Goal: Task Accomplishment & Management: Complete application form

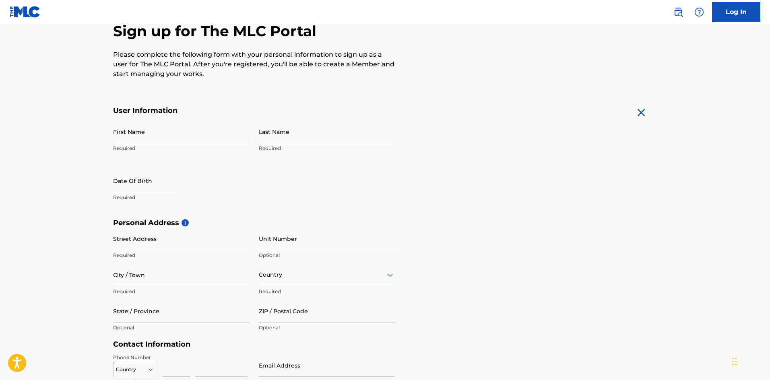
scroll to position [80, 0]
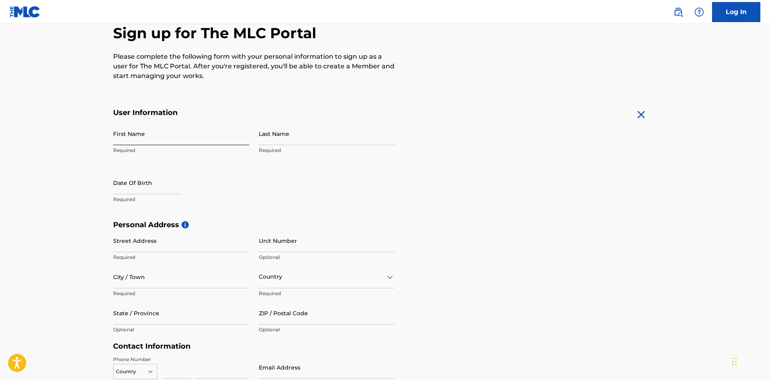
click at [147, 139] on input "First Name" at bounding box center [181, 133] width 136 height 23
type input "[PERSON_NAME]"
type input "[STREET_ADDRESS]"
type input "[GEOGRAPHIC_DATA]"
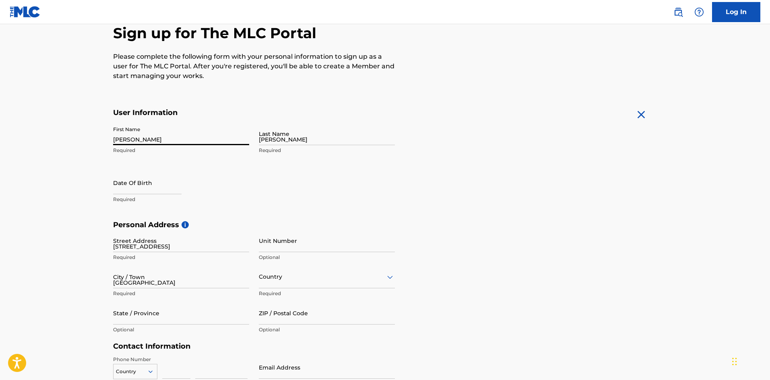
type input "[GEOGRAPHIC_DATA]"
type input "FL"
type input "32209"
type input "904"
type input "6510860"
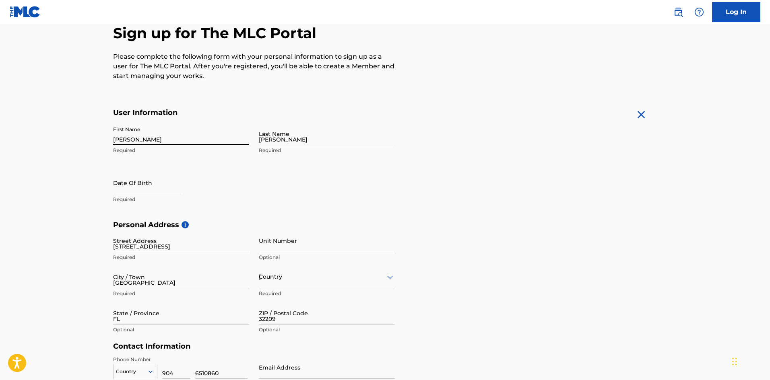
type input "[EMAIL_ADDRESS][DOMAIN_NAME]"
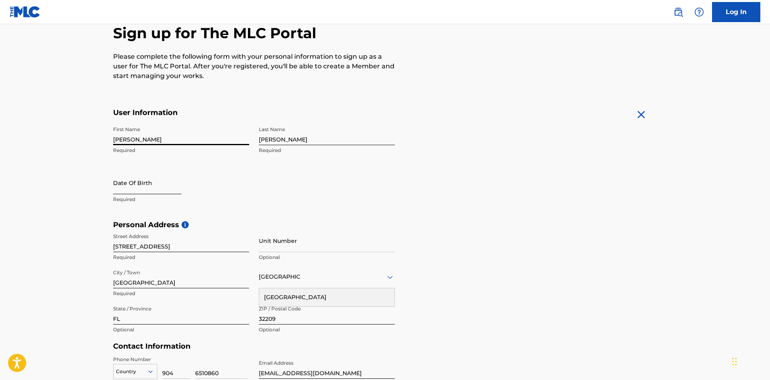
select select "8"
select select "2025"
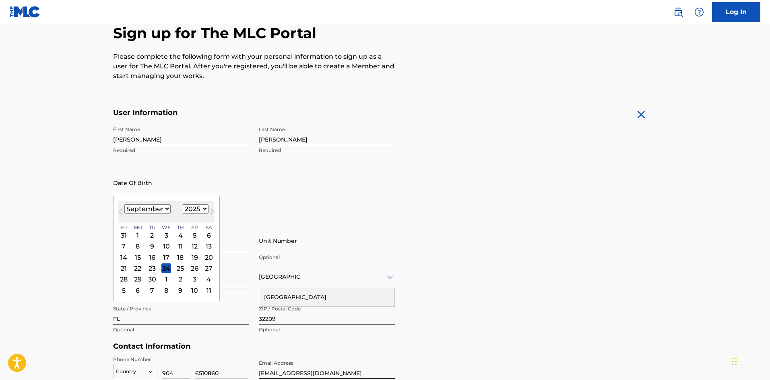
click at [151, 189] on input "text" at bounding box center [147, 182] width 68 height 23
click at [165, 209] on select "January February March April May June July August September October November De…" at bounding box center [147, 208] width 46 height 9
select select "3"
click at [124, 204] on select "January February March April May June July August September October November De…" at bounding box center [147, 208] width 46 height 9
drag, startPoint x: 155, startPoint y: 282, endPoint x: 159, endPoint y: 279, distance: 5.5
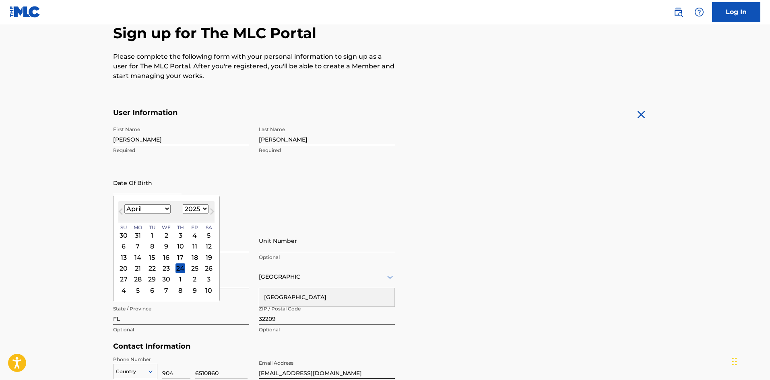
click at [155, 282] on div "29" at bounding box center [152, 280] width 10 height 10
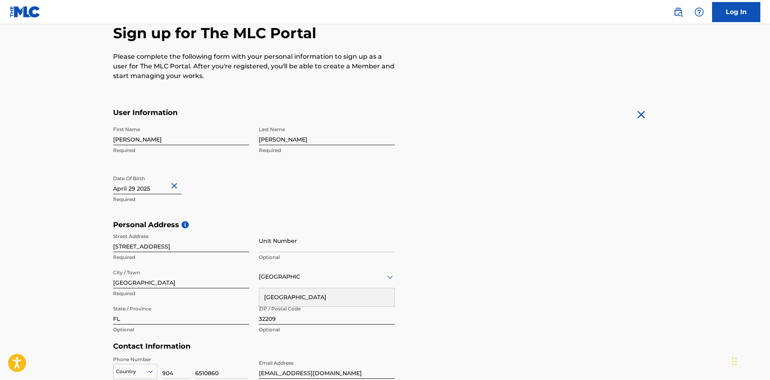
click at [154, 189] on input "text" at bounding box center [147, 182] width 68 height 23
select select "3"
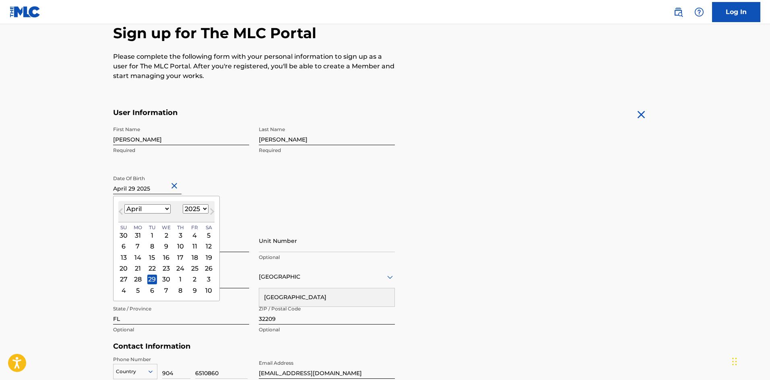
click at [190, 206] on select "1899 1900 1901 1902 1903 1904 1905 1906 1907 1908 1909 1910 1911 1912 1913 1914…" at bounding box center [196, 208] width 26 height 9
select select "1987"
click at [183, 204] on select "1899 1900 1901 1902 1903 1904 1905 1906 1907 1908 1909 1910 1911 1912 1913 1914…" at bounding box center [196, 208] width 26 height 9
click at [247, 180] on div "Date Of Birth [DEMOGRAPHIC_DATA] Previous Month Next Month April [DATE] Februar…" at bounding box center [181, 189] width 136 height 36
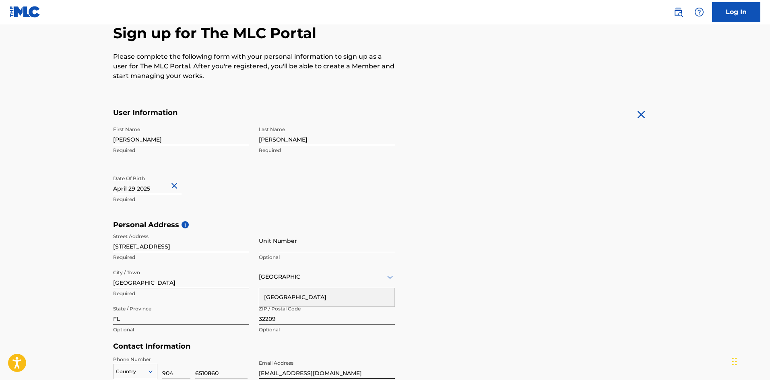
click at [159, 190] on input "text" at bounding box center [147, 182] width 68 height 23
select select "3"
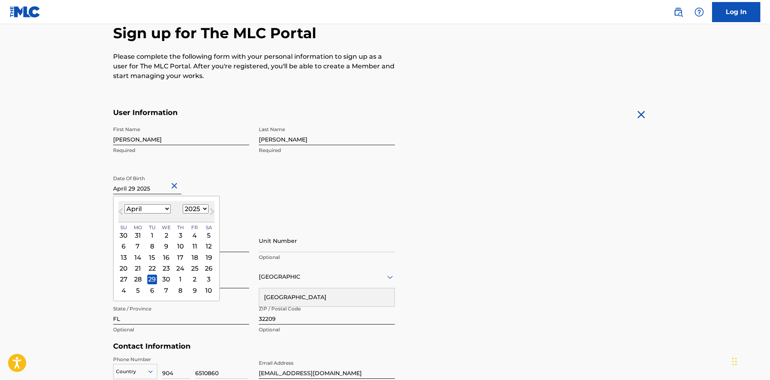
click at [201, 208] on select "1899 1900 1901 1902 1903 1904 1905 1906 1907 1908 1909 1910 1911 1912 1913 1914…" at bounding box center [196, 208] width 26 height 9
select select "1987"
click at [183, 204] on select "1899 1900 1901 1902 1903 1904 1905 1906 1907 1908 1909 1910 1911 1912 1913 1914…" at bounding box center [196, 208] width 26 height 9
click at [168, 278] on div "29" at bounding box center [166, 280] width 10 height 10
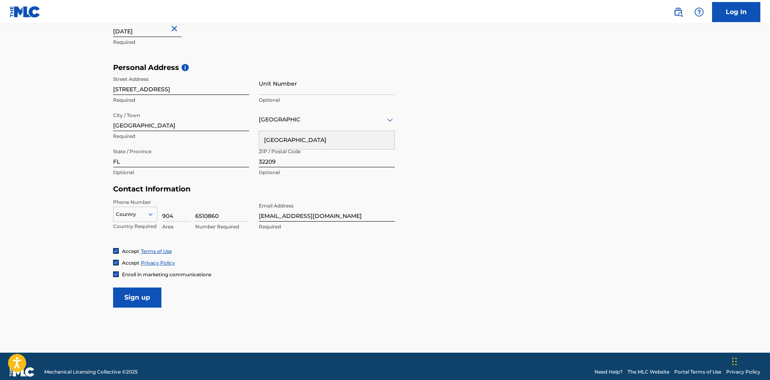
scroll to position [249, 0]
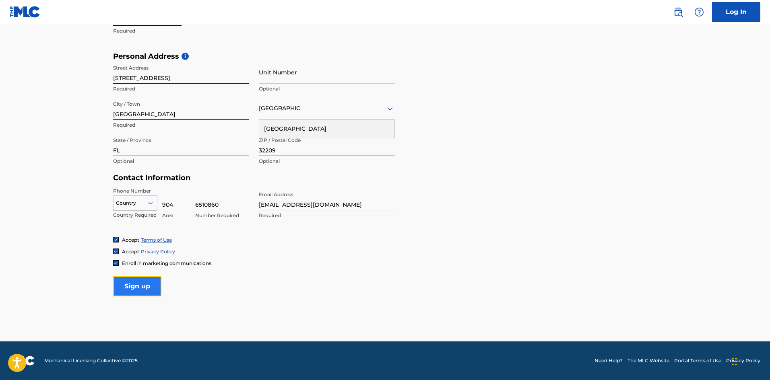
click at [152, 284] on input "Sign up" at bounding box center [137, 286] width 48 height 20
click at [148, 200] on icon at bounding box center [150, 203] width 7 height 7
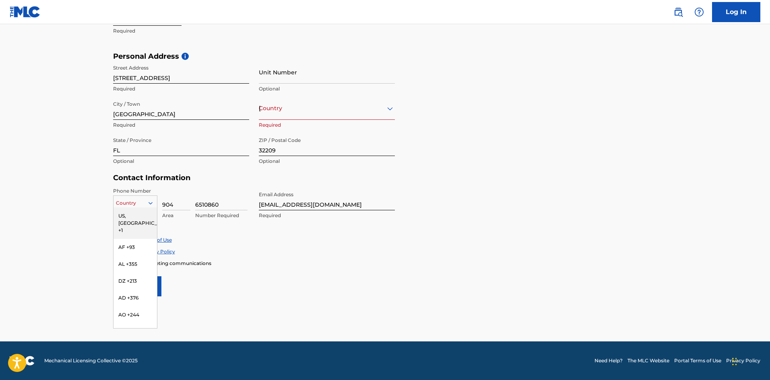
click at [132, 218] on div "US, [GEOGRAPHIC_DATA] +1" at bounding box center [134, 223] width 43 height 31
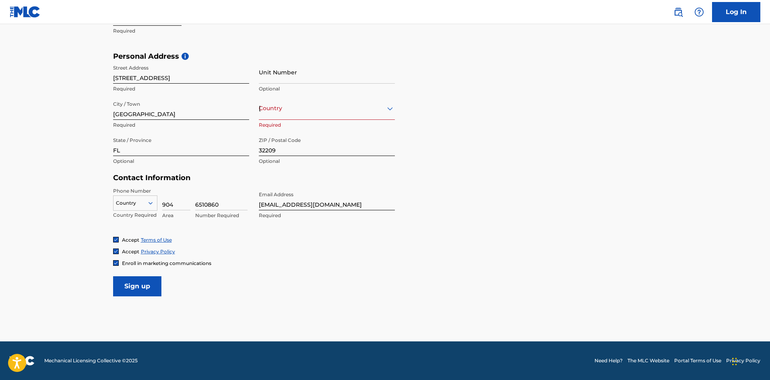
click at [150, 202] on icon at bounding box center [150, 203] width 7 height 7
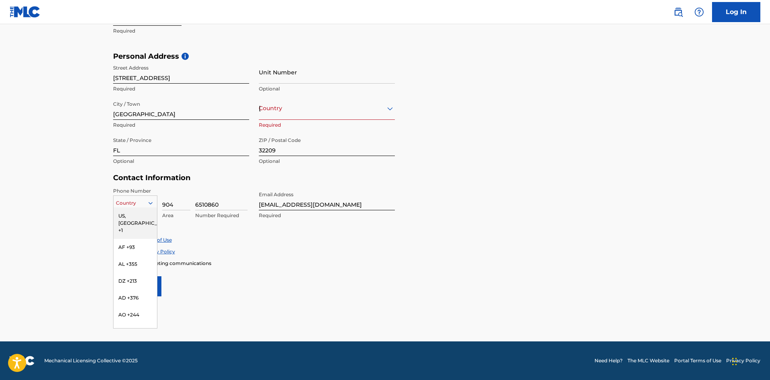
click at [130, 215] on div "US, [GEOGRAPHIC_DATA] +1" at bounding box center [134, 223] width 43 height 31
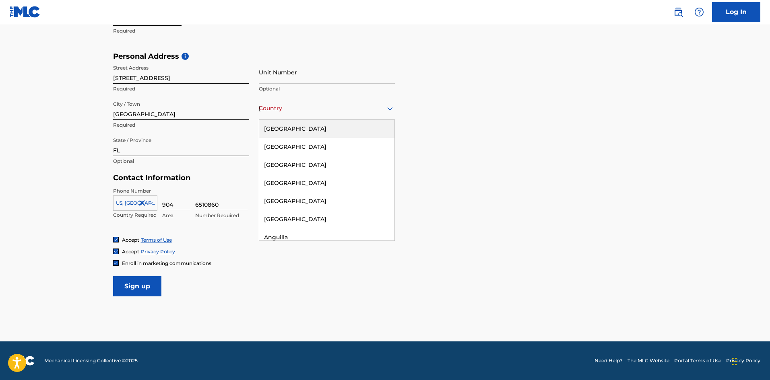
click at [290, 110] on div "[GEOGRAPHIC_DATA]" at bounding box center [327, 108] width 136 height 10
click at [295, 131] on div "[GEOGRAPHIC_DATA]" at bounding box center [326, 129] width 135 height 18
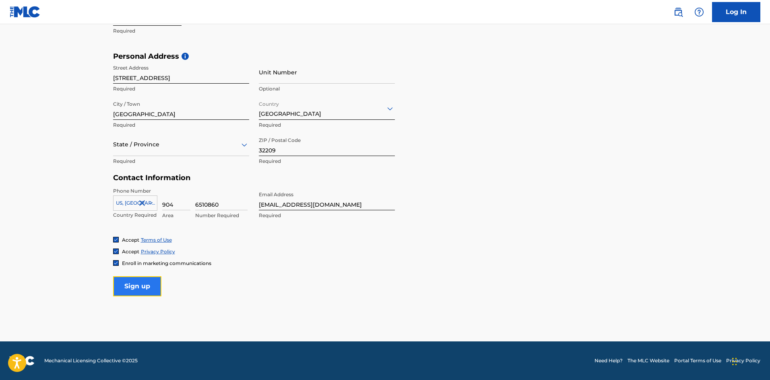
click at [148, 288] on input "Sign up" at bounding box center [137, 286] width 48 height 20
click at [160, 146] on div at bounding box center [181, 145] width 136 height 10
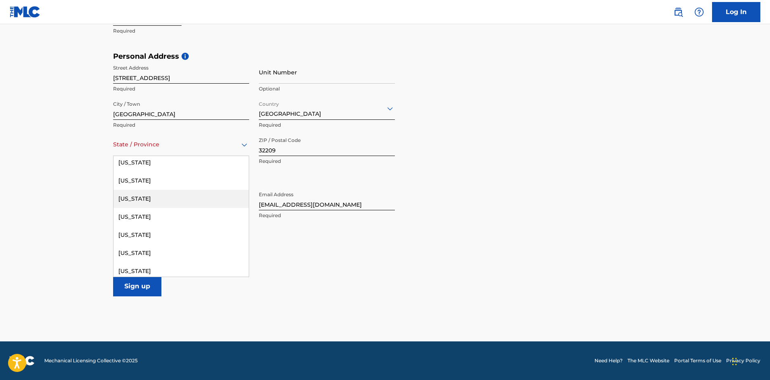
scroll to position [121, 0]
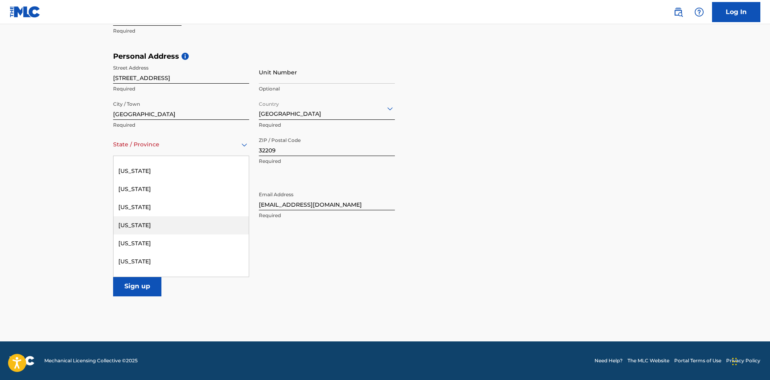
click at [131, 228] on div "[US_STATE]" at bounding box center [180, 225] width 135 height 18
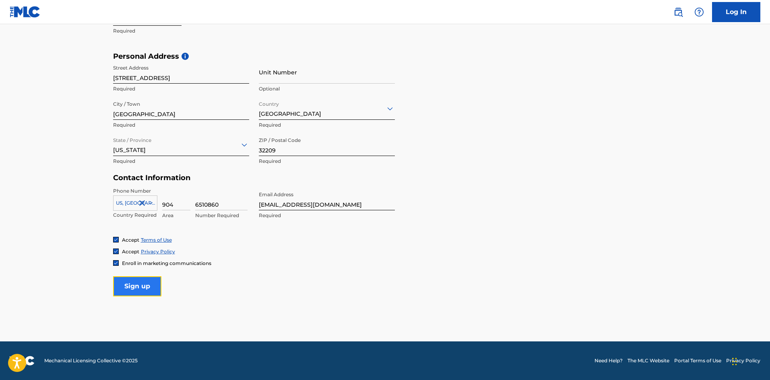
click at [136, 286] on input "Sign up" at bounding box center [137, 286] width 48 height 20
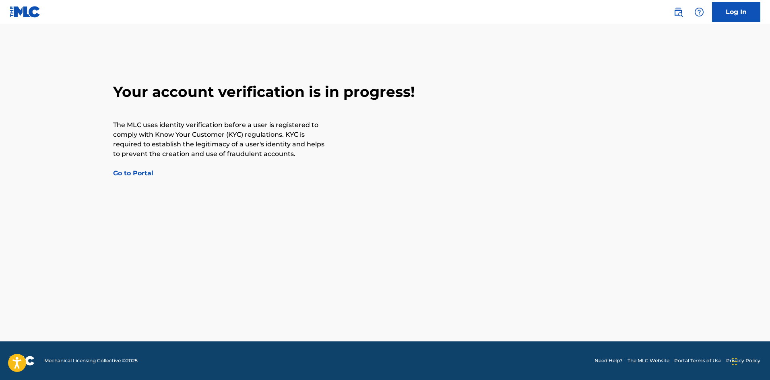
click at [144, 175] on link "Go to Portal" at bounding box center [133, 173] width 40 height 8
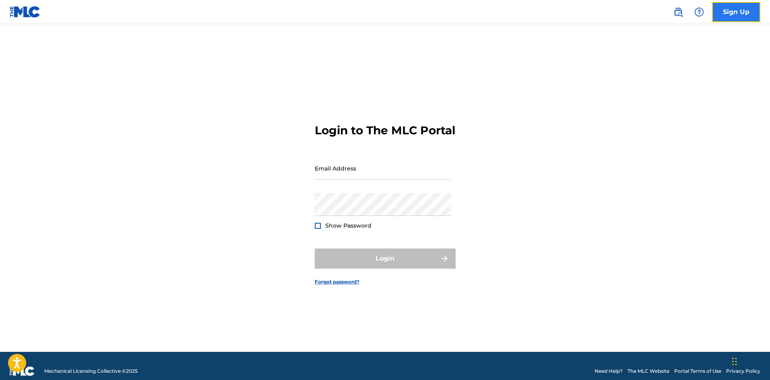
click at [732, 6] on link "Sign Up" at bounding box center [736, 12] width 48 height 20
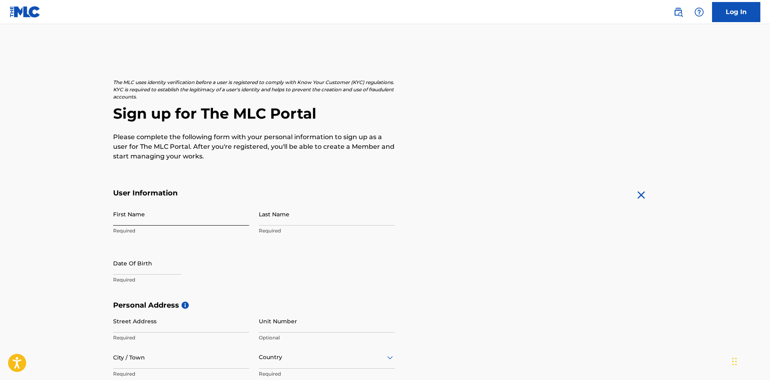
click at [154, 216] on input "First Name" at bounding box center [181, 214] width 136 height 23
type input "[PERSON_NAME]"
type input "[STREET_ADDRESS]"
type input "[GEOGRAPHIC_DATA]"
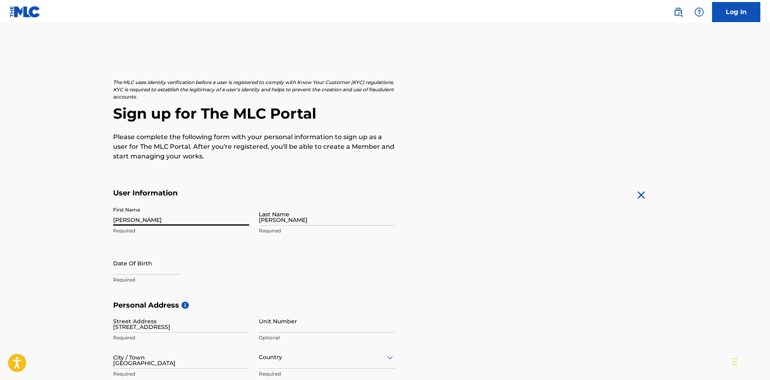
type input "[GEOGRAPHIC_DATA]"
type input "FL"
type input "32209"
type input "904"
type input "6510860"
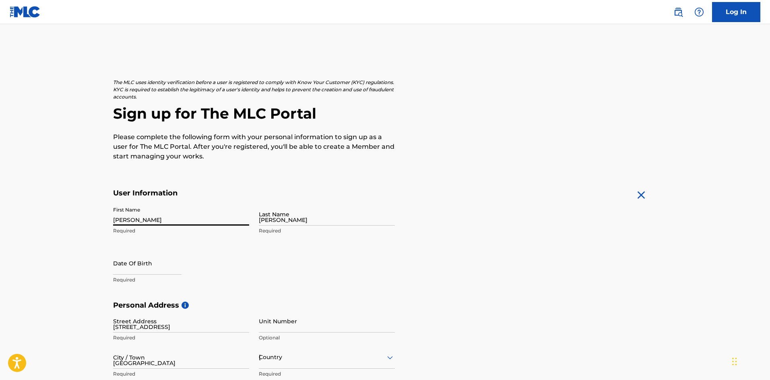
type input "[EMAIL_ADDRESS][DOMAIN_NAME]"
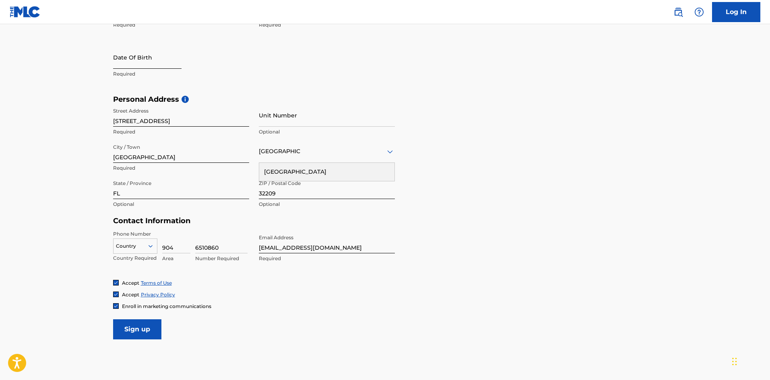
scroll to position [208, 0]
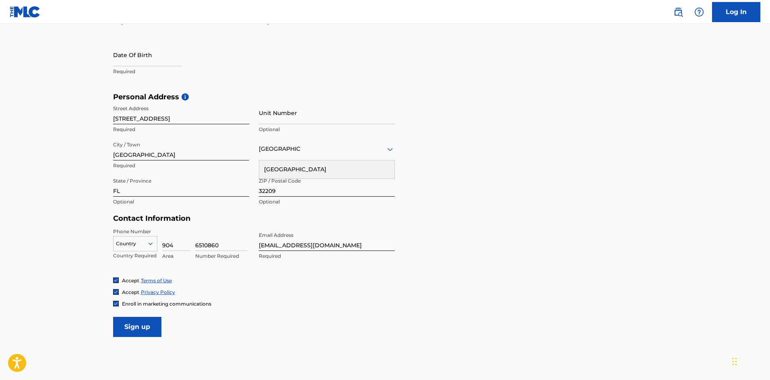
click at [286, 148] on input "[GEOGRAPHIC_DATA]" at bounding box center [279, 149] width 41 height 8
click at [153, 195] on input "FL" at bounding box center [181, 185] width 136 height 23
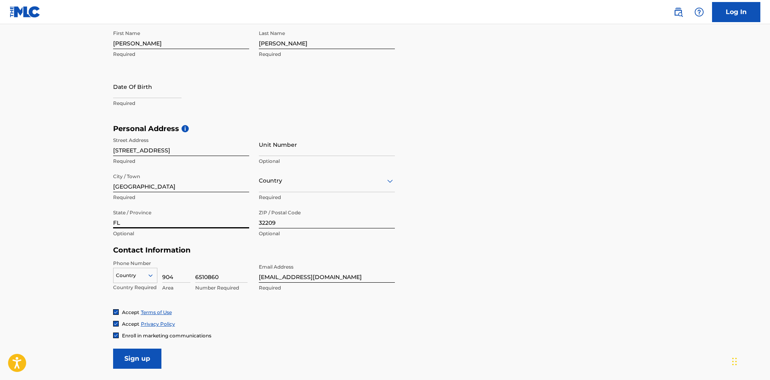
scroll to position [128, 0]
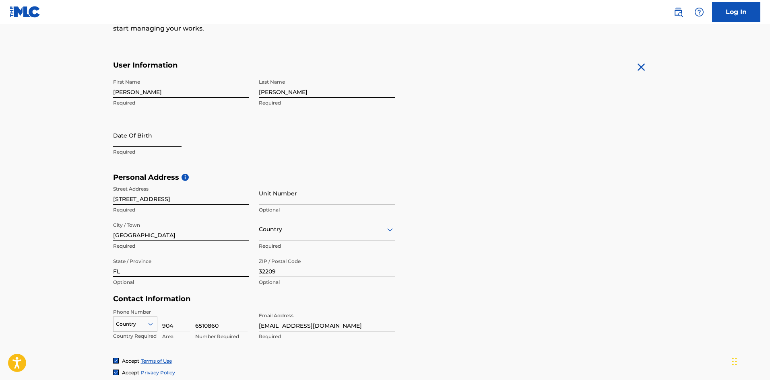
click at [149, 142] on input "text" at bounding box center [147, 135] width 68 height 23
select select "8"
select select "2025"
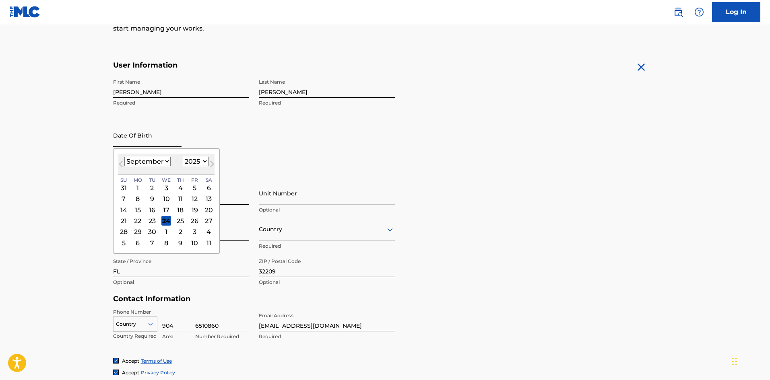
type input "[DATE]"
select select "3"
select select "1987"
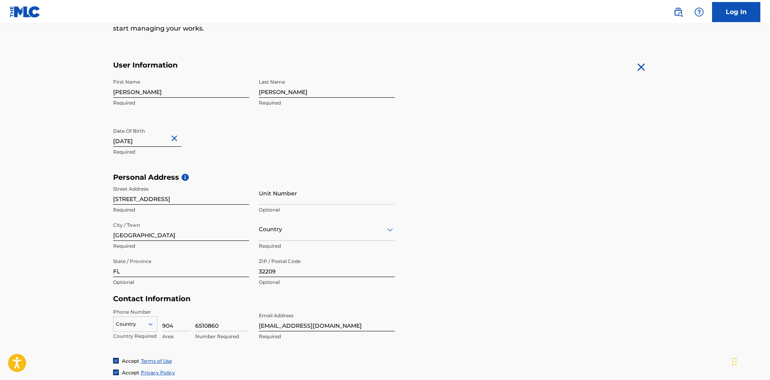
click at [268, 147] on div "First Name [PERSON_NAME] Required Last Name [PERSON_NAME] Required Date Of Birt…" at bounding box center [254, 124] width 282 height 98
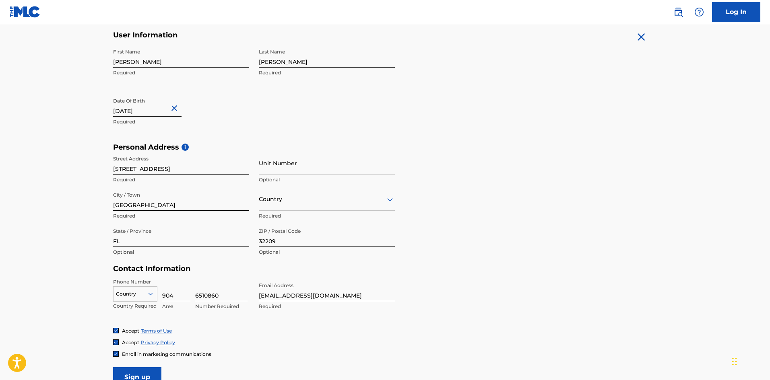
scroll to position [208, 0]
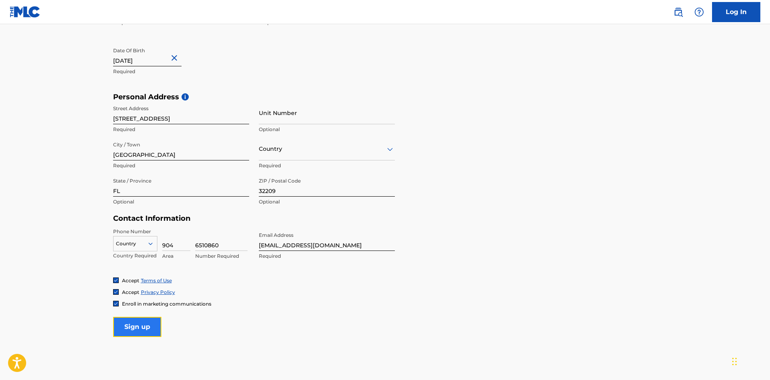
click at [152, 325] on input "Sign up" at bounding box center [137, 327] width 48 height 20
click at [153, 241] on icon at bounding box center [150, 243] width 7 height 7
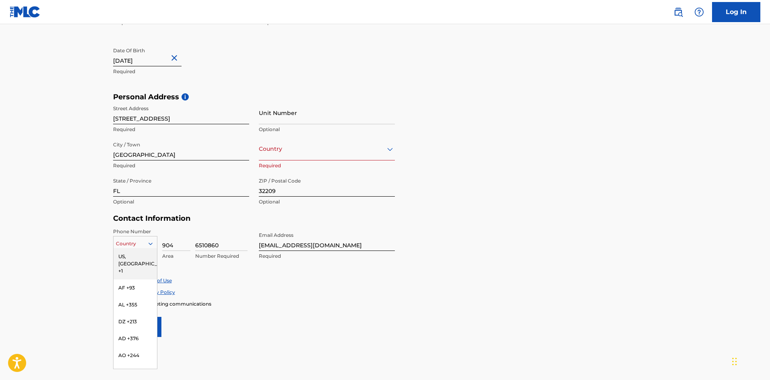
click at [144, 259] on div "US, [GEOGRAPHIC_DATA] +1" at bounding box center [134, 263] width 43 height 31
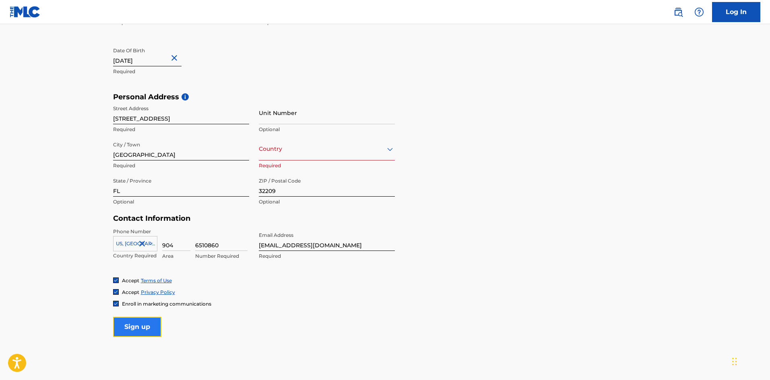
click at [150, 327] on input "Sign up" at bounding box center [137, 327] width 48 height 20
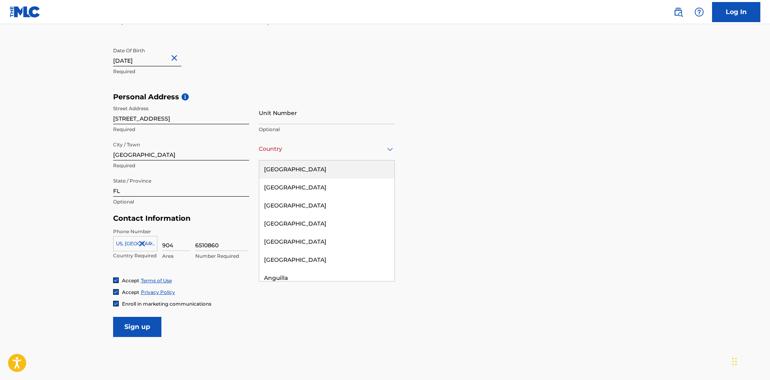
click at [273, 148] on div at bounding box center [327, 149] width 136 height 10
click at [274, 173] on div "[GEOGRAPHIC_DATA]" at bounding box center [326, 170] width 135 height 18
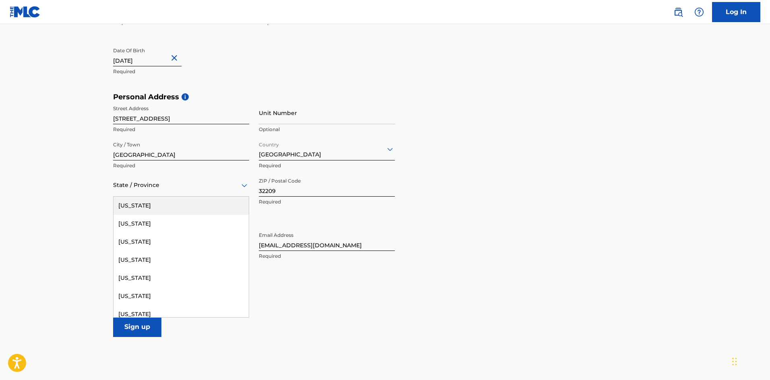
click at [200, 195] on div "State / Province" at bounding box center [181, 185] width 136 height 23
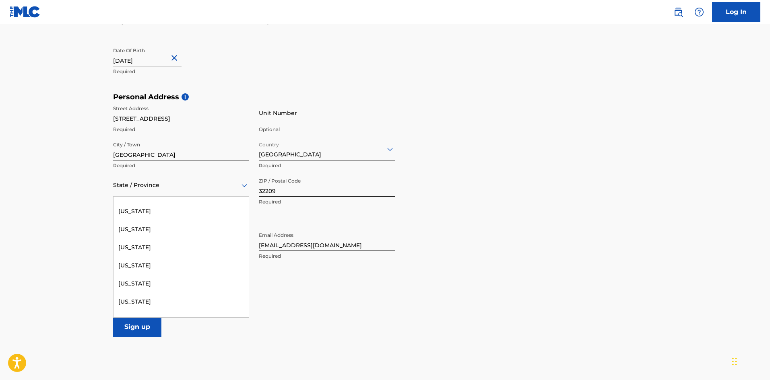
scroll to position [121, 0]
click at [139, 270] on div "[US_STATE]" at bounding box center [180, 266] width 135 height 18
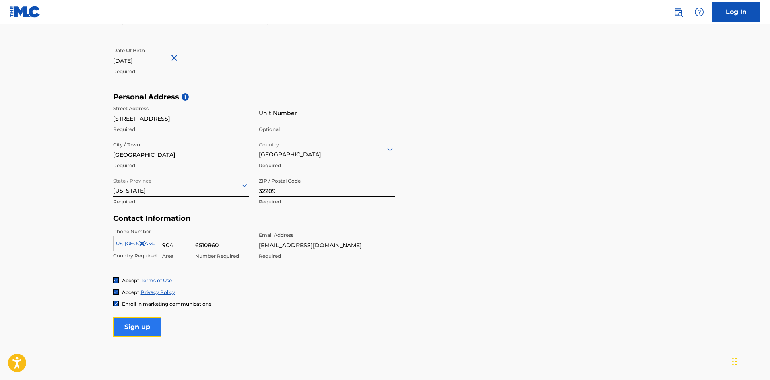
click at [145, 325] on input "Sign up" at bounding box center [137, 327] width 48 height 20
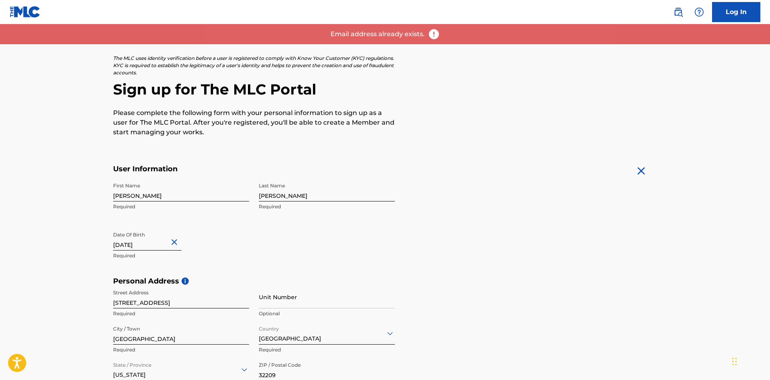
scroll to position [0, 0]
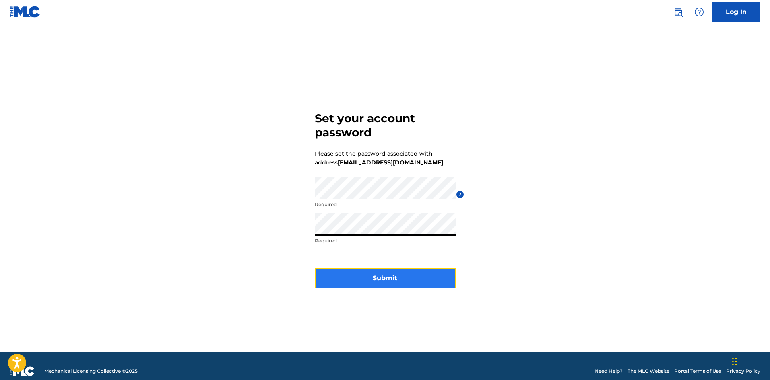
click at [364, 282] on button "Submit" at bounding box center [385, 278] width 141 height 20
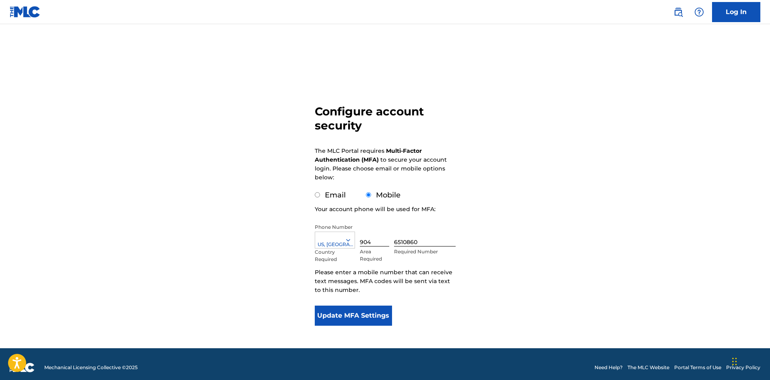
click at [318, 191] on div "Email" at bounding box center [330, 195] width 31 height 11
click at [318, 198] on div "Email" at bounding box center [330, 195] width 31 height 11
click at [317, 196] on input "Email" at bounding box center [317, 194] width 5 height 5
radio input "true"
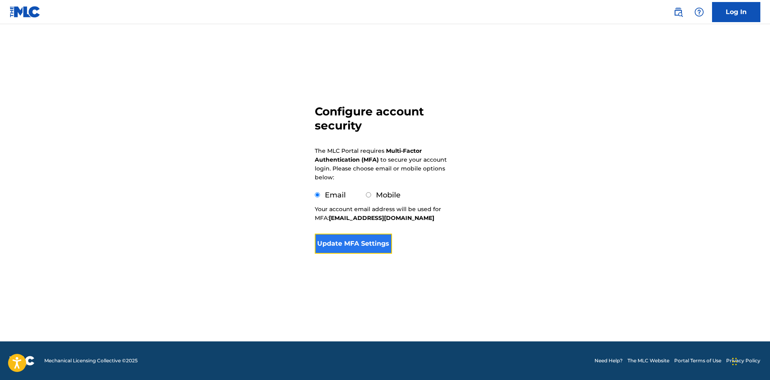
click at [354, 245] on button "Update MFA Settings" at bounding box center [354, 244] width 78 height 20
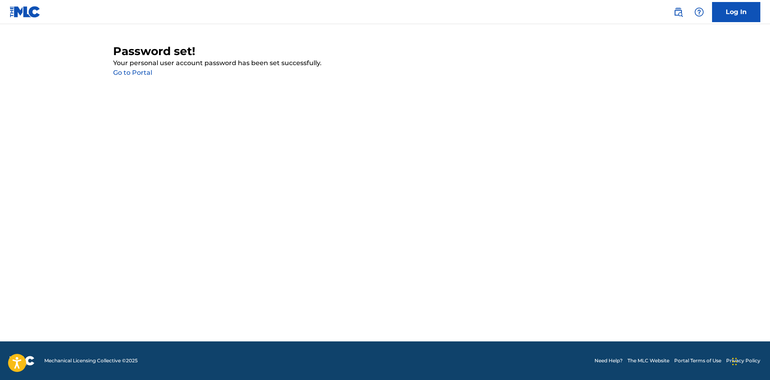
click at [146, 73] on link "Go to Portal" at bounding box center [132, 73] width 39 height 8
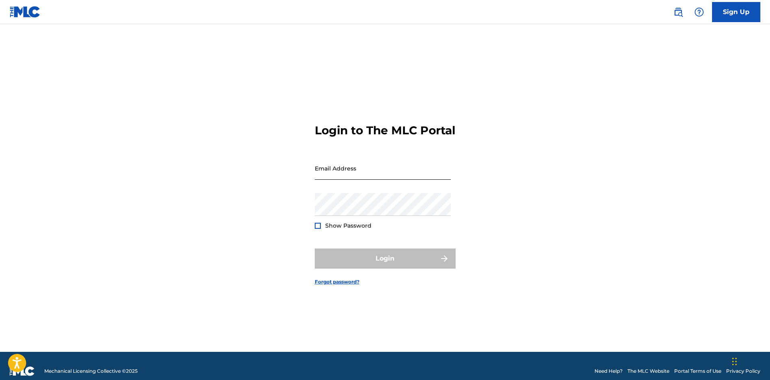
click at [344, 167] on input "Email Address" at bounding box center [383, 168] width 136 height 23
type input "[EMAIL_ADDRESS][DOMAIN_NAME]"
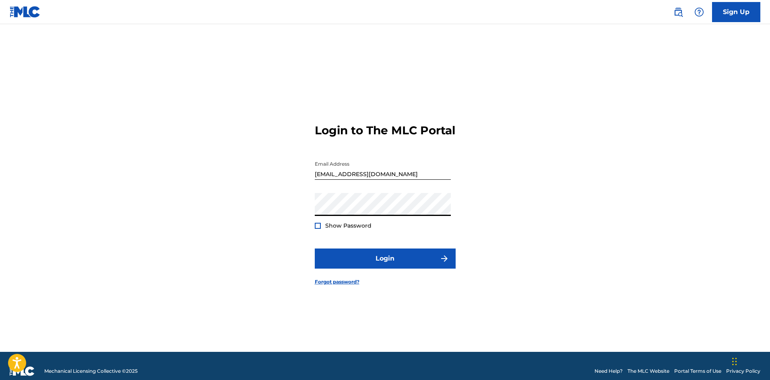
click at [320, 229] on div at bounding box center [318, 226] width 6 height 6
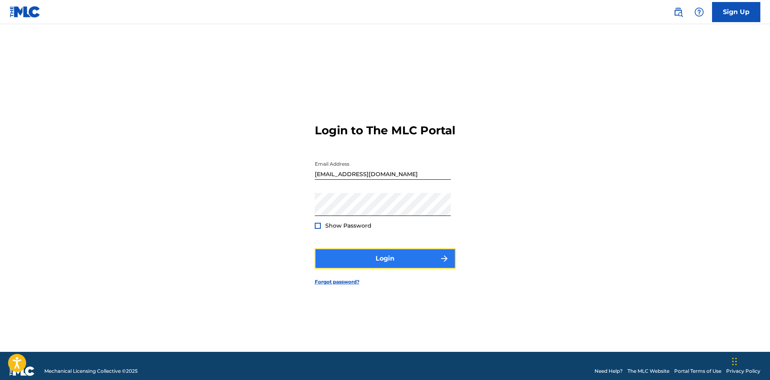
click at [346, 264] on button "Login" at bounding box center [385, 259] width 141 height 20
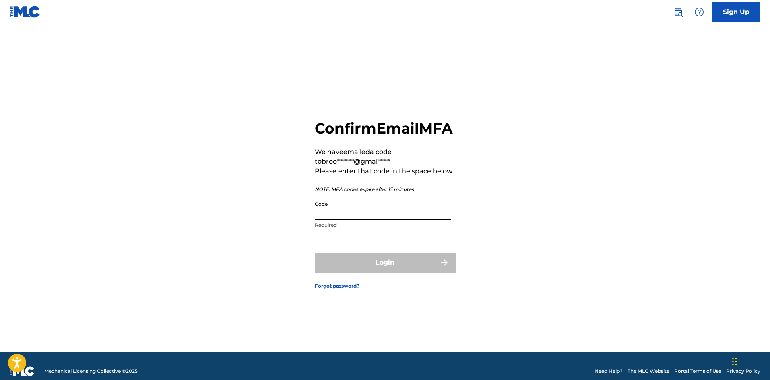
click at [344, 220] on input "Code" at bounding box center [383, 208] width 136 height 23
paste input "867864"
type input "867864"
click at [365, 265] on button "Login" at bounding box center [385, 263] width 141 height 20
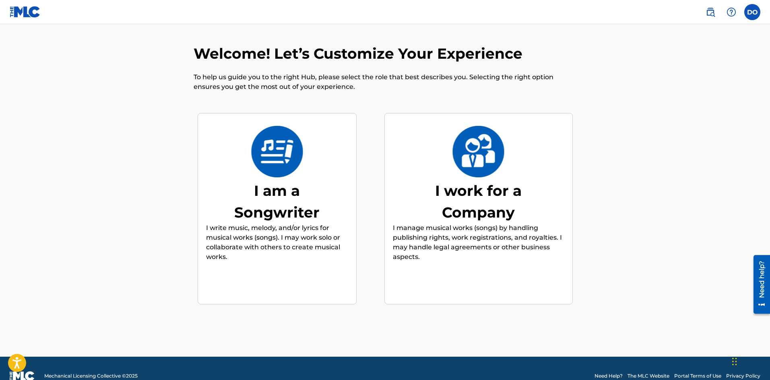
click at [301, 204] on div "I am a Songwriter" at bounding box center [276, 201] width 121 height 43
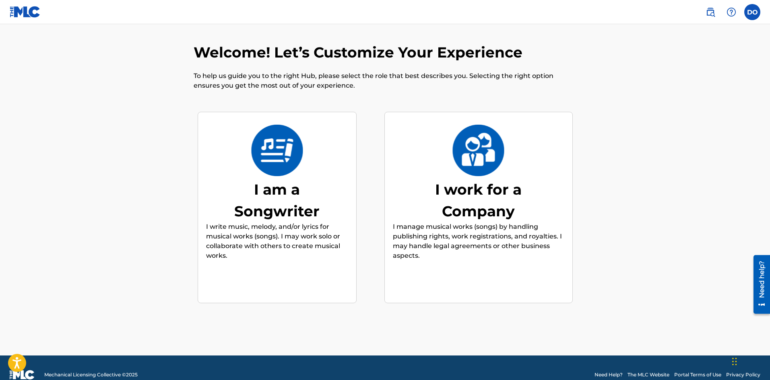
scroll to position [36, 0]
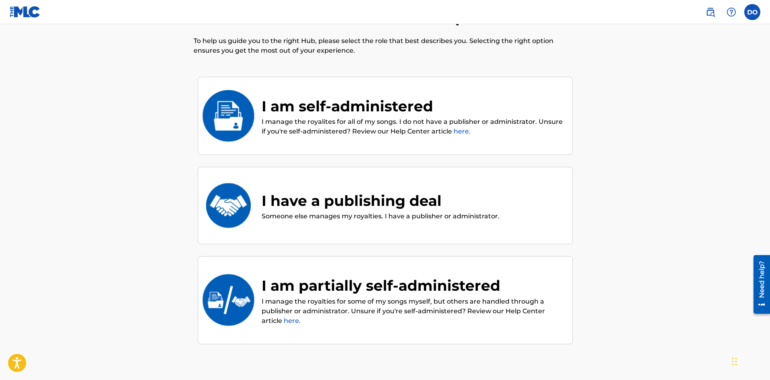
click at [461, 134] on link "here." at bounding box center [461, 132] width 17 height 8
click at [326, 123] on p "I manage the royalites for all of my songs. I do not have a publisher or admini…" at bounding box center [413, 126] width 303 height 19
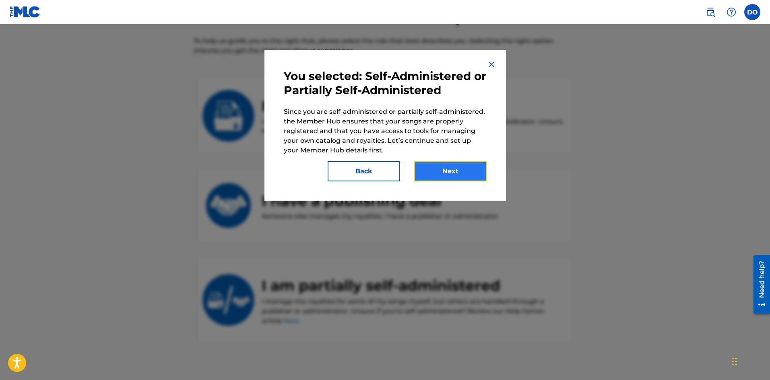
click at [455, 167] on button "Next" at bounding box center [450, 171] width 72 height 20
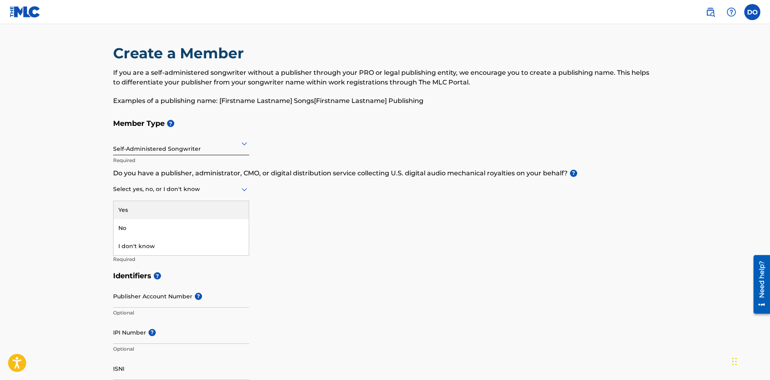
click at [236, 192] on div at bounding box center [181, 189] width 136 height 10
click at [165, 231] on div "No" at bounding box center [180, 228] width 135 height 18
click at [138, 242] on input "Member name" at bounding box center [181, 242] width 136 height 23
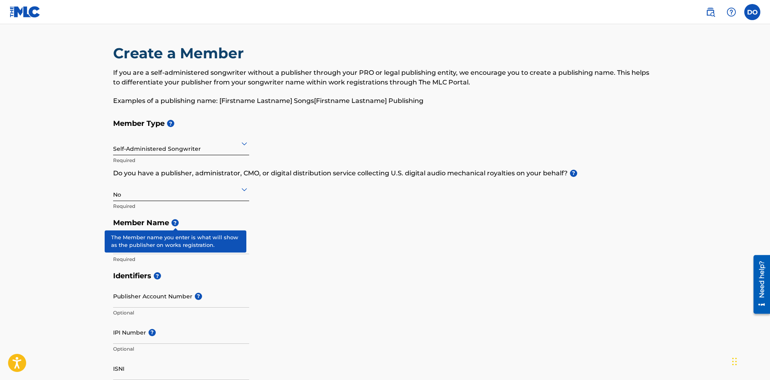
click at [177, 222] on span "?" at bounding box center [174, 222] width 7 height 7
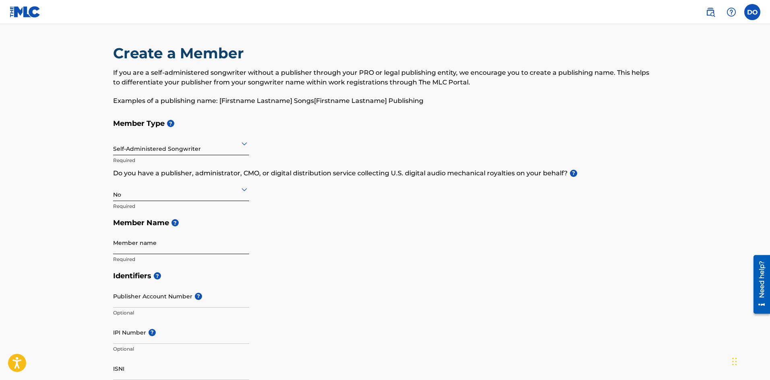
click at [139, 241] on input "Member name" at bounding box center [181, 242] width 136 height 23
type input "a"
type input "AwnbonEnt"
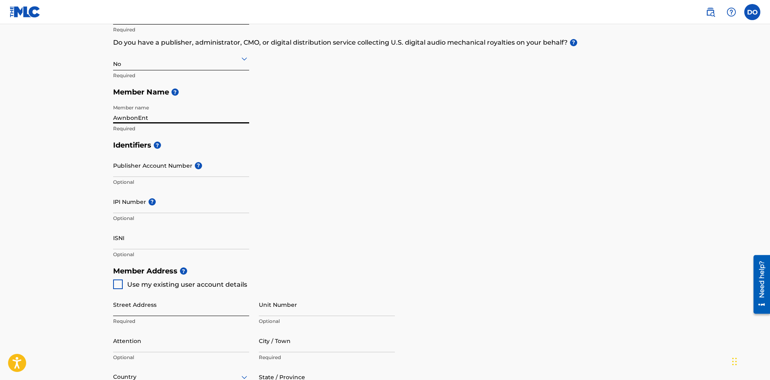
scroll to position [161, 0]
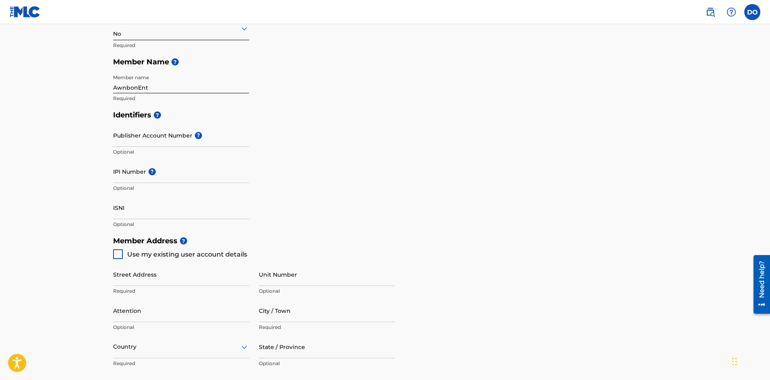
click at [117, 253] on div at bounding box center [118, 254] width 10 height 10
type input "[STREET_ADDRESS]"
type input "[GEOGRAPHIC_DATA]"
type input "32209"
type input "904"
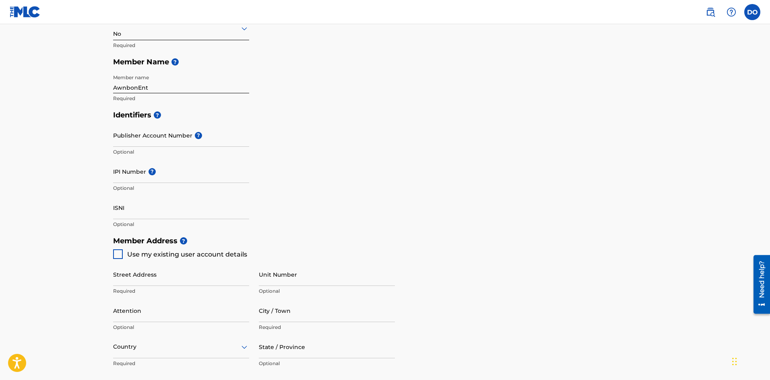
type input "6510860"
type input "[EMAIL_ADDRESS][DOMAIN_NAME]"
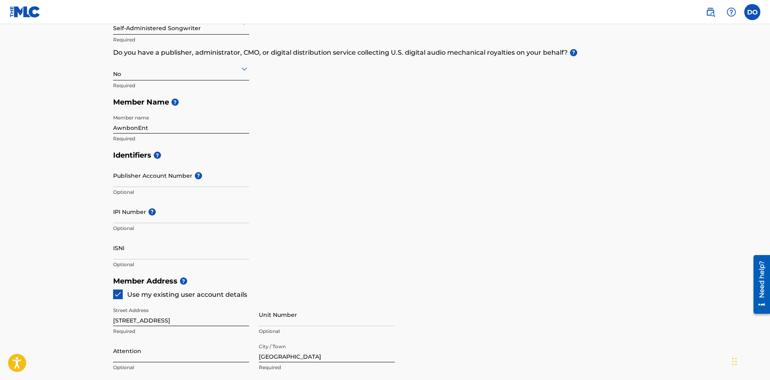
scroll to position [80, 0]
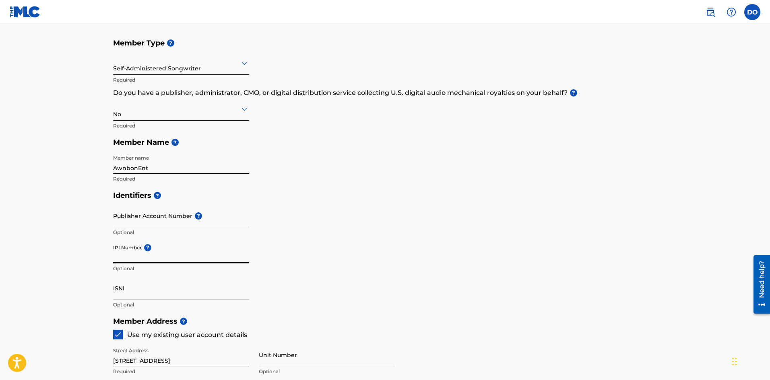
paste input "#1245183465"
click at [116, 259] on input "#1245183465" at bounding box center [181, 252] width 136 height 23
type input "1245183465"
click at [307, 237] on div "Identifiers ? Publisher Account Number ? Optional IPI Number ? 1245183465 Optio…" at bounding box center [385, 250] width 544 height 126
paste input "7475240"
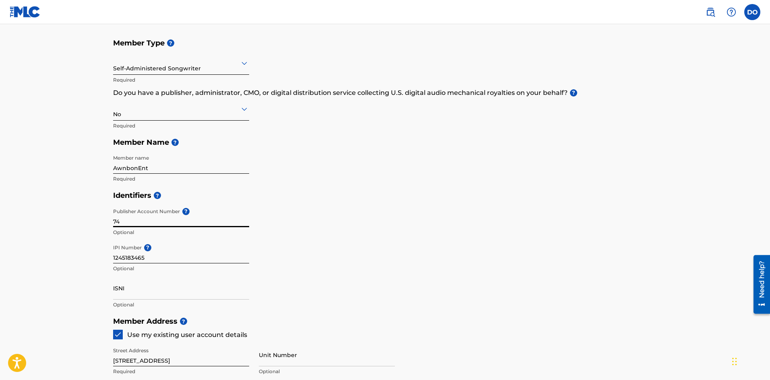
type input "7"
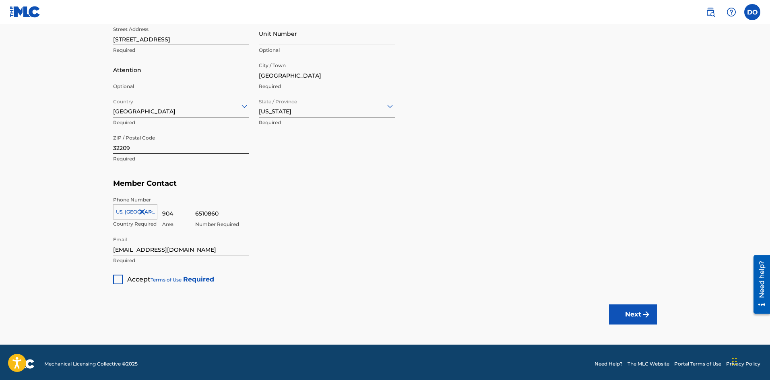
scroll to position [402, 0]
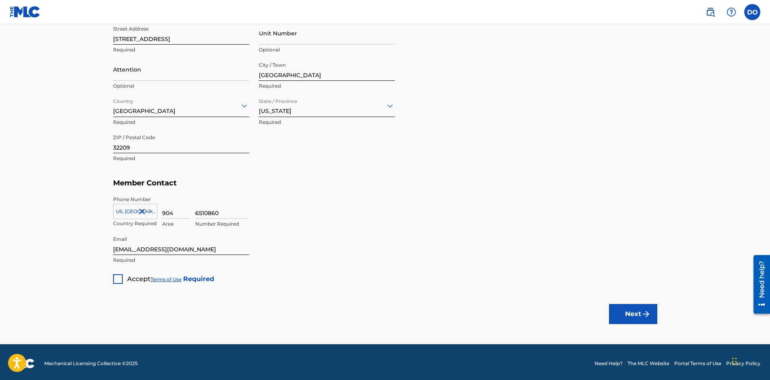
click at [117, 278] on div at bounding box center [118, 279] width 10 height 10
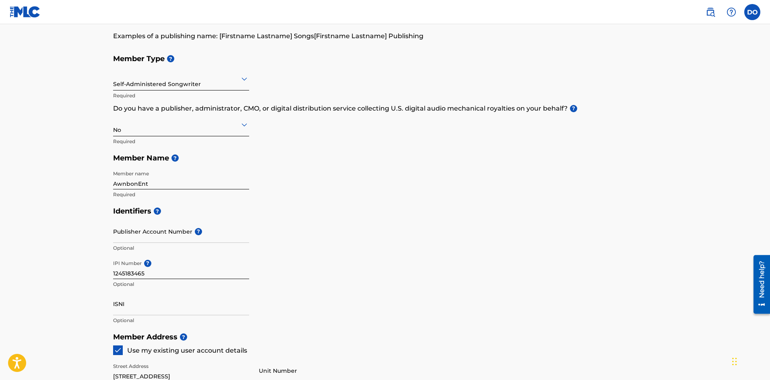
scroll to position [0, 0]
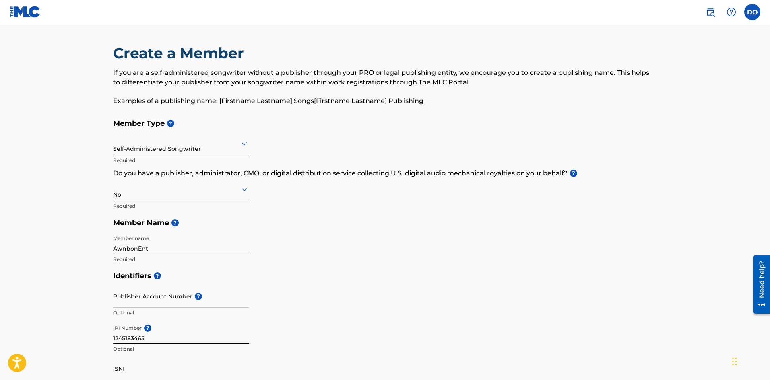
click at [246, 192] on icon at bounding box center [244, 190] width 10 height 10
click at [131, 244] on div "I don't know" at bounding box center [180, 246] width 135 height 18
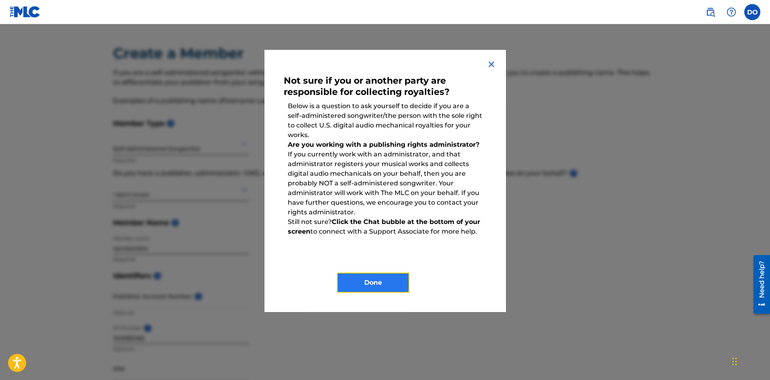
click at [402, 287] on button "Done" at bounding box center [373, 283] width 72 height 20
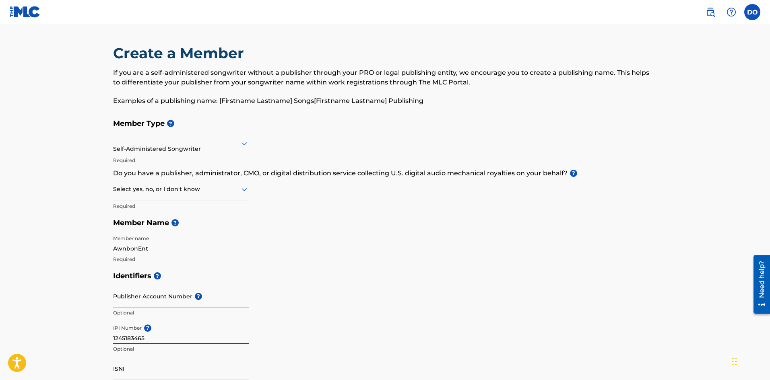
click at [240, 191] on icon at bounding box center [244, 190] width 10 height 10
click at [203, 222] on div "No" at bounding box center [180, 228] width 135 height 18
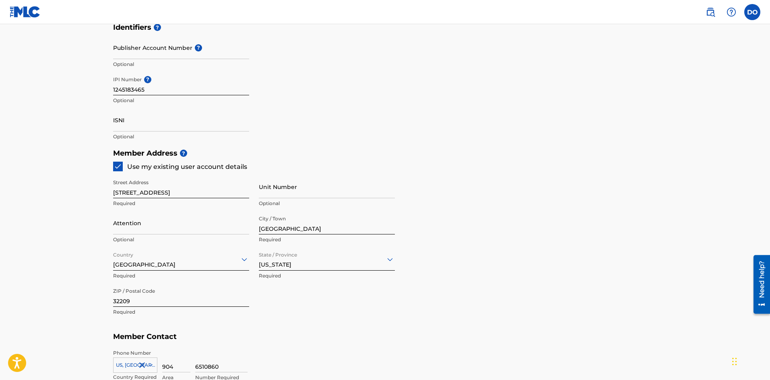
scroll to position [362, 0]
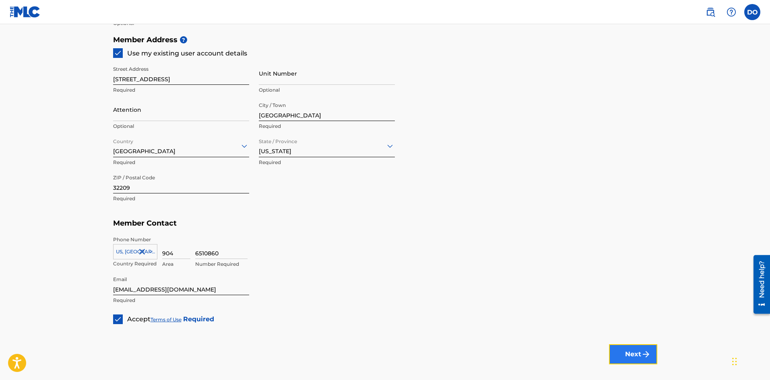
click at [620, 356] on button "Next" at bounding box center [633, 354] width 48 height 20
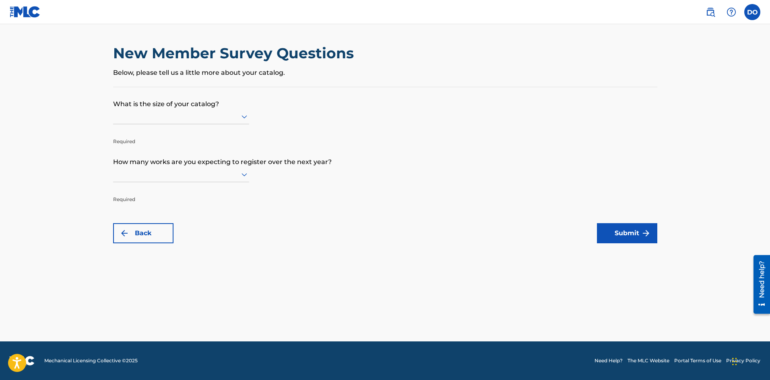
click at [215, 116] on div at bounding box center [181, 116] width 136 height 10
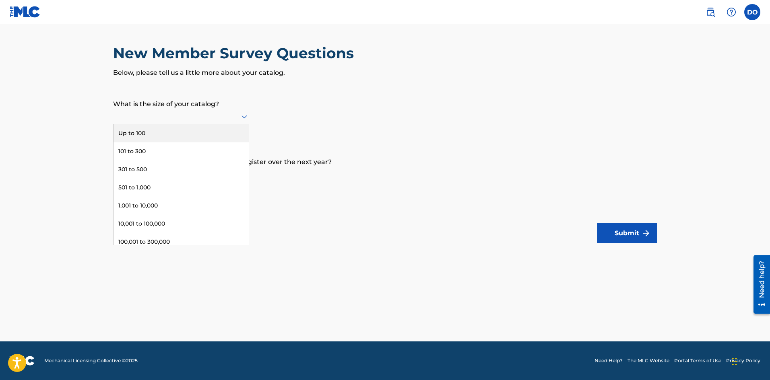
click at [286, 110] on form "What is the size of your catalog? 9 results available. Use Up and Down to choos…" at bounding box center [385, 165] width 544 height 156
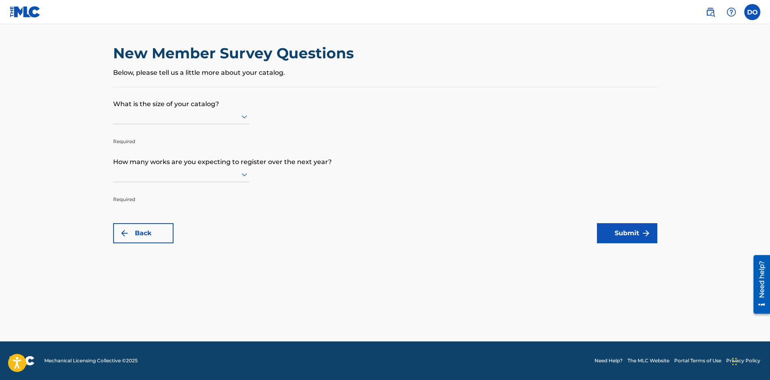
click at [235, 175] on div at bounding box center [181, 174] width 136 height 10
click at [148, 189] on div "Up to 100" at bounding box center [180, 191] width 135 height 18
click at [235, 114] on div at bounding box center [181, 116] width 136 height 10
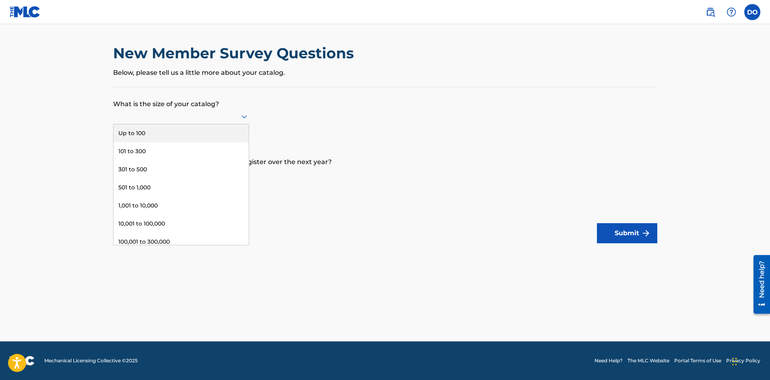
click at [164, 138] on div "Up to 100" at bounding box center [180, 133] width 135 height 18
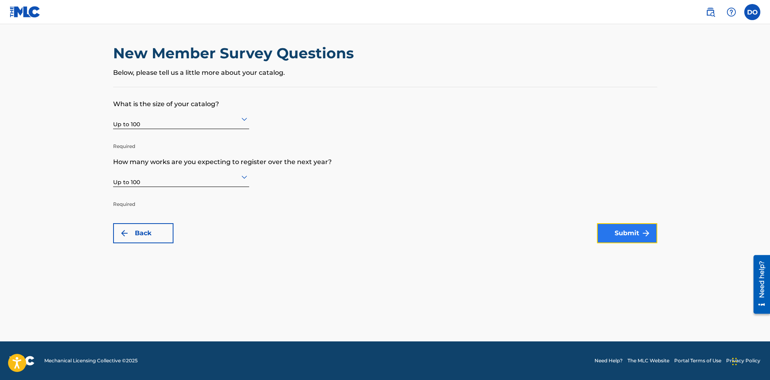
click at [609, 233] on button "Submit" at bounding box center [627, 233] width 60 height 20
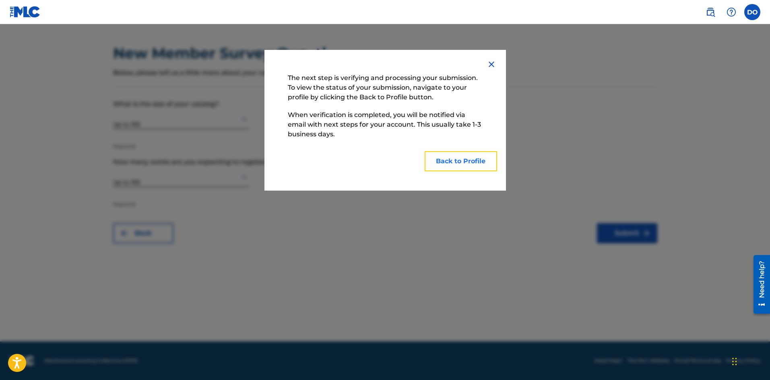
click at [449, 158] on button "Back to Profile" at bounding box center [460, 161] width 72 height 20
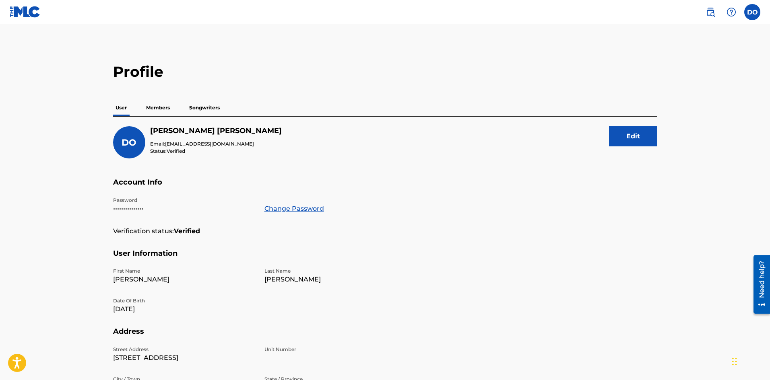
click at [156, 105] on p "Members" at bounding box center [158, 107] width 29 height 17
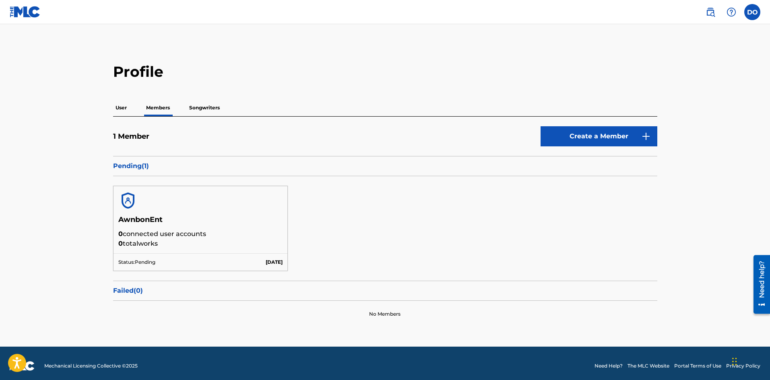
click at [203, 108] on p "Songwriters" at bounding box center [204, 107] width 35 height 17
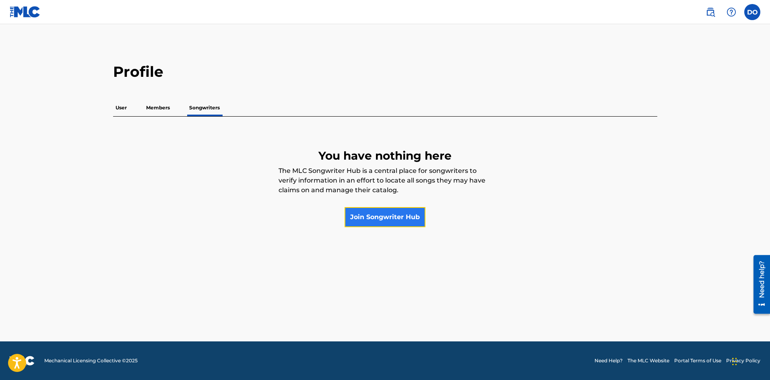
click at [373, 220] on link "Join Songwriter Hub" at bounding box center [384, 217] width 81 height 20
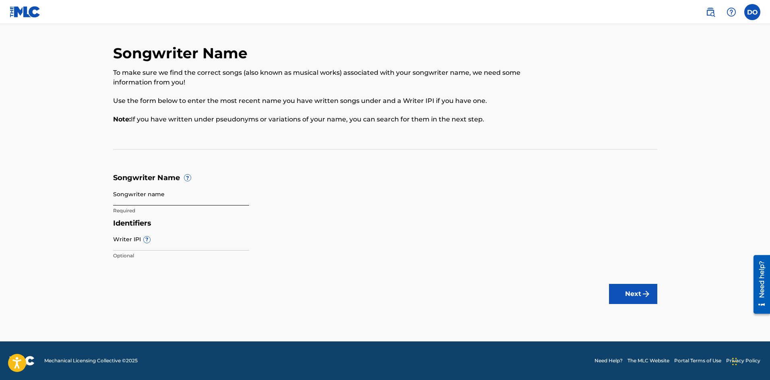
click at [150, 201] on input "Songwriter name" at bounding box center [181, 194] width 136 height 23
type input "Donel Ortiz"
click at [134, 245] on input "Writer IPI ?" at bounding box center [181, 239] width 136 height 23
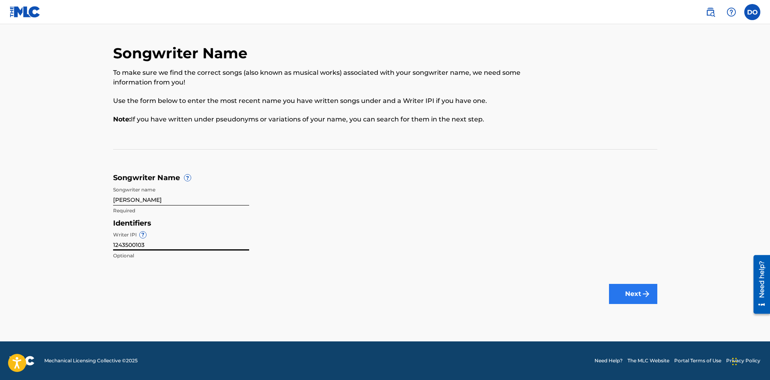
type input "1243500103"
click at [629, 298] on button "Next" at bounding box center [633, 294] width 48 height 20
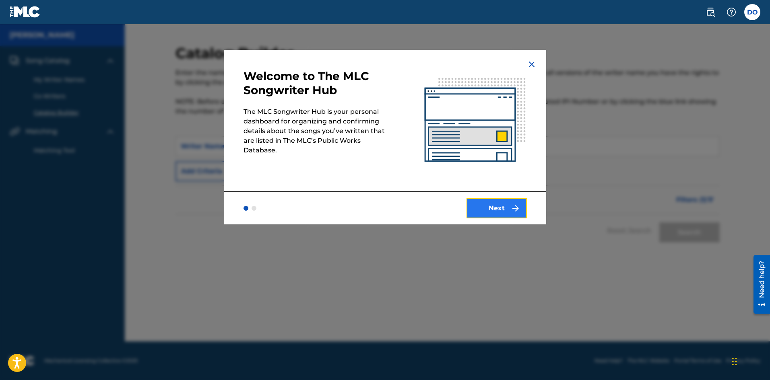
click at [490, 206] on button "Next" at bounding box center [496, 208] width 60 height 20
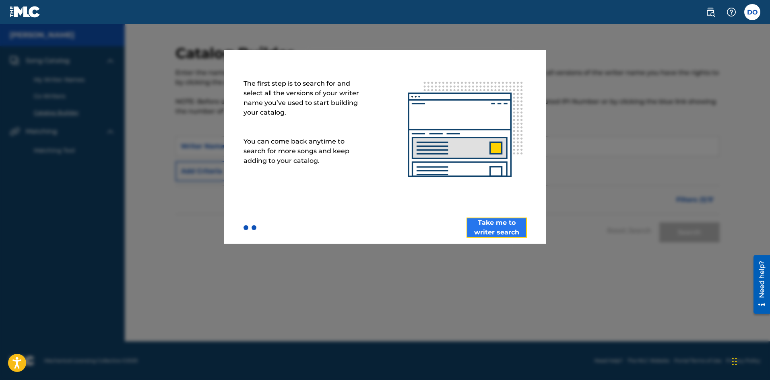
click at [490, 223] on button "Take me to writer search" at bounding box center [496, 228] width 60 height 20
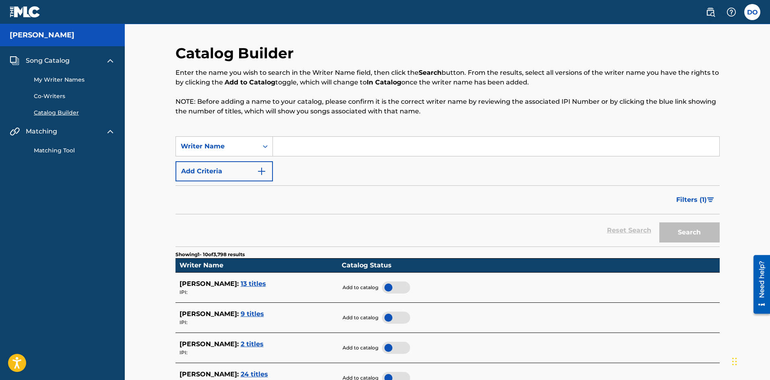
click at [301, 148] on input "Search Form" at bounding box center [496, 146] width 446 height 19
type input "Donel Ortiz"
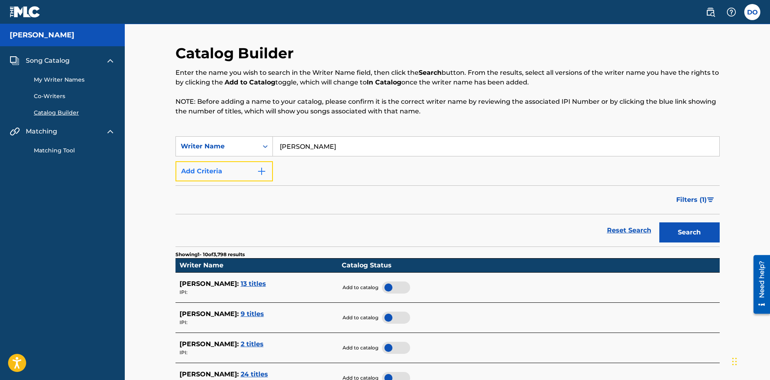
click at [262, 170] on img "Search Form" at bounding box center [262, 172] width 10 height 10
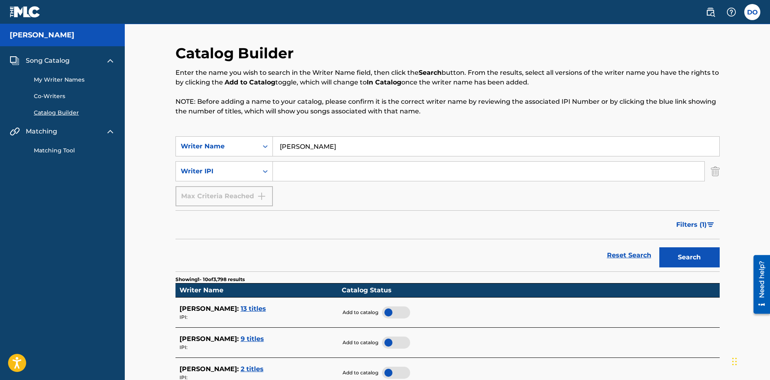
click at [290, 172] on input "Search Form" at bounding box center [488, 171] width 431 height 19
type input "1243500103"
click at [704, 260] on button "Search" at bounding box center [689, 257] width 60 height 20
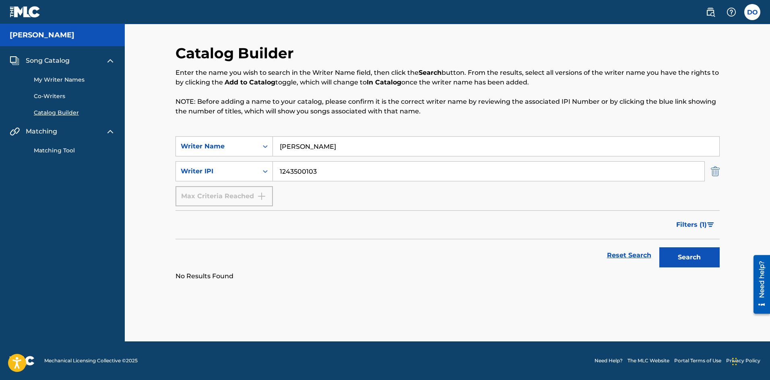
click at [711, 170] on img "Search Form" at bounding box center [715, 171] width 9 height 20
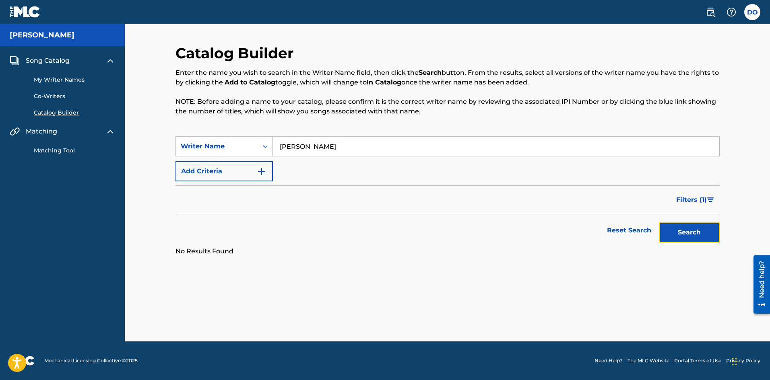
click at [677, 225] on button "Search" at bounding box center [689, 232] width 60 height 20
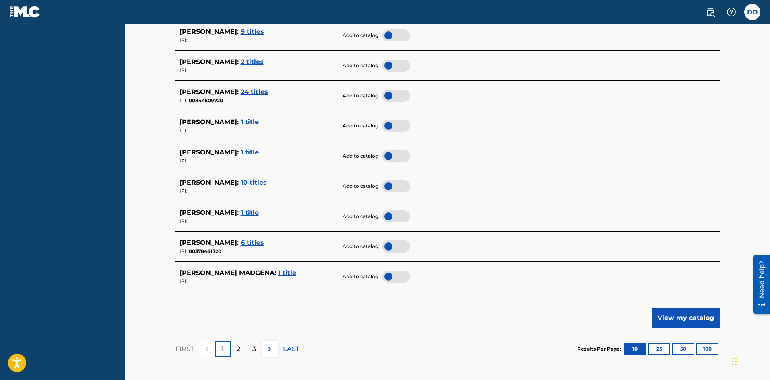
scroll to position [322, 0]
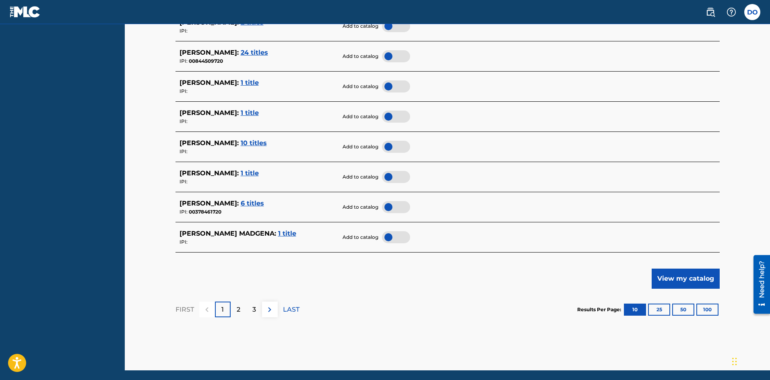
click at [241, 170] on span "1 title" at bounding box center [250, 173] width 18 height 8
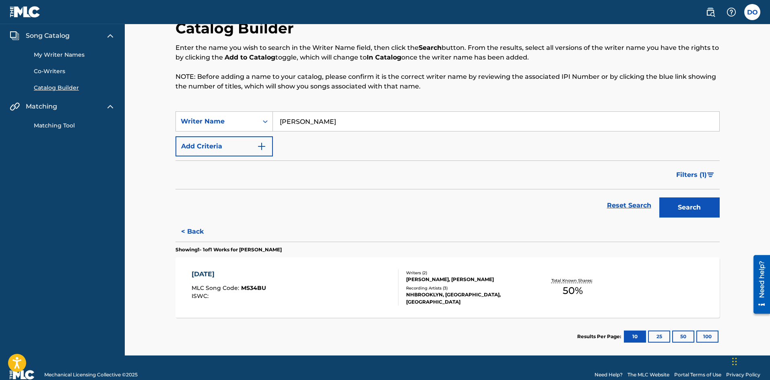
scroll to position [39, 0]
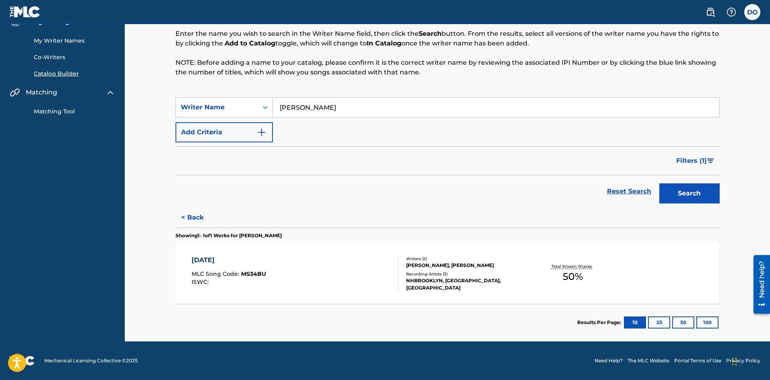
click at [291, 270] on div "MAY 5TH MLC Song Code : MS34BU ISWC :" at bounding box center [295, 273] width 207 height 36
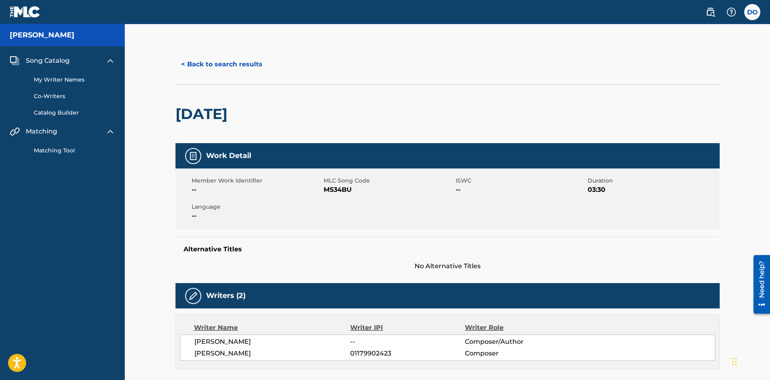
click at [64, 111] on link "Catalog Builder" at bounding box center [74, 113] width 81 height 8
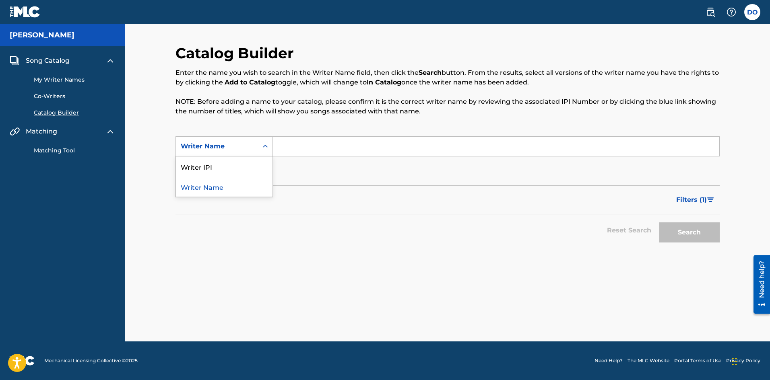
click at [269, 149] on div "Search Form" at bounding box center [265, 146] width 14 height 14
click at [52, 96] on link "Co-Writers" at bounding box center [74, 96] width 81 height 8
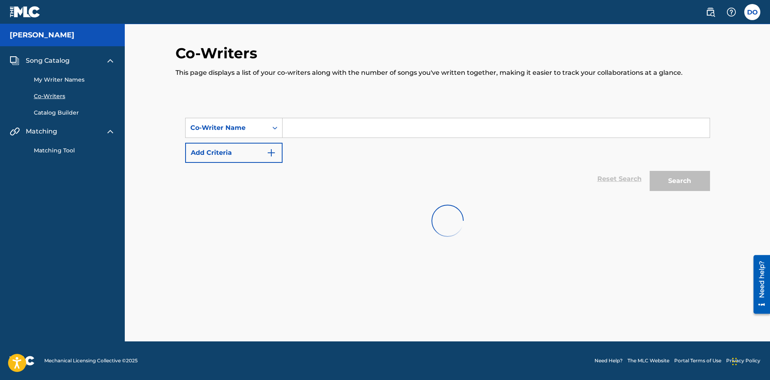
click at [53, 75] on div "My Writer Names Co-Writers Catalog Builder" at bounding box center [62, 91] width 105 height 51
click at [54, 81] on link "My Writer Names" at bounding box center [74, 80] width 81 height 8
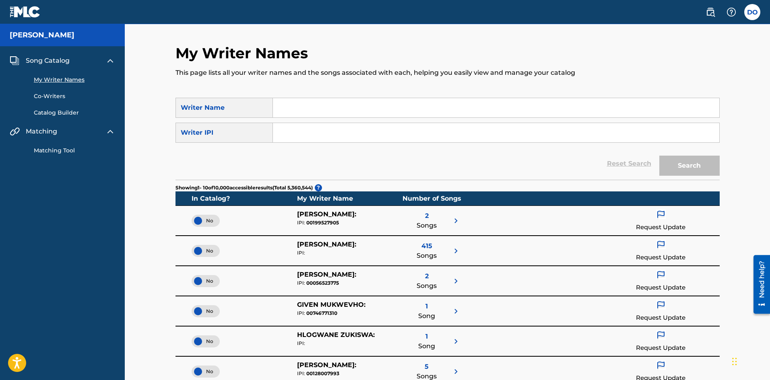
click at [289, 106] on input "Search Form" at bounding box center [496, 107] width 446 height 19
type input "Donel Ortiz"
click at [687, 175] on button "Search" at bounding box center [689, 166] width 60 height 20
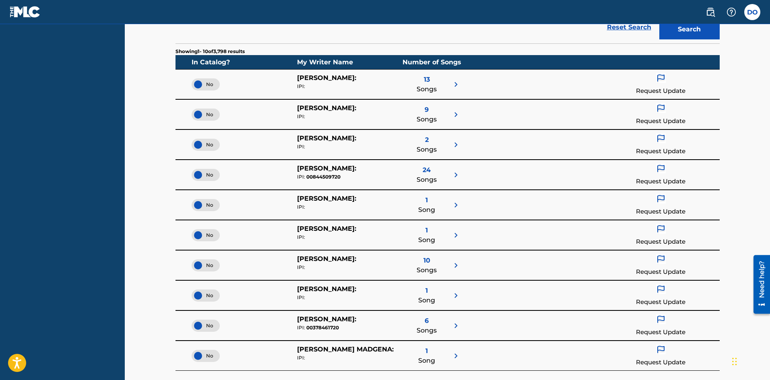
scroll to position [161, 0]
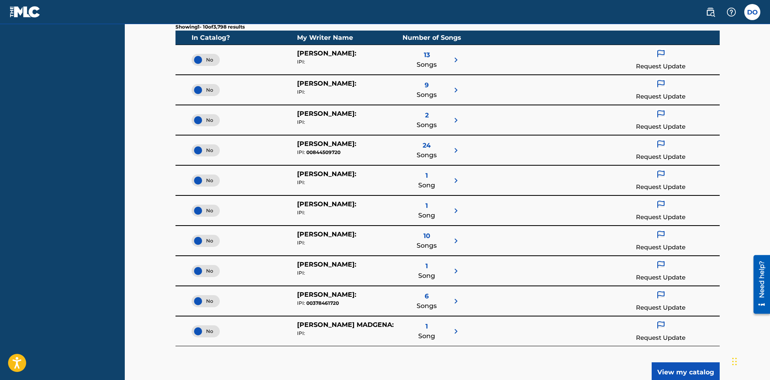
click at [207, 272] on span "No" at bounding box center [205, 271] width 15 height 7
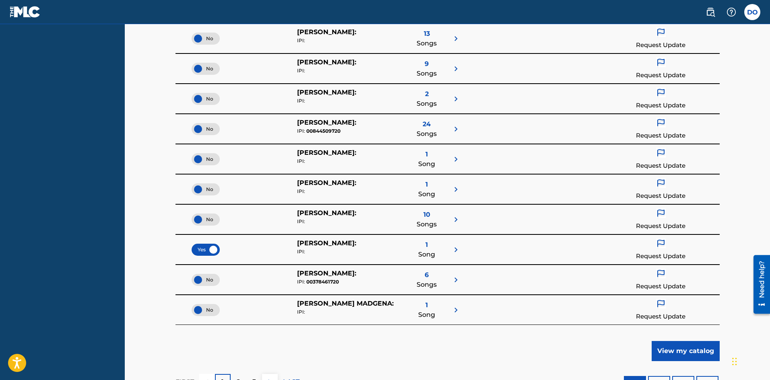
scroll to position [201, 0]
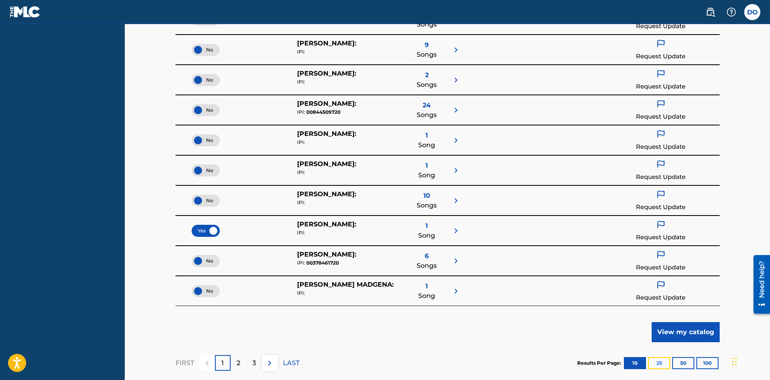
click at [658, 361] on button "25" at bounding box center [659, 363] width 22 height 12
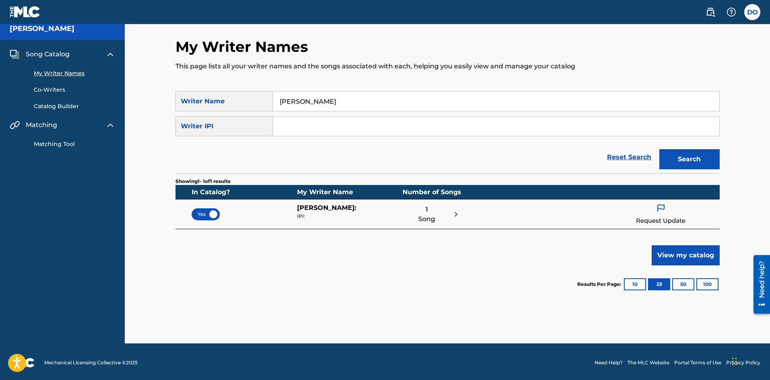
scroll to position [8, 0]
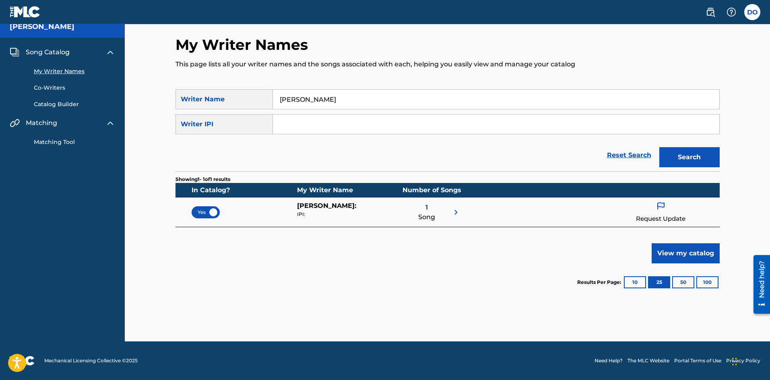
click at [61, 105] on link "Catalog Builder" at bounding box center [74, 104] width 81 height 8
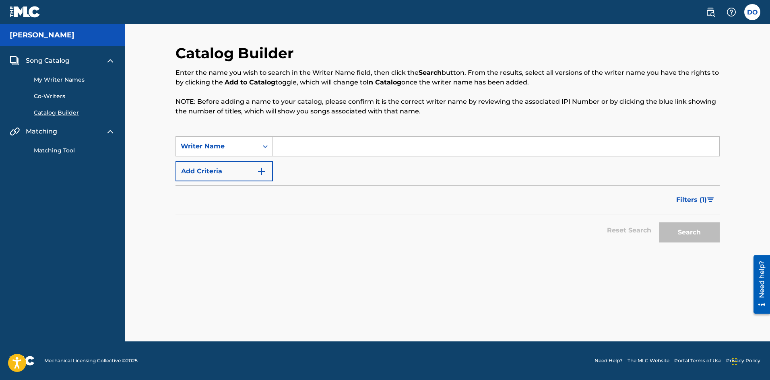
click at [54, 82] on link "My Writer Names" at bounding box center [74, 80] width 81 height 8
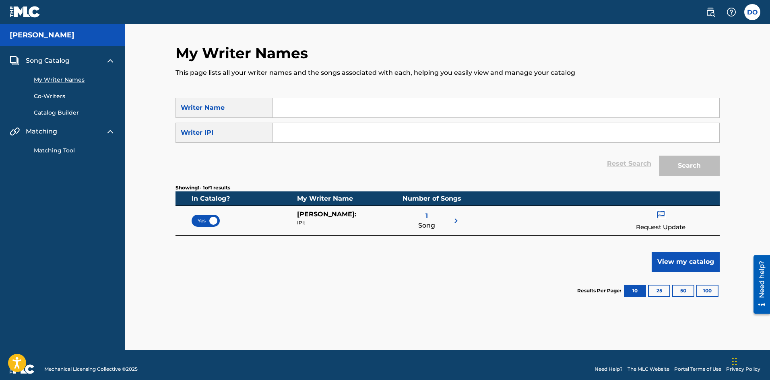
click at [313, 107] on input "Search Form" at bounding box center [496, 107] width 446 height 19
click at [299, 107] on input "Donel Ortiz" at bounding box center [496, 107] width 446 height 19
type input "Donel L Ortiz"
click at [672, 167] on button "Search" at bounding box center [689, 166] width 60 height 20
drag, startPoint x: 322, startPoint y: 109, endPoint x: 264, endPoint y: 115, distance: 59.1
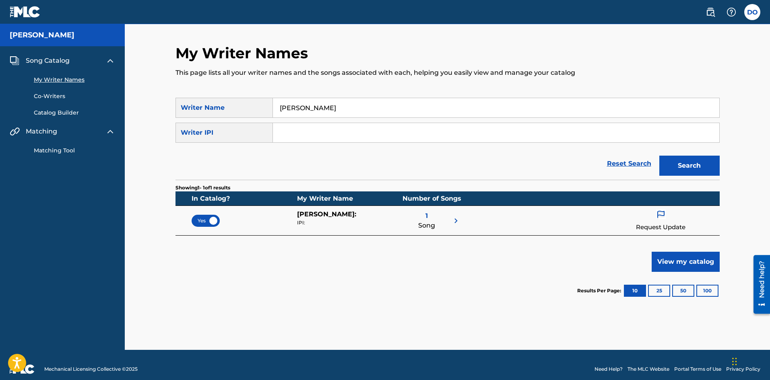
click at [262, 115] on div "SearchWithCriteria4995fcbb-a7a2-489a-bd52-55e14857e384 Writer Name Donel L Ortiz" at bounding box center [447, 108] width 544 height 20
click at [300, 137] on input "Search Form" at bounding box center [496, 132] width 446 height 19
type input "1243500103"
click at [665, 165] on button "Search" at bounding box center [689, 166] width 60 height 20
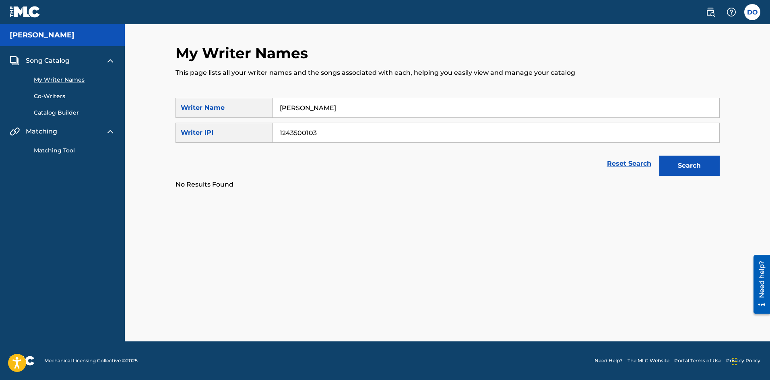
drag, startPoint x: 330, startPoint y: 105, endPoint x: 249, endPoint y: 108, distance: 80.5
click at [252, 109] on div "SearchWithCriteria4995fcbb-a7a2-489a-bd52-55e14857e384 Writer Name Donel L Ortiz" at bounding box center [447, 108] width 544 height 20
click at [692, 167] on button "Search" at bounding box center [689, 166] width 60 height 20
click at [632, 162] on link "Reset Search" at bounding box center [629, 164] width 52 height 18
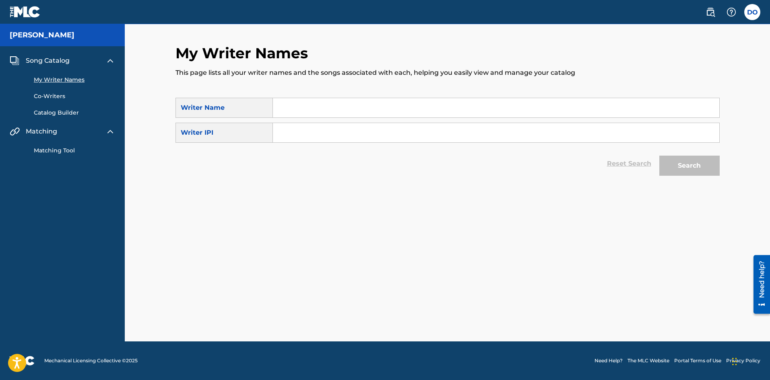
click at [44, 79] on link "My Writer Names" at bounding box center [74, 80] width 81 height 8
click at [40, 99] on link "Co-Writers" at bounding box center [74, 96] width 81 height 8
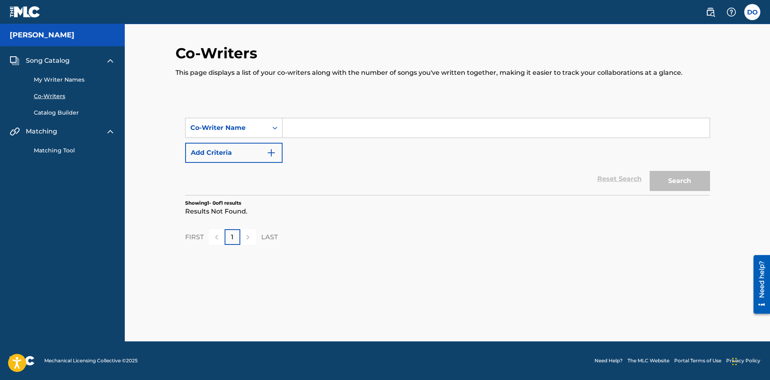
click at [49, 76] on link "My Writer Names" at bounding box center [74, 80] width 81 height 8
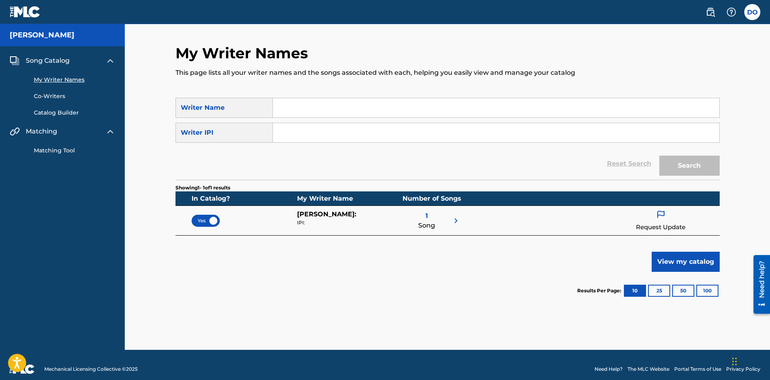
click at [52, 149] on link "Matching Tool" at bounding box center [74, 150] width 81 height 8
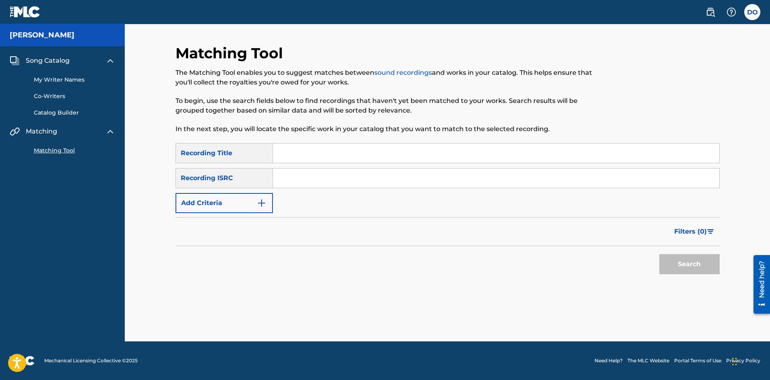
click at [299, 154] on input "Search Form" at bounding box center [496, 153] width 446 height 19
click at [264, 202] on img "Search Form" at bounding box center [262, 203] width 10 height 10
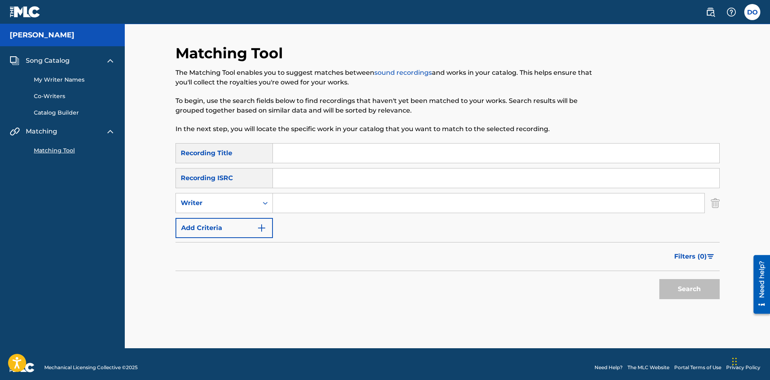
click at [297, 201] on input "Search Form" at bounding box center [488, 203] width 431 height 19
type input "Donel Ortiz"
click at [285, 152] on input "Search Form" at bounding box center [496, 153] width 446 height 19
type input "Stash House"
click at [676, 286] on button "Search" at bounding box center [689, 289] width 60 height 20
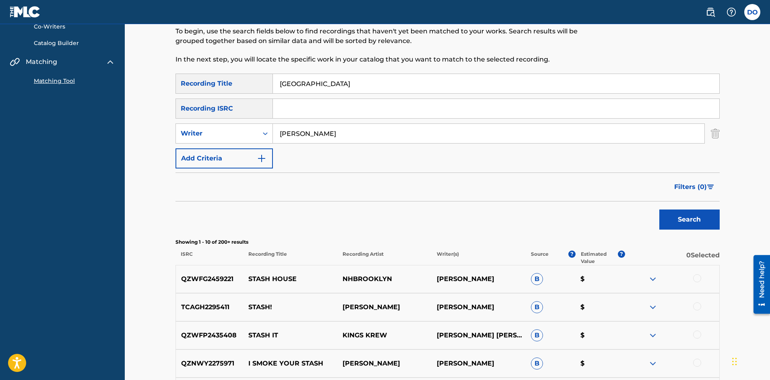
scroll to position [80, 0]
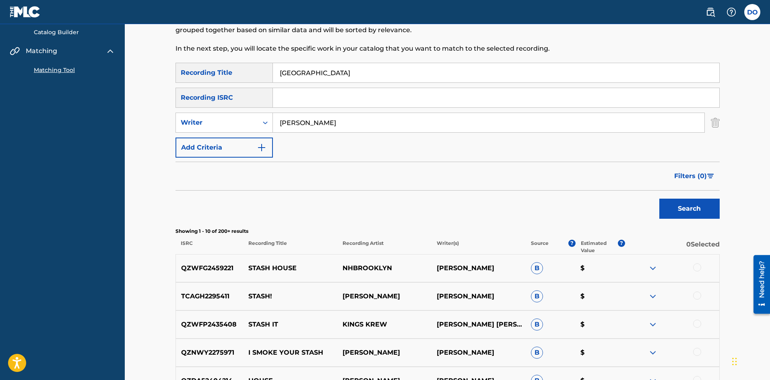
click at [651, 268] on img at bounding box center [653, 269] width 10 height 10
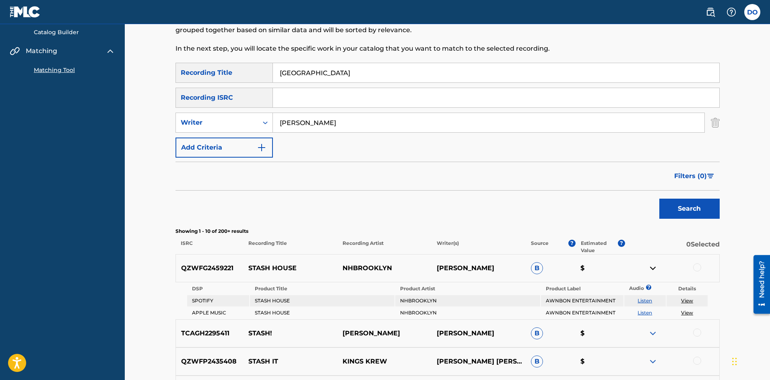
click at [651, 268] on img at bounding box center [653, 269] width 10 height 10
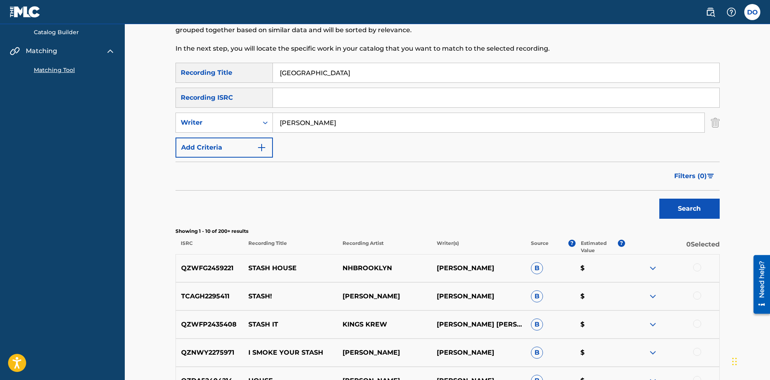
click at [699, 268] on div at bounding box center [697, 268] width 8 height 8
click at [560, 313] on button "Match 1 Group" at bounding box center [565, 315] width 89 height 20
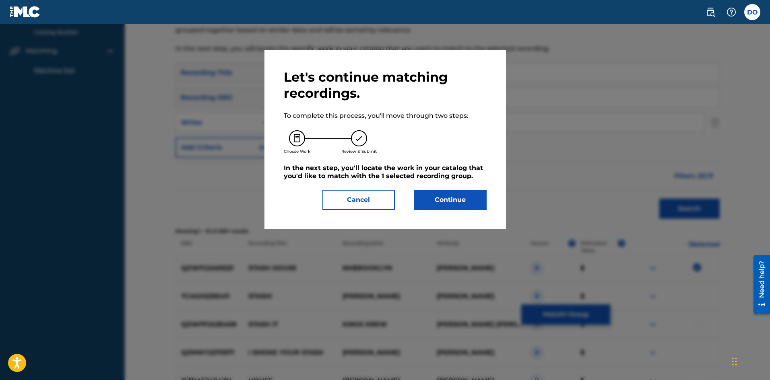
click at [421, 140] on div "Choose Work Review & Submit" at bounding box center [385, 142] width 203 height 43
click at [378, 193] on button "Cancel" at bounding box center [358, 200] width 72 height 20
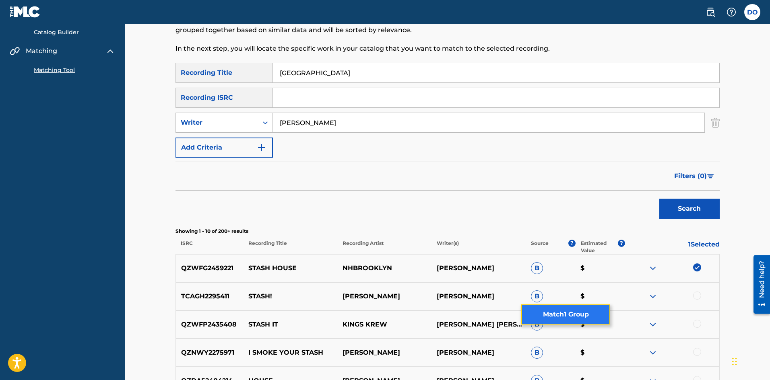
click at [579, 310] on button "Match 1 Group" at bounding box center [565, 315] width 89 height 20
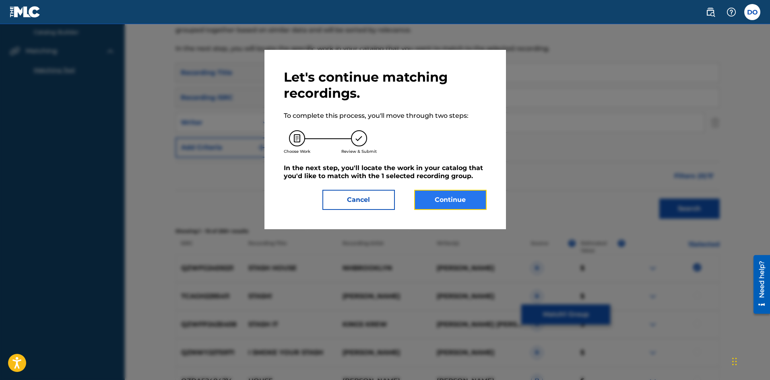
click at [458, 198] on button "Continue" at bounding box center [450, 200] width 72 height 20
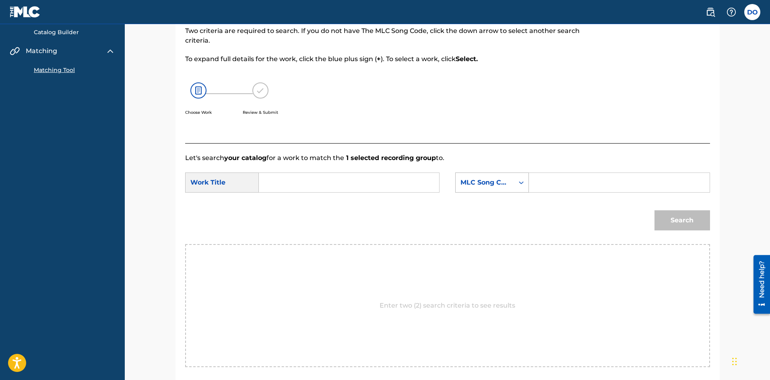
click at [523, 184] on icon "Search Form" at bounding box center [521, 183] width 8 height 8
click at [269, 214] on div "Search" at bounding box center [447, 223] width 525 height 42
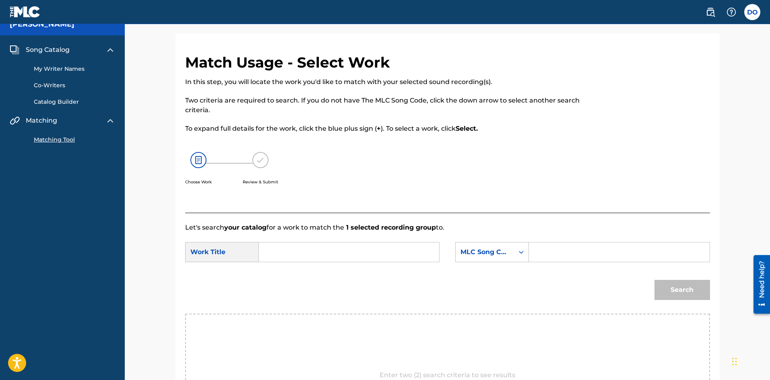
scroll to position [0, 0]
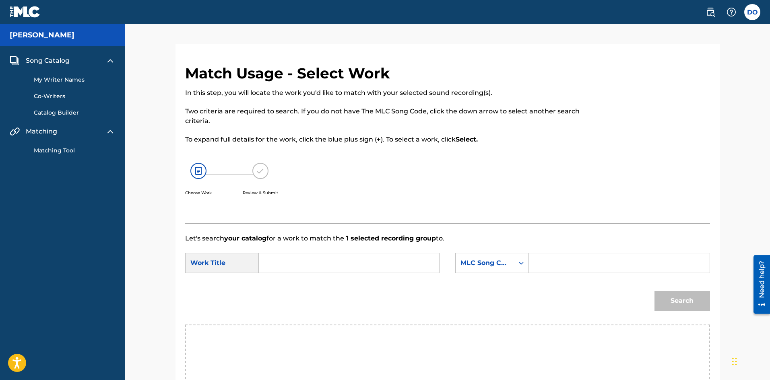
click at [278, 262] on input "Search Form" at bounding box center [349, 262] width 167 height 19
type input "Stash House"
click at [523, 267] on div "MLC Song Code" at bounding box center [492, 263] width 74 height 20
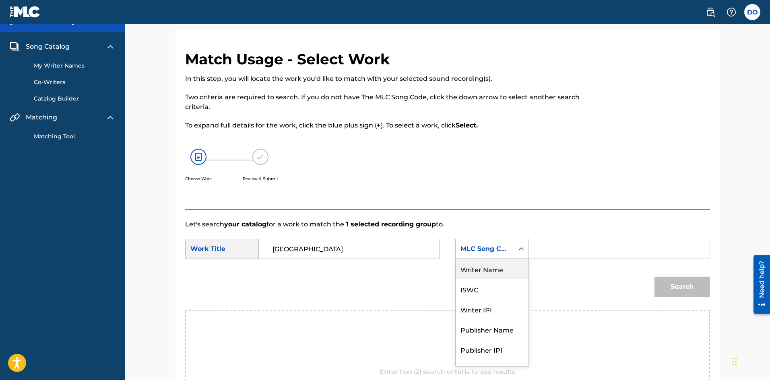
click at [501, 270] on div "Writer Name" at bounding box center [491, 269] width 73 height 20
click at [540, 253] on input "Search Form" at bounding box center [619, 248] width 167 height 19
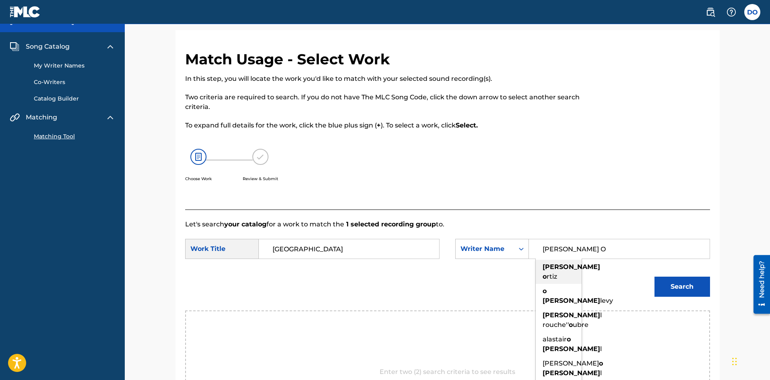
click at [554, 274] on span "rtiz" at bounding box center [551, 277] width 10 height 8
type input "donel ortiz"
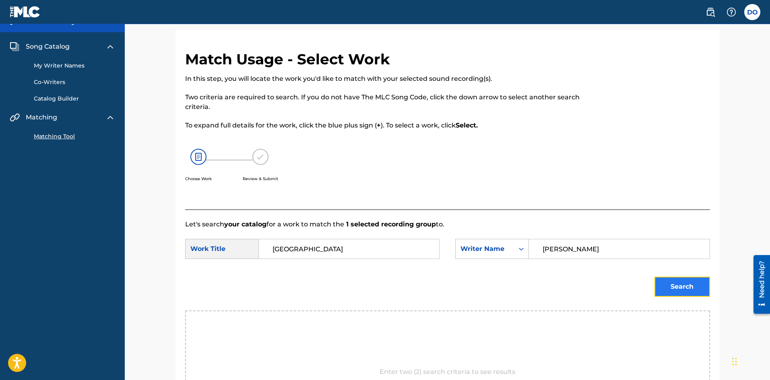
click at [674, 289] on button "Search" at bounding box center [682, 287] width 56 height 20
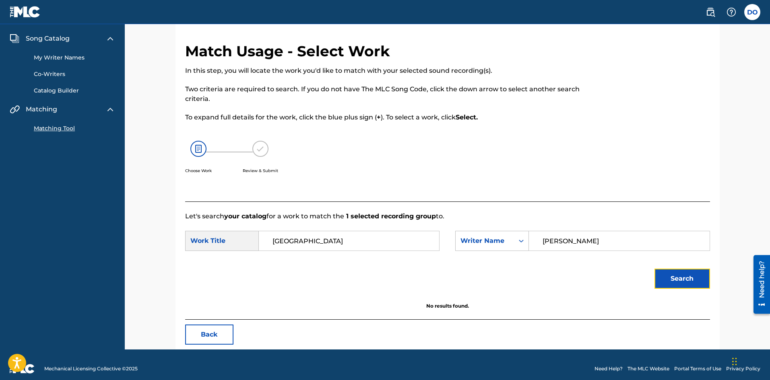
scroll to position [30, 0]
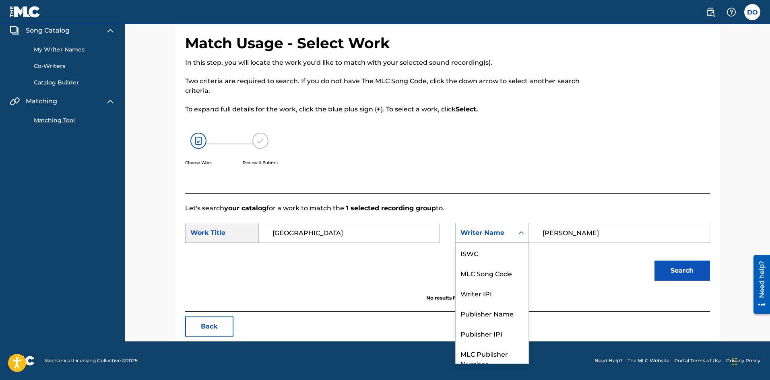
click at [521, 238] on div "Search Form" at bounding box center [521, 233] width 14 height 14
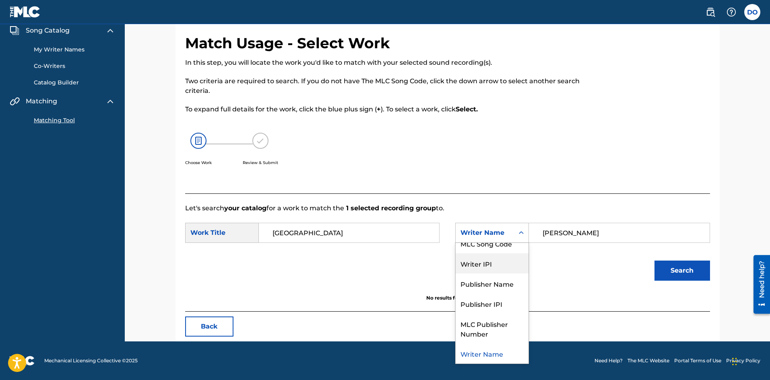
click at [488, 261] on div "Writer IPI" at bounding box center [491, 263] width 73 height 20
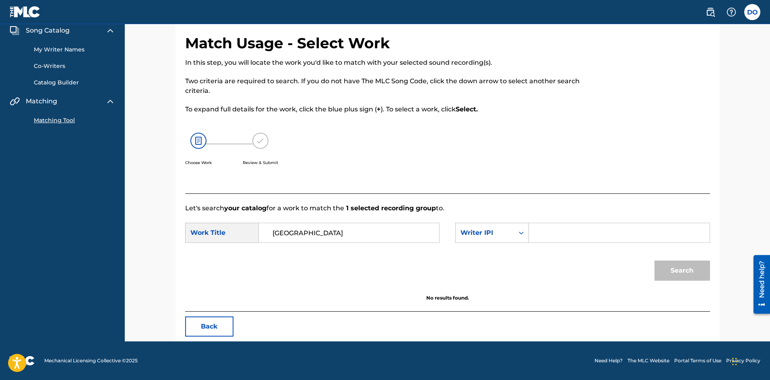
click at [542, 233] on input "Search Form" at bounding box center [619, 232] width 167 height 19
type input "1243500103"
click at [667, 269] on button "Search" at bounding box center [682, 271] width 56 height 20
click at [520, 237] on icon "Search Form" at bounding box center [521, 233] width 8 height 8
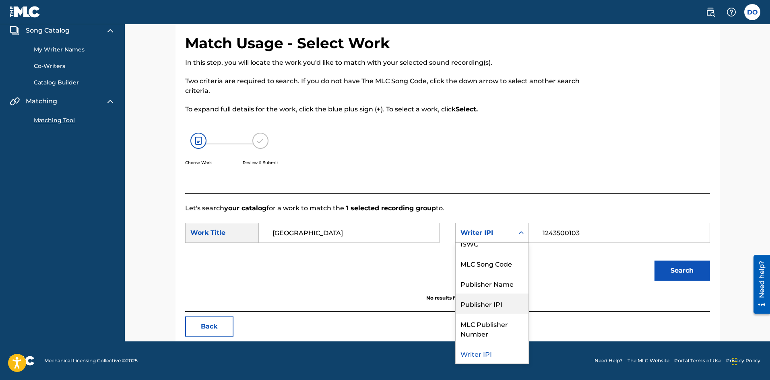
scroll to position [0, 0]
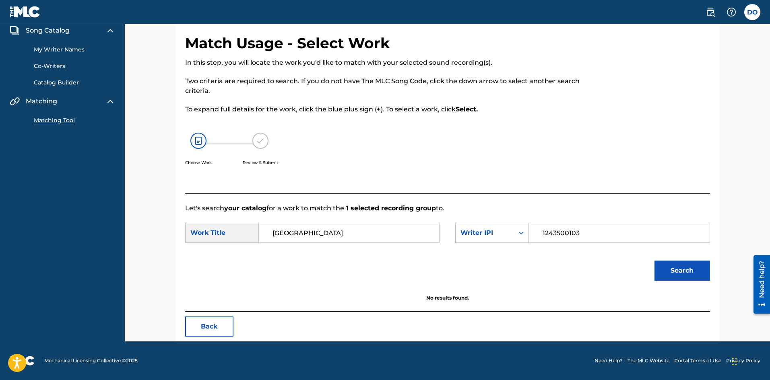
click at [484, 178] on div "Choose Work Review & Submit" at bounding box center [387, 153] width 404 height 61
click at [74, 30] on div "Song Catalog" at bounding box center [62, 31] width 105 height 10
click at [111, 32] on img at bounding box center [110, 31] width 10 height 10
click at [108, 52] on img at bounding box center [110, 50] width 10 height 10
drag, startPoint x: 110, startPoint y: 49, endPoint x: 109, endPoint y: 44, distance: 4.8
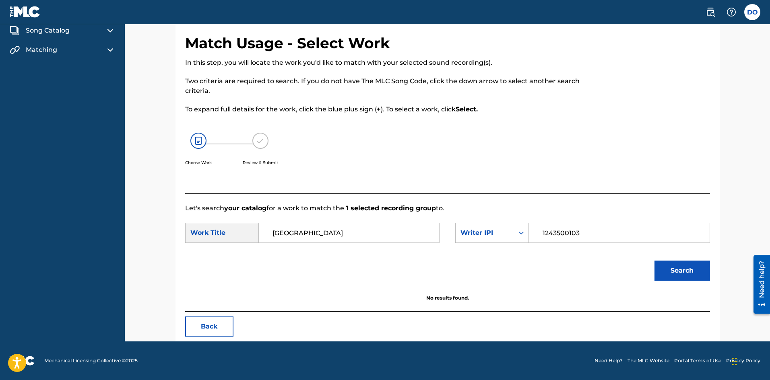
click at [110, 49] on img at bounding box center [110, 50] width 10 height 10
click at [109, 33] on img at bounding box center [110, 31] width 10 height 10
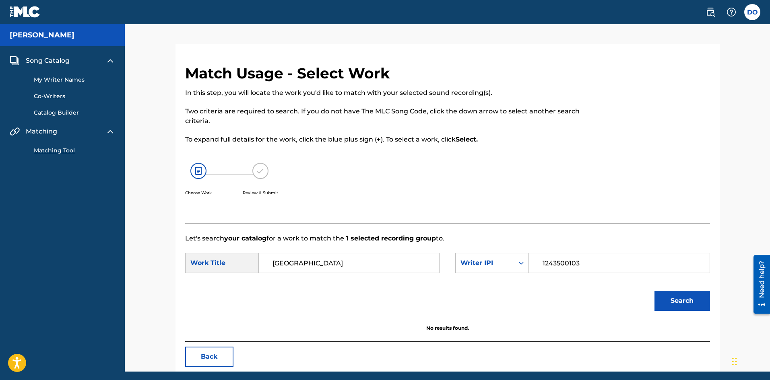
click at [39, 32] on h5 "Donel Ortiz" at bounding box center [42, 35] width 65 height 9
click at [25, 6] on img at bounding box center [25, 12] width 31 height 12
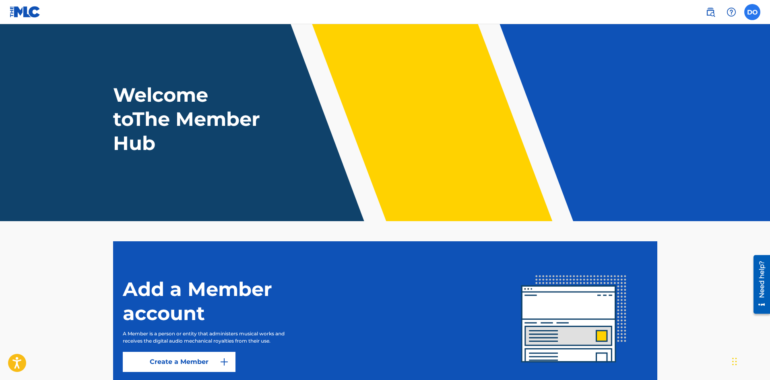
click at [755, 15] on label at bounding box center [752, 12] width 16 height 16
click at [752, 12] on input "DO Donel Ortiz brooklynrtz@gmail.com Notification Preferences Profile Log out" at bounding box center [752, 12] width 0 height 0
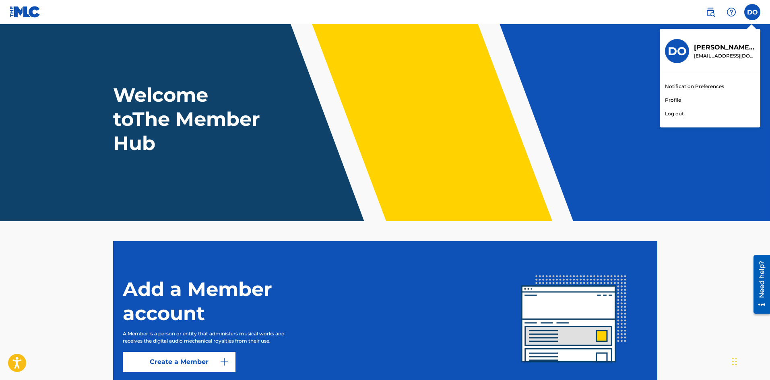
click at [706, 49] on p "Donel Ortiz" at bounding box center [724, 48] width 61 height 10
click at [752, 12] on input "DO Donel Ortiz brooklynrtz@gmail.com Notification Preferences Profile Log out" at bounding box center [752, 12] width 0 height 0
click at [678, 99] on link "Profile" at bounding box center [673, 100] width 16 height 7
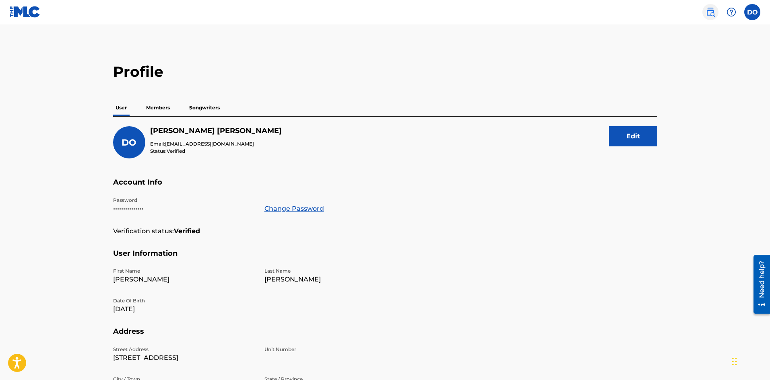
click at [710, 15] on img at bounding box center [710, 12] width 10 height 10
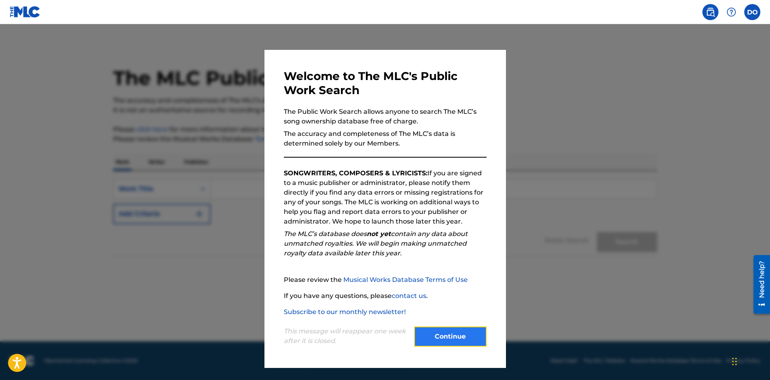
click at [437, 333] on button "Continue" at bounding box center [450, 337] width 72 height 20
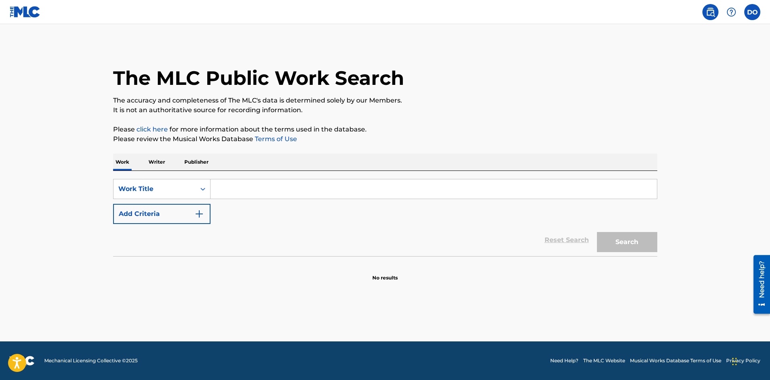
click at [239, 190] on input "Search Form" at bounding box center [433, 188] width 446 height 19
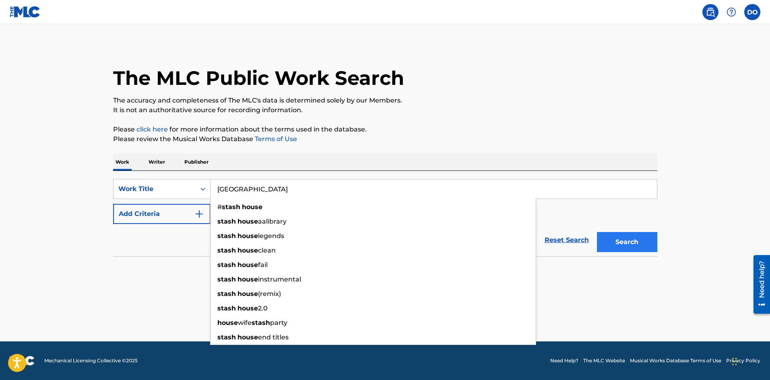
type input "Stash House"
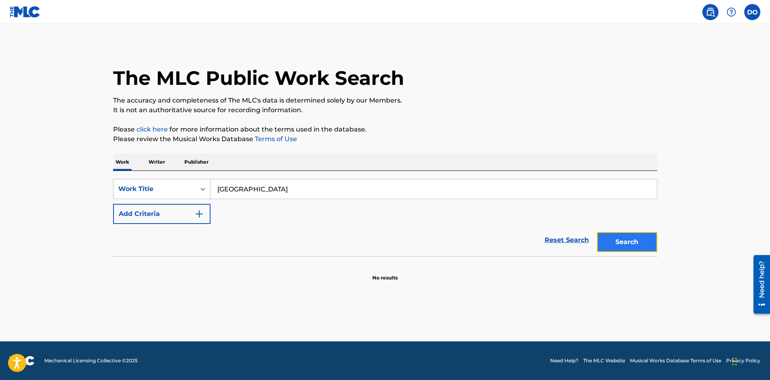
click at [603, 236] on button "Search" at bounding box center [627, 242] width 60 height 20
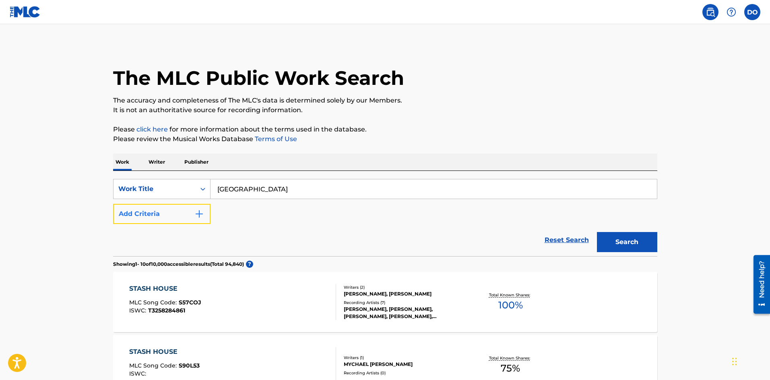
click at [202, 216] on img "Search Form" at bounding box center [199, 214] width 10 height 10
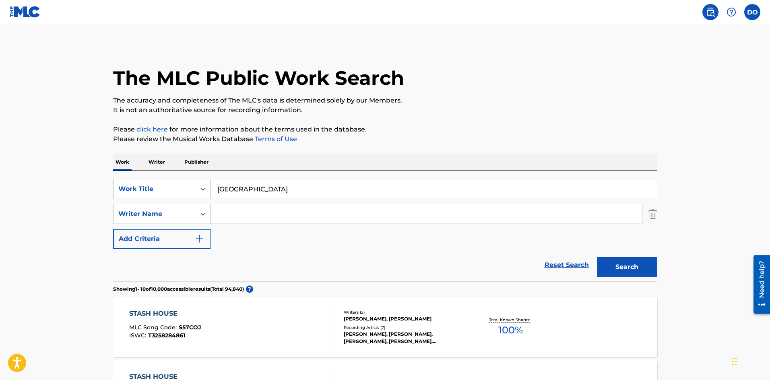
click at [231, 216] on input "Search Form" at bounding box center [425, 213] width 431 height 19
type input "d"
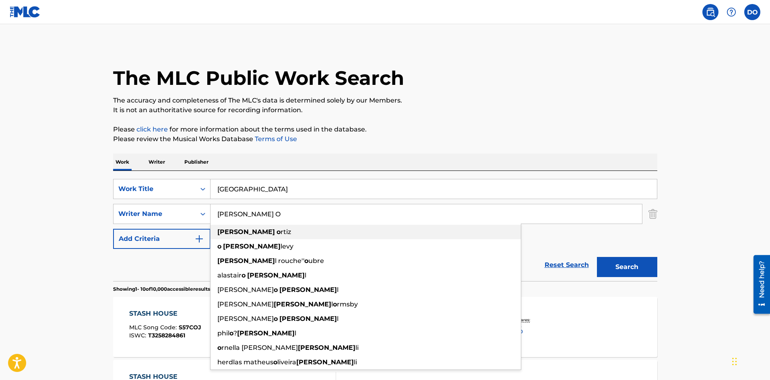
click at [236, 231] on strong "donel" at bounding box center [246, 232] width 58 height 8
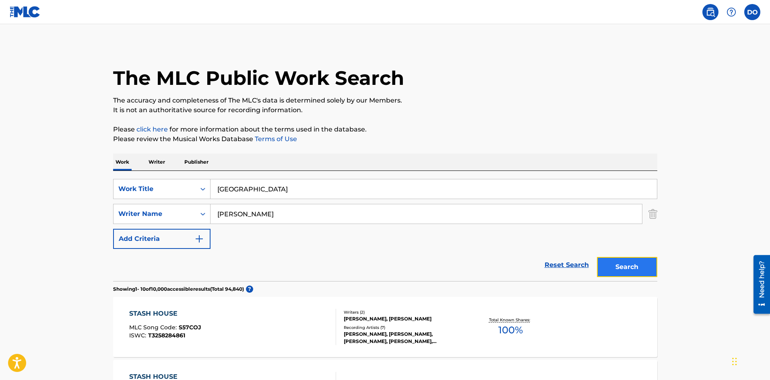
click at [611, 266] on button "Search" at bounding box center [627, 267] width 60 height 20
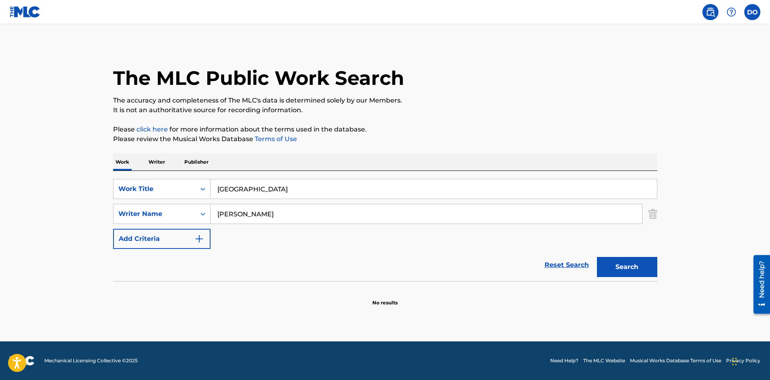
click at [220, 216] on input "donel ortiz" at bounding box center [425, 213] width 431 height 19
type input "Donel L ortiz"
click at [597, 257] on button "Search" at bounding box center [627, 267] width 60 height 20
click at [200, 215] on icon "Search Form" at bounding box center [203, 214] width 8 height 8
click at [199, 214] on icon "Search Form" at bounding box center [203, 214] width 8 height 8
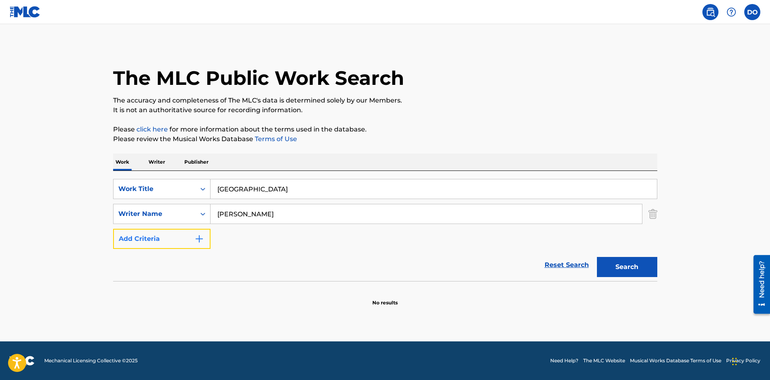
click at [190, 239] on button "Add Criteria" at bounding box center [161, 239] width 97 height 20
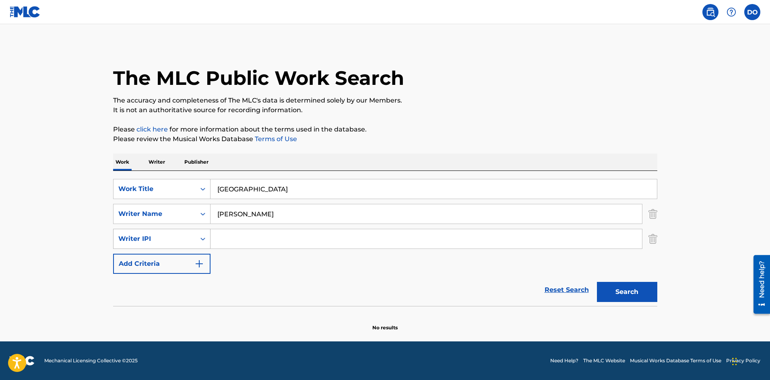
click at [199, 236] on icon "Search Form" at bounding box center [203, 239] width 8 height 8
click at [221, 235] on input "Search Form" at bounding box center [425, 238] width 431 height 19
click at [262, 212] on input "Donel L ortiz" at bounding box center [425, 213] width 431 height 19
drag, startPoint x: 262, startPoint y: 213, endPoint x: 193, endPoint y: 220, distance: 69.6
click at [180, 220] on div "SearchWithCriteria792c9d38-0b17-474f-a1d9-e69381a7fd67 Writer Name Donel L ortiz" at bounding box center [385, 214] width 544 height 20
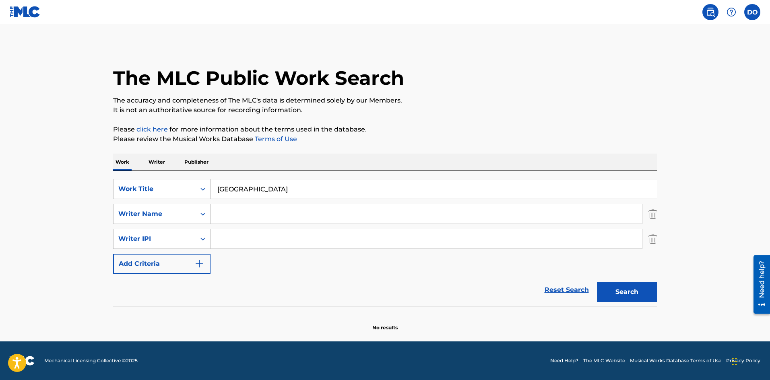
click at [234, 216] on input "Search Form" at bounding box center [425, 213] width 431 height 19
click at [215, 247] on input "Search Form" at bounding box center [425, 238] width 431 height 19
click at [226, 217] on input "Search Form" at bounding box center [425, 213] width 431 height 19
click at [220, 248] on input "Search Form" at bounding box center [425, 238] width 431 height 19
drag, startPoint x: 655, startPoint y: 240, endPoint x: 642, endPoint y: 229, distance: 17.4
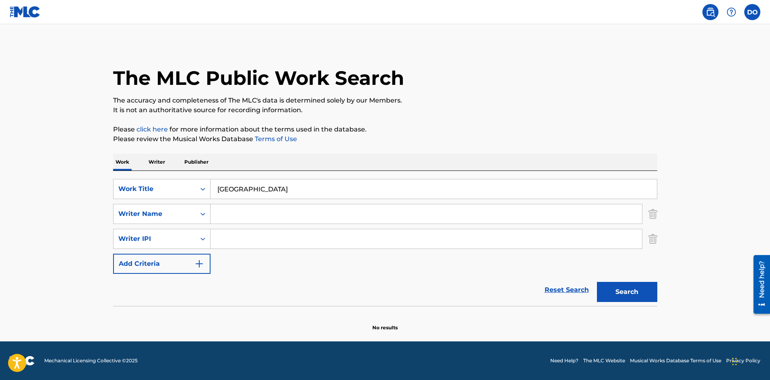
click at [654, 240] on img "Search Form" at bounding box center [652, 239] width 9 height 20
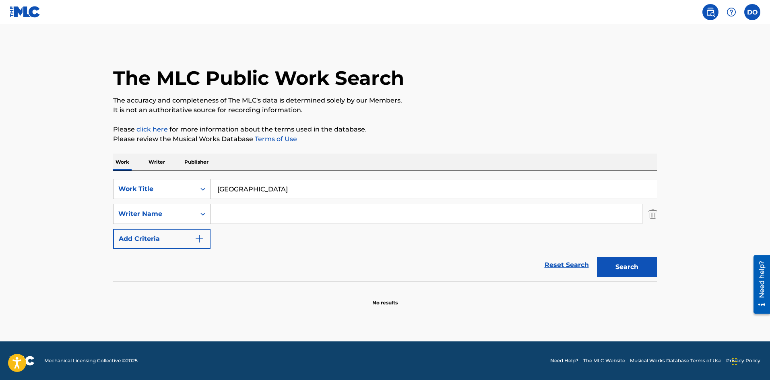
click at [512, 217] on input "Search Form" at bounding box center [425, 213] width 431 height 19
click at [657, 217] on img "Search Form" at bounding box center [652, 214] width 9 height 20
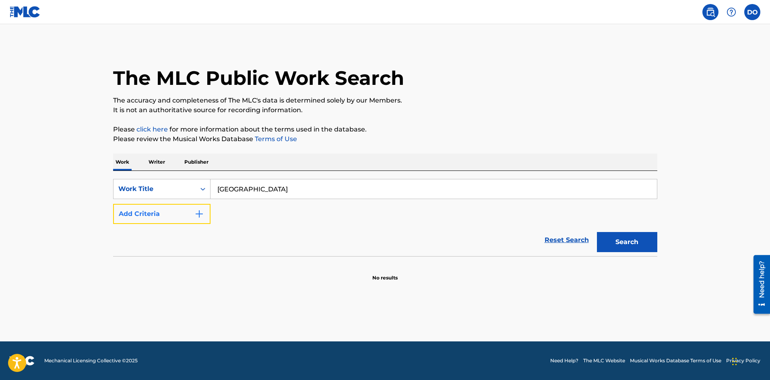
click at [200, 208] on button "Add Criteria" at bounding box center [161, 214] width 97 height 20
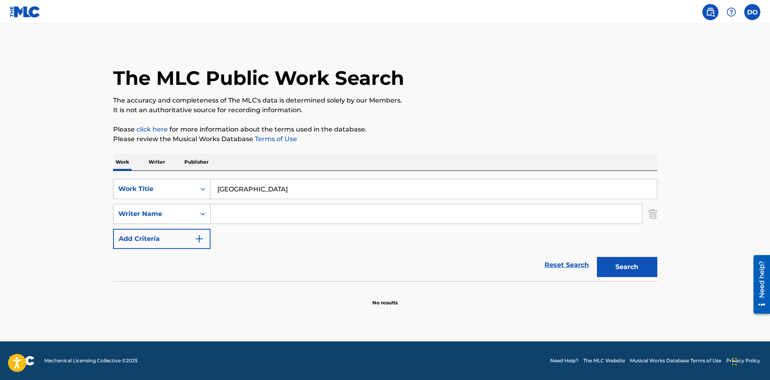
click at [202, 217] on icon "Search Form" at bounding box center [203, 214] width 8 height 8
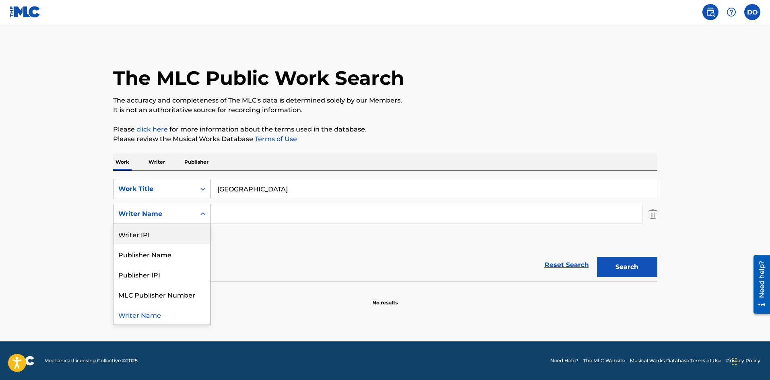
click at [221, 216] on input "Search Form" at bounding box center [425, 213] width 431 height 19
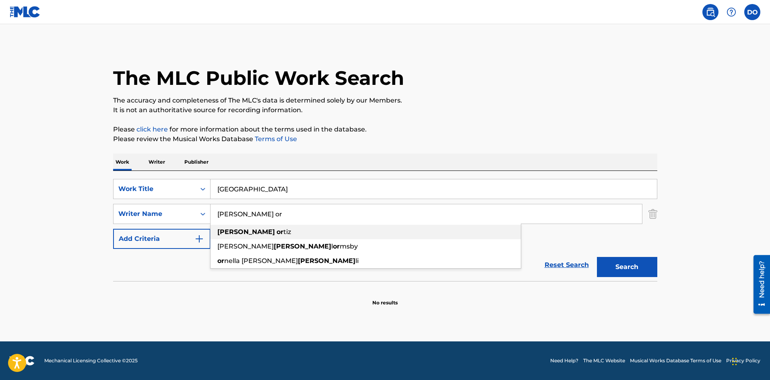
click at [276, 229] on strong "or" at bounding box center [279, 232] width 7 height 8
type input "donel ortiz"
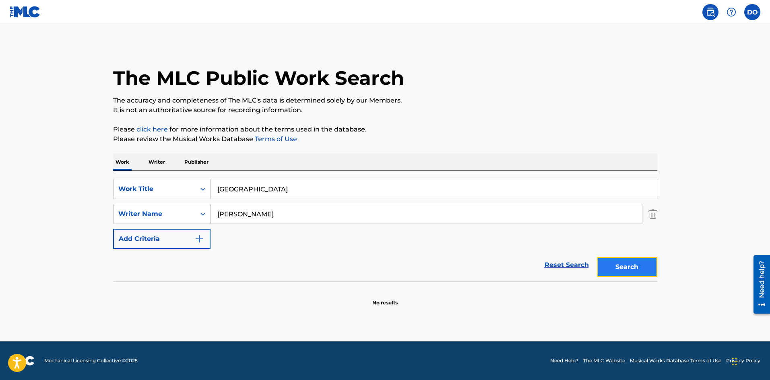
click at [606, 269] on button "Search" at bounding box center [627, 267] width 60 height 20
click at [271, 188] on input "Stash House" at bounding box center [433, 188] width 446 height 19
click at [611, 262] on button "Search" at bounding box center [627, 267] width 60 height 20
drag, startPoint x: 238, startPoint y: 216, endPoint x: 213, endPoint y: 215, distance: 25.0
click at [213, 215] on input "donel ortiz" at bounding box center [425, 213] width 431 height 19
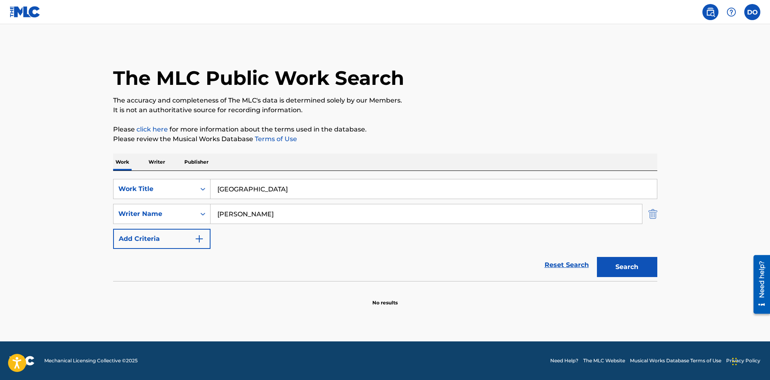
click at [651, 215] on img "Search Form" at bounding box center [652, 214] width 9 height 20
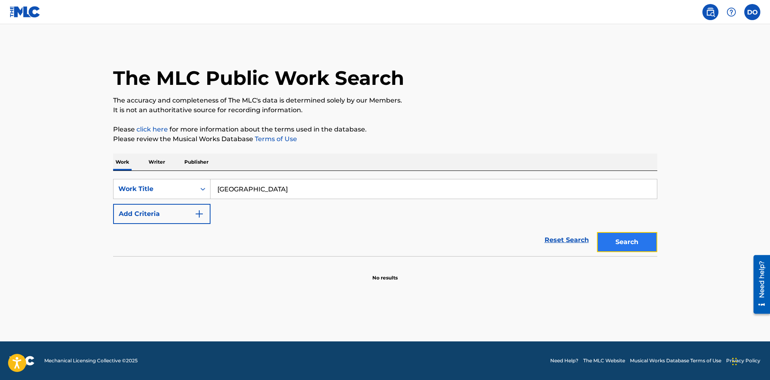
click at [631, 245] on button "Search" at bounding box center [627, 242] width 60 height 20
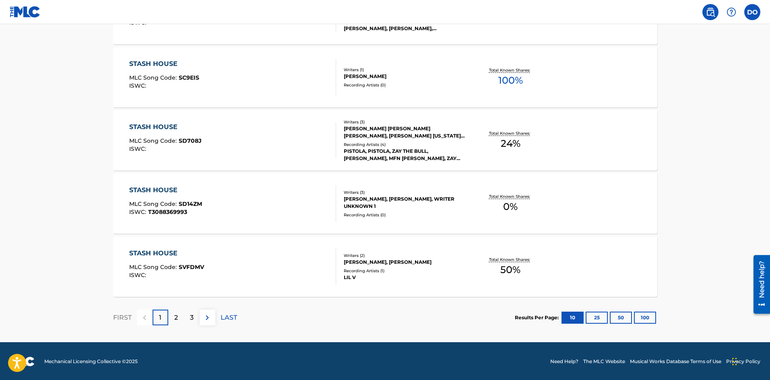
scroll to position [605, 0]
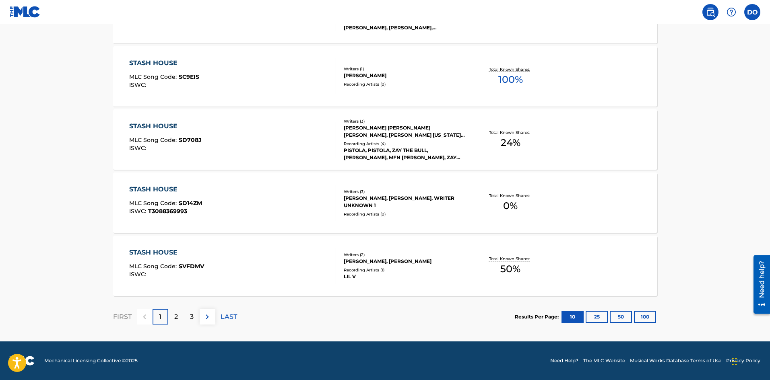
click at [177, 311] on div "2" at bounding box center [176, 317] width 16 height 16
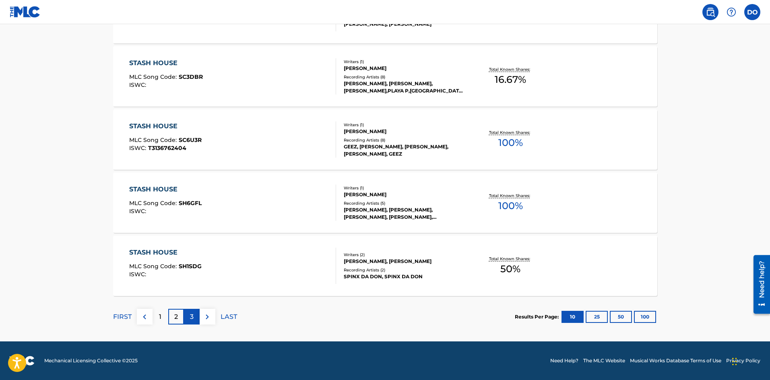
click at [189, 311] on div "3" at bounding box center [192, 317] width 16 height 16
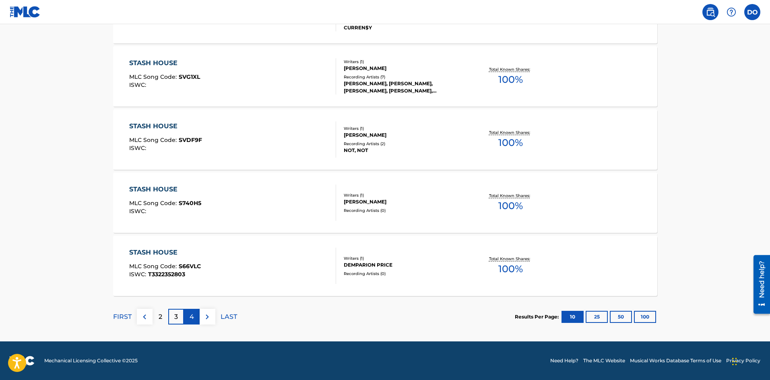
click at [193, 316] on p "4" at bounding box center [191, 317] width 4 height 10
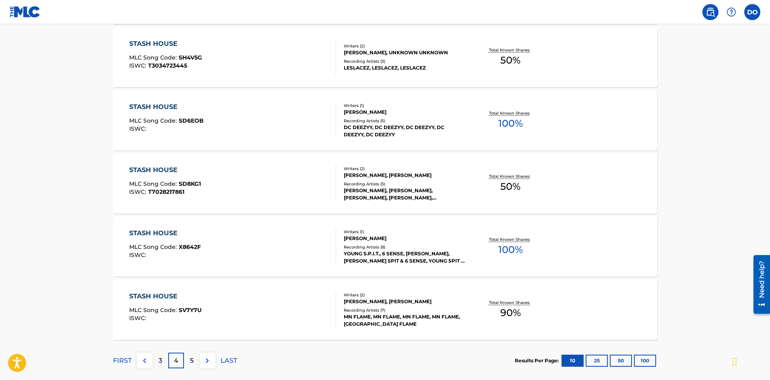
scroll to position [604, 0]
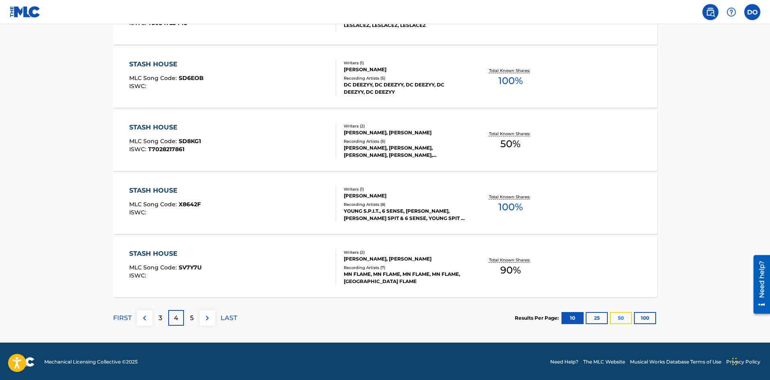
click at [621, 317] on button "50" at bounding box center [621, 318] width 22 height 12
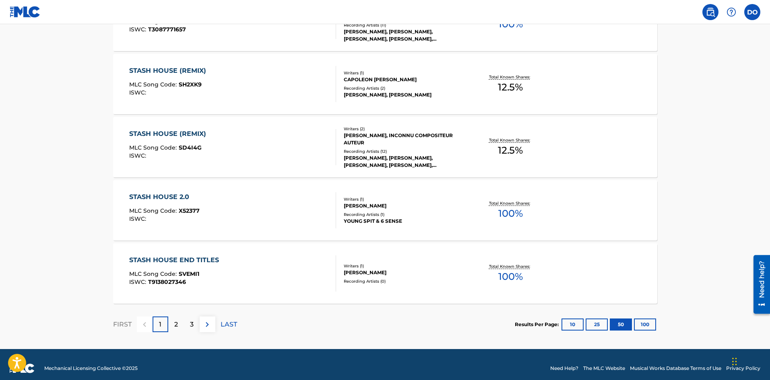
scroll to position [3131, 0]
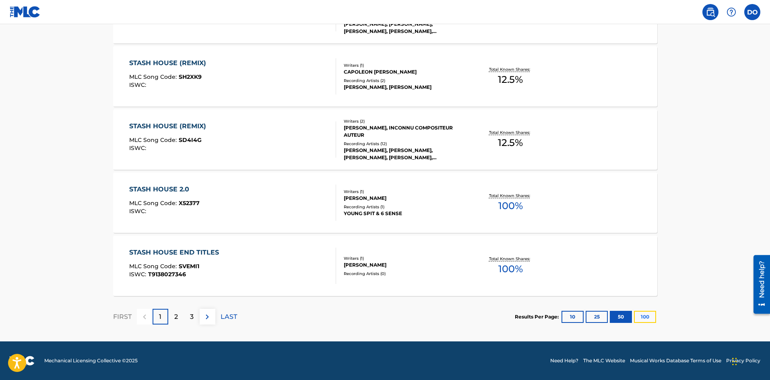
click at [641, 315] on button "100" at bounding box center [645, 317] width 22 height 12
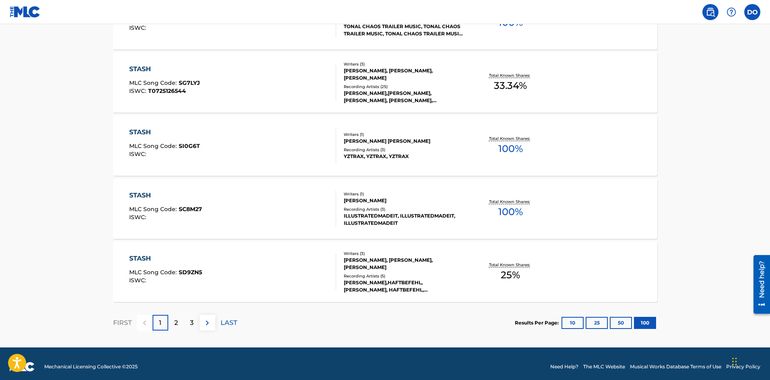
scroll to position [6290, 0]
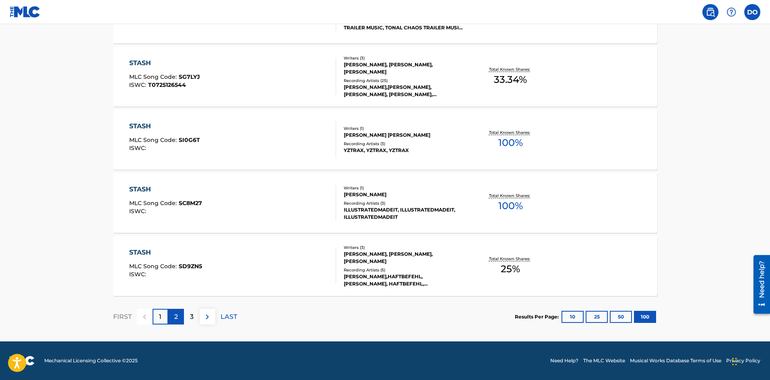
click at [179, 317] on div "2" at bounding box center [176, 317] width 16 height 16
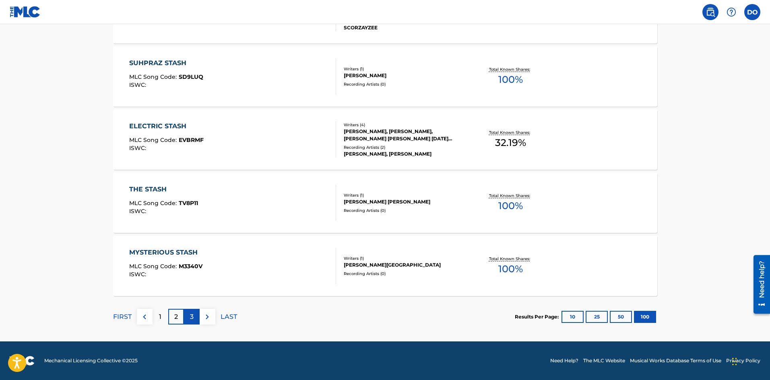
click at [189, 313] on div "3" at bounding box center [192, 317] width 16 height 16
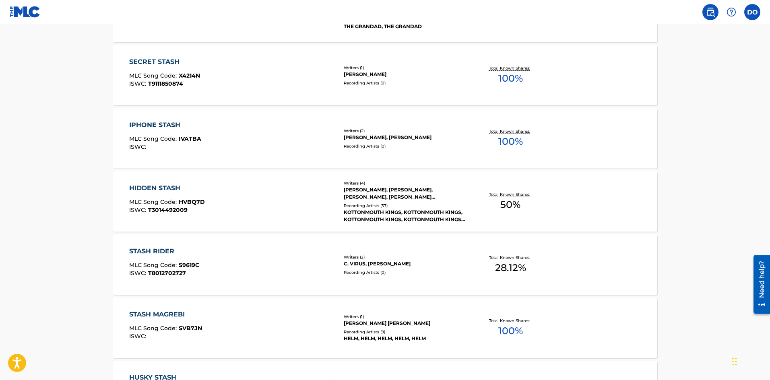
scroll to position [0, 0]
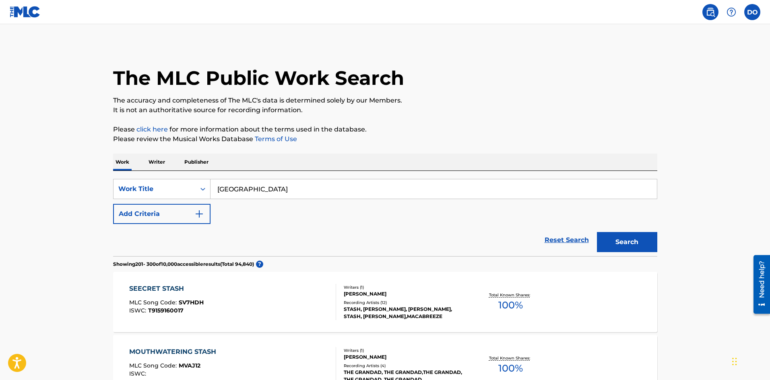
click at [188, 158] on p "Publisher" at bounding box center [196, 162] width 29 height 17
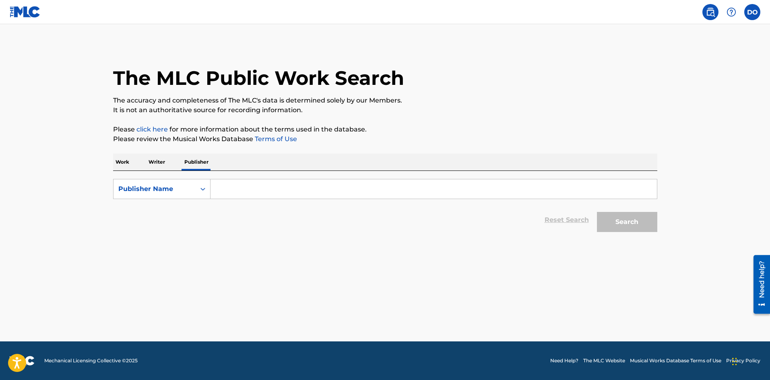
click at [230, 190] on input "Search Form" at bounding box center [433, 188] width 446 height 19
type input "AwnbonEnt"
click at [597, 212] on button "Search" at bounding box center [627, 222] width 60 height 20
click at [614, 229] on button "Search" at bounding box center [627, 222] width 60 height 20
click at [616, 218] on button "Search" at bounding box center [627, 222] width 60 height 20
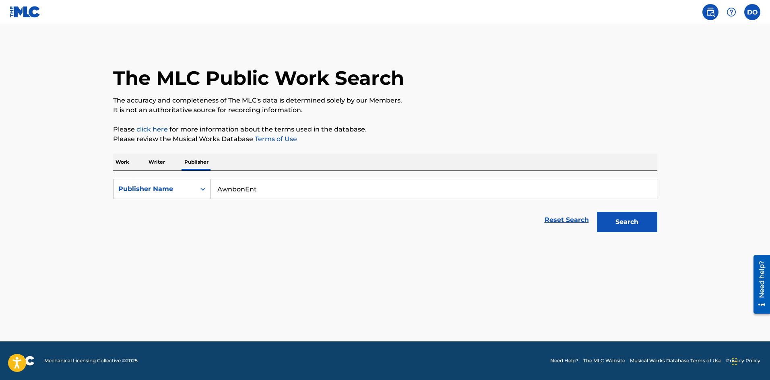
click at [156, 165] on p "Writer" at bounding box center [156, 162] width 21 height 17
click at [226, 189] on input "Search Form" at bounding box center [433, 188] width 446 height 19
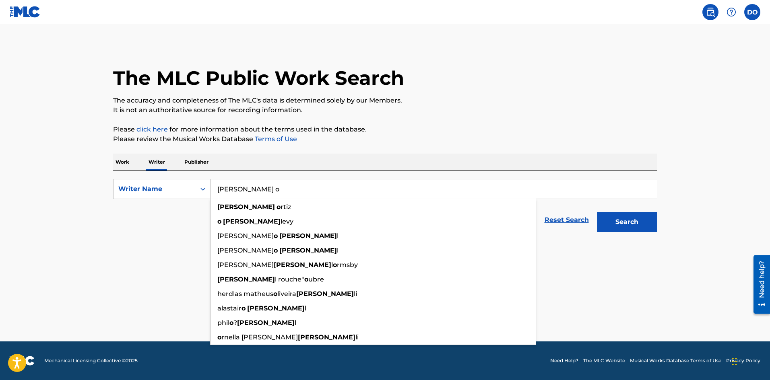
click at [280, 207] on span "rtiz" at bounding box center [285, 207] width 10 height 8
type input "donel ortiz"
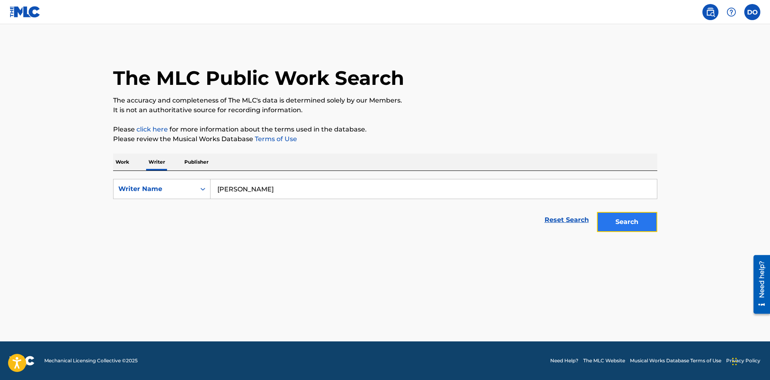
click at [617, 224] on button "Search" at bounding box center [627, 222] width 60 height 20
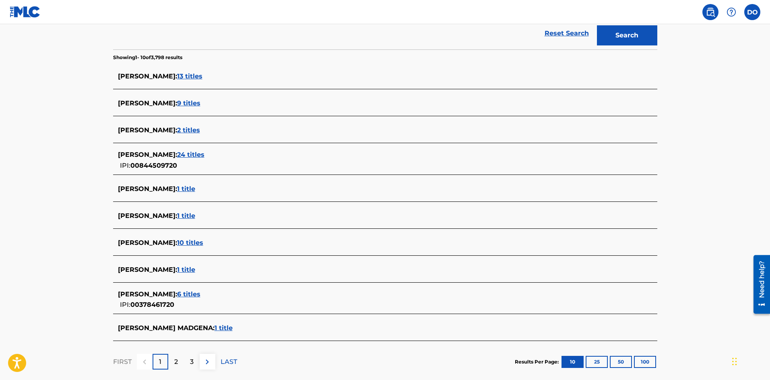
scroll to position [201, 0]
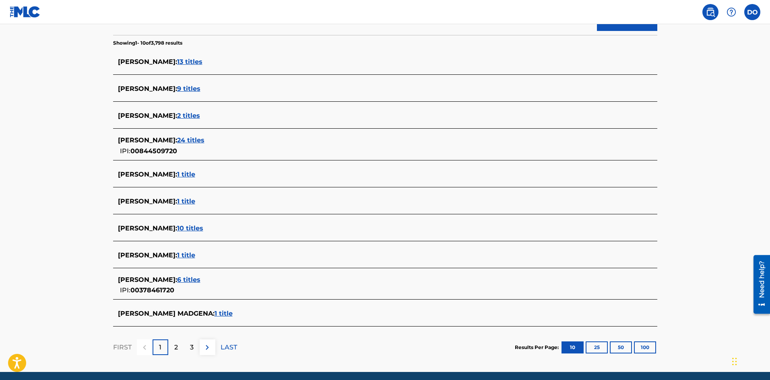
click at [177, 253] on span "1 title" at bounding box center [186, 255] width 18 height 8
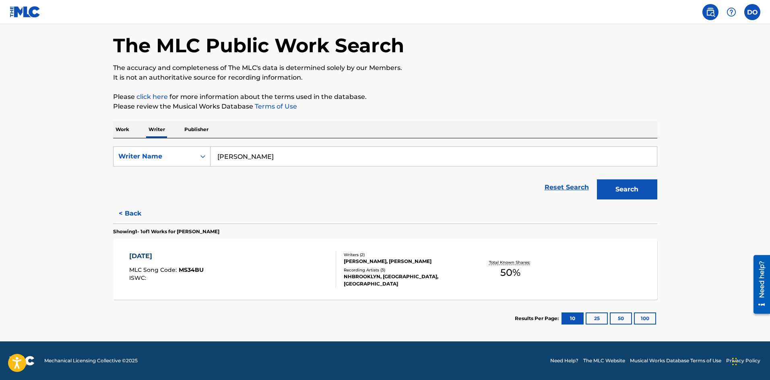
scroll to position [0, 0]
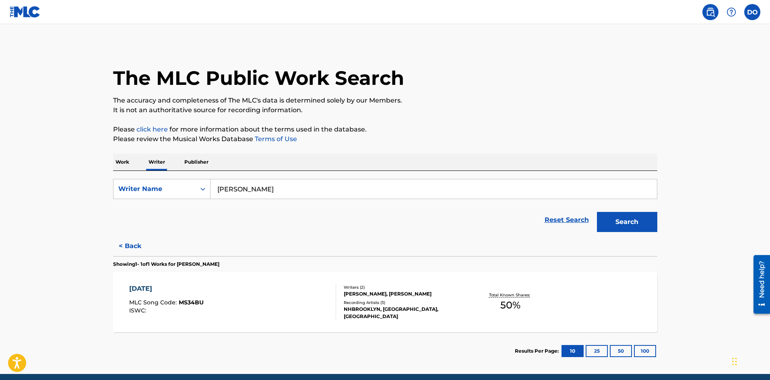
click at [380, 315] on div "NHBROOKLYN, NHBROOKLYN, NHBROOKLYN" at bounding box center [405, 313] width 122 height 14
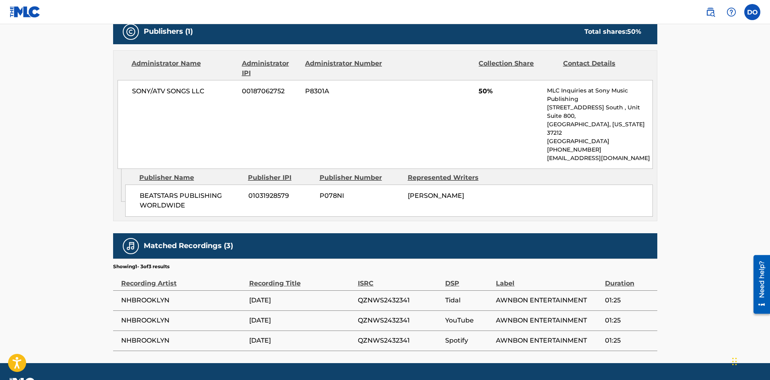
scroll to position [367, 0]
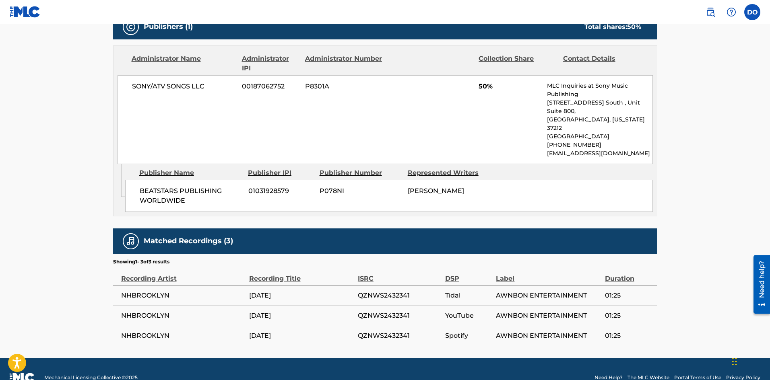
click at [157, 291] on span "NHBROOKLYN" at bounding box center [183, 296] width 124 height 10
click at [530, 291] on span "AWNBON ENTERTAINMENT" at bounding box center [548, 296] width 105 height 10
drag, startPoint x: 573, startPoint y: 286, endPoint x: 565, endPoint y: 287, distance: 8.1
click at [566, 287] on td "AWNBON ENTERTAINMENT" at bounding box center [550, 296] width 109 height 20
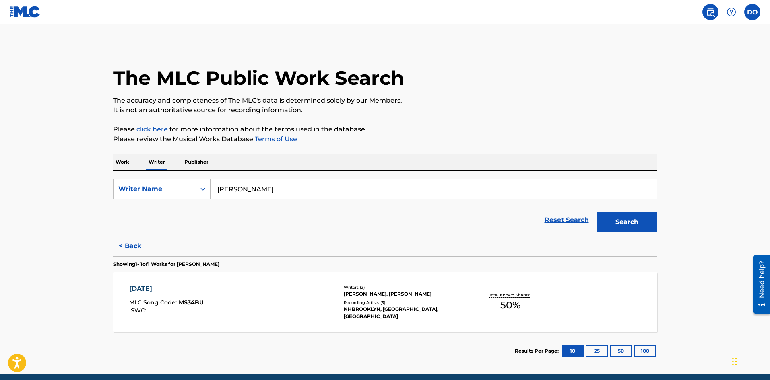
click at [130, 164] on p "Work" at bounding box center [122, 162] width 19 height 17
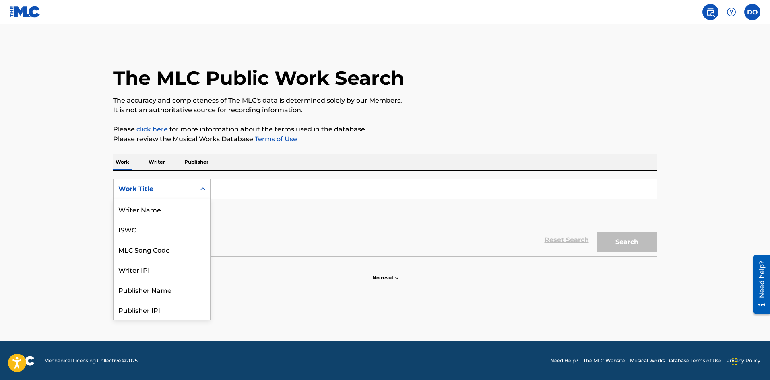
click at [203, 189] on icon "Search Form" at bounding box center [203, 189] width 8 height 8
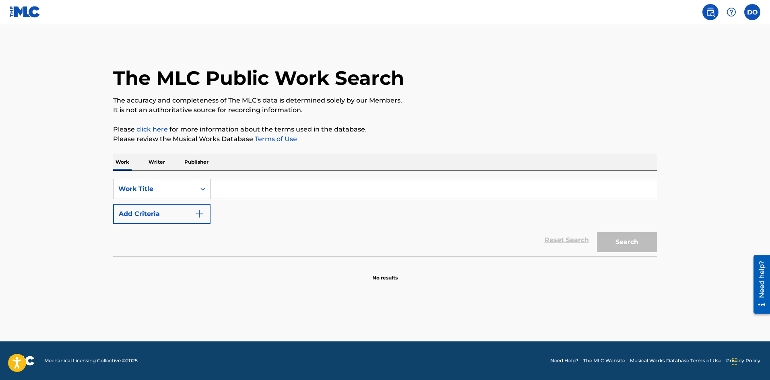
click at [225, 191] on input "Search Form" at bounding box center [433, 188] width 446 height 19
click at [189, 211] on button "Add Criteria" at bounding box center [161, 214] width 97 height 20
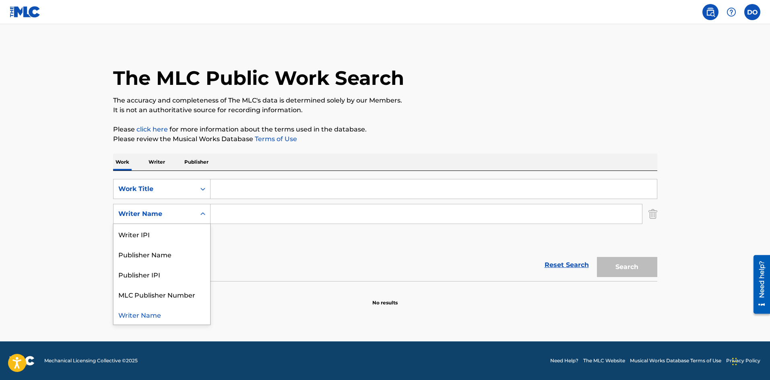
click at [201, 212] on icon "Search Form" at bounding box center [203, 214] width 8 height 8
click at [202, 211] on icon "Search Form" at bounding box center [203, 214] width 8 height 8
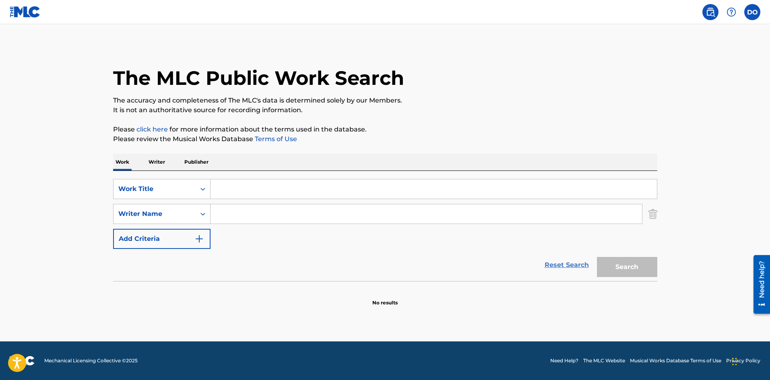
click at [568, 261] on link "Reset Search" at bounding box center [566, 265] width 52 height 18
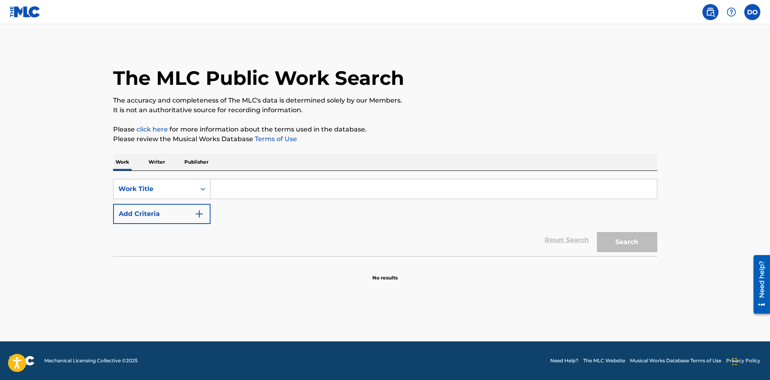
click at [221, 187] on input "Search Form" at bounding box center [433, 188] width 446 height 19
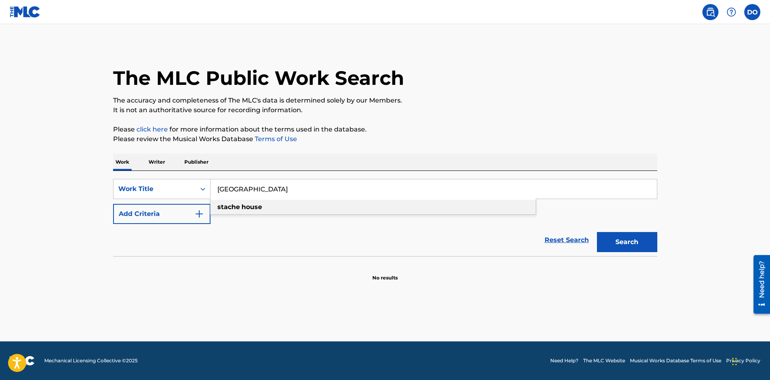
click at [234, 210] on strong "stache" at bounding box center [228, 207] width 23 height 8
type input "stache house"
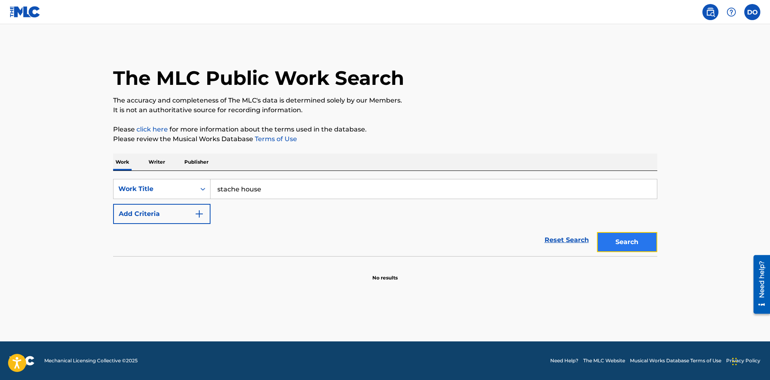
click at [626, 239] on button "Search" at bounding box center [627, 242] width 60 height 20
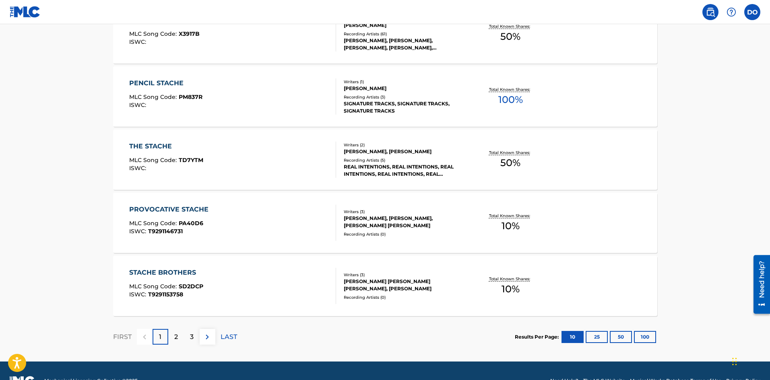
scroll to position [604, 0]
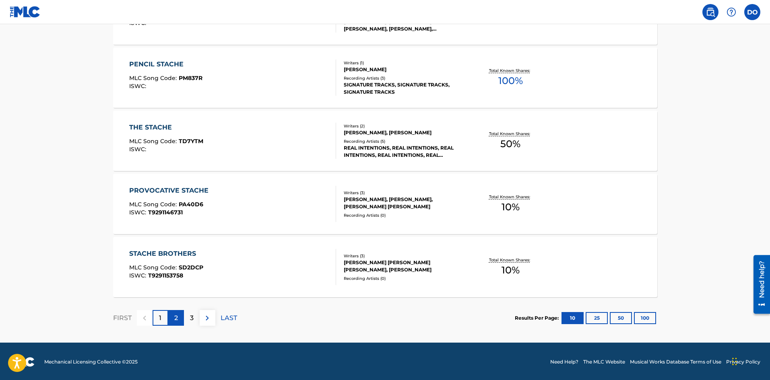
click at [181, 320] on div "2" at bounding box center [176, 318] width 16 height 16
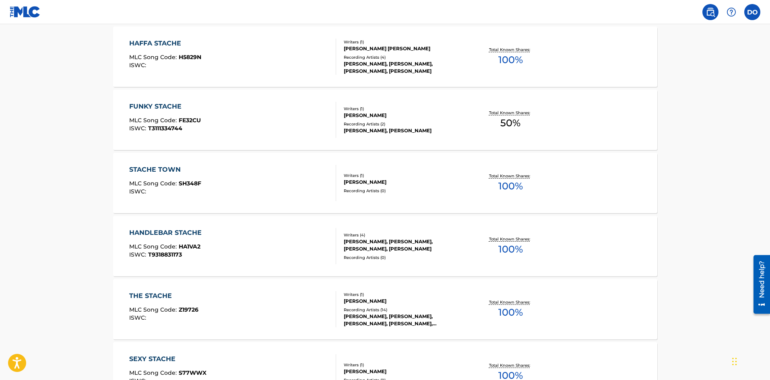
scroll to position [0, 0]
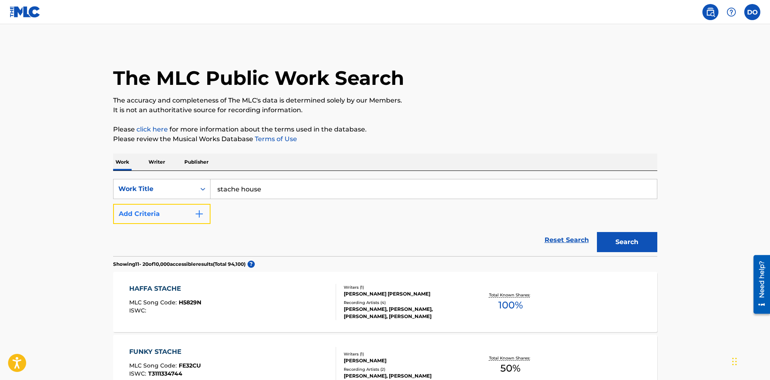
click at [197, 219] on button "Add Criteria" at bounding box center [161, 214] width 97 height 20
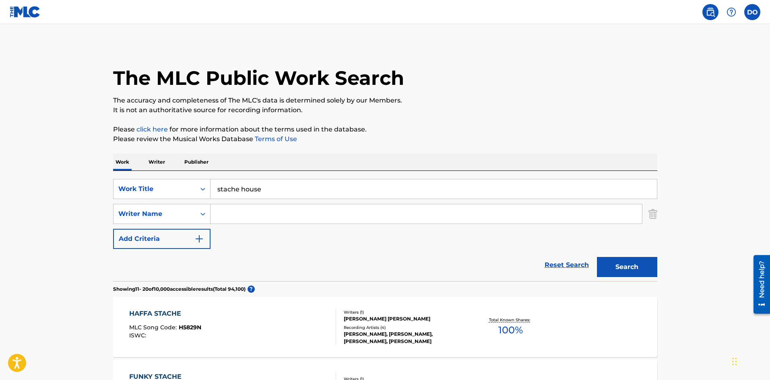
click at [229, 212] on input "Search Form" at bounding box center [425, 213] width 431 height 19
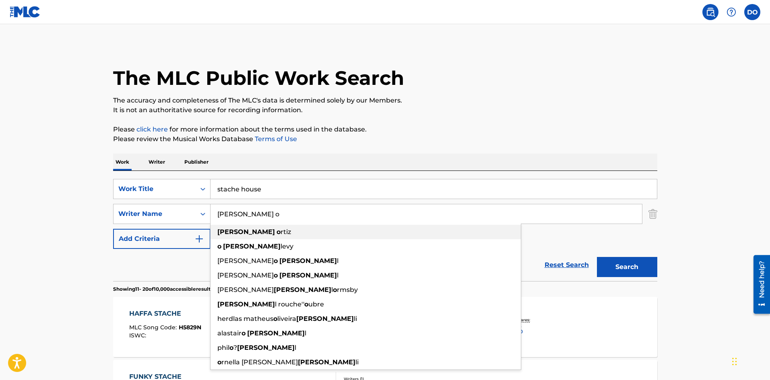
click at [280, 229] on span "rtiz" at bounding box center [285, 232] width 10 height 8
type input "donel ortiz"
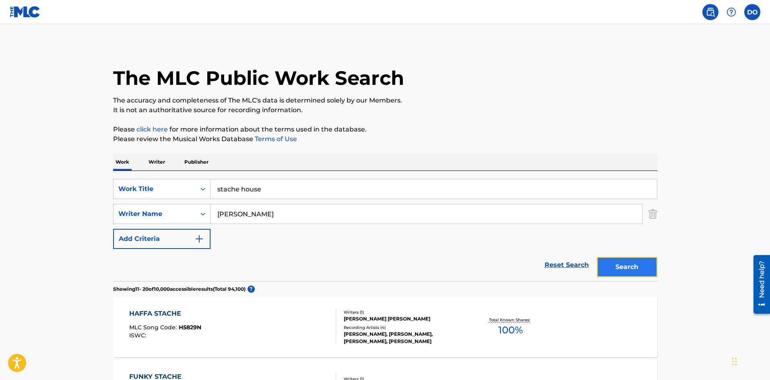
click at [610, 261] on button "Search" at bounding box center [627, 267] width 60 height 20
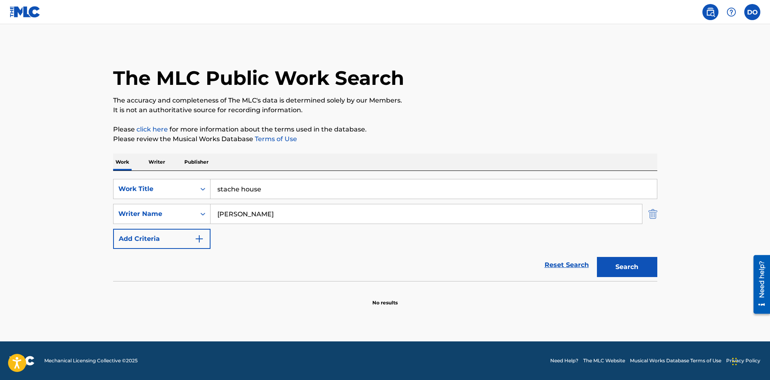
click at [653, 215] on img "Search Form" at bounding box center [652, 214] width 9 height 20
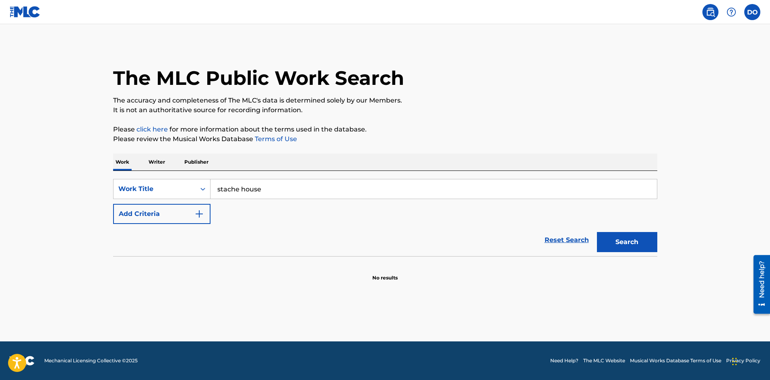
click at [513, 185] on input "stache house" at bounding box center [433, 188] width 446 height 19
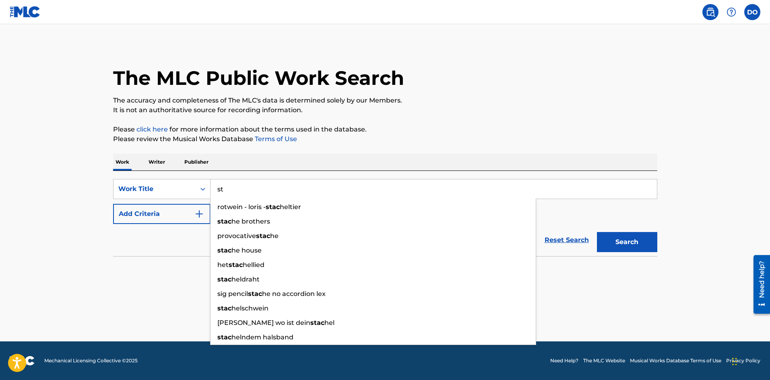
type input "s"
type input "Time Is Now"
click at [597, 232] on button "Search" at bounding box center [627, 242] width 60 height 20
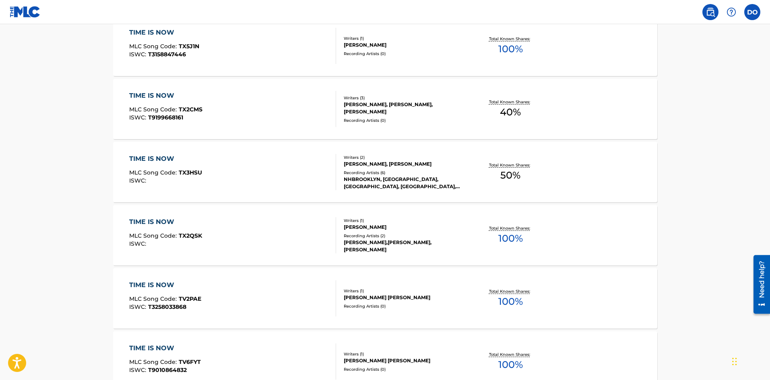
scroll to position [322, 0]
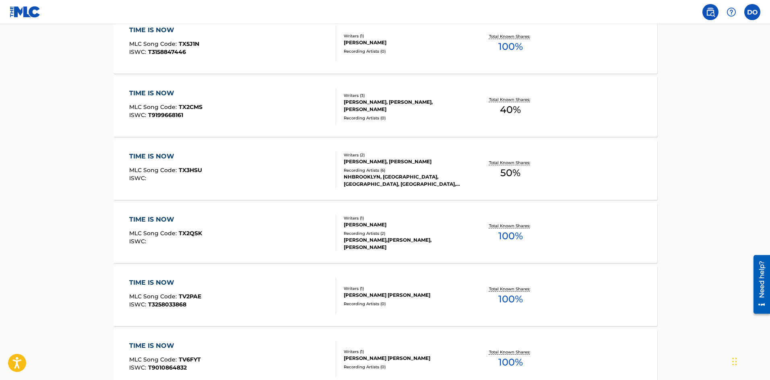
click at [309, 175] on div "TIME IS NOW MLC Song Code : TX3HSU ISWC :" at bounding box center [232, 170] width 207 height 36
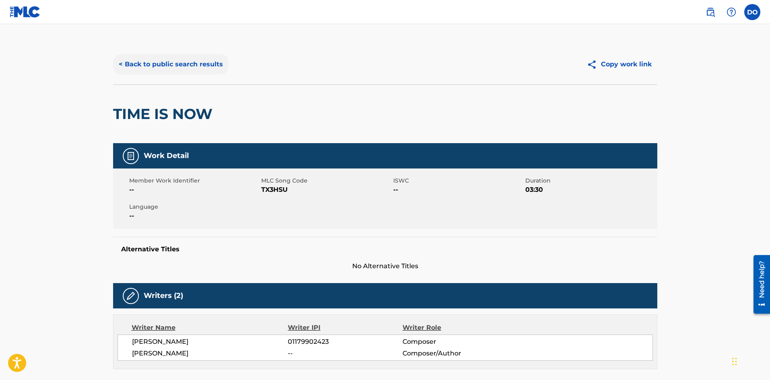
click at [165, 65] on button "< Back to public search results" at bounding box center [170, 64] width 115 height 20
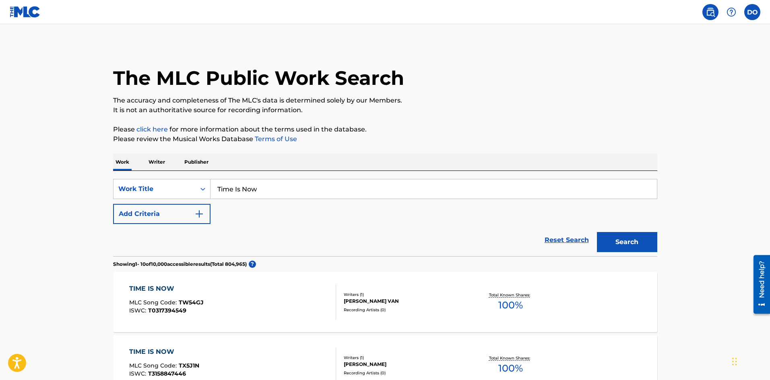
click at [762, 12] on nav "DO DO Donel Ortiz brooklynrtz@gmail.com Notification Preferences Profile Log out" at bounding box center [385, 12] width 770 height 24
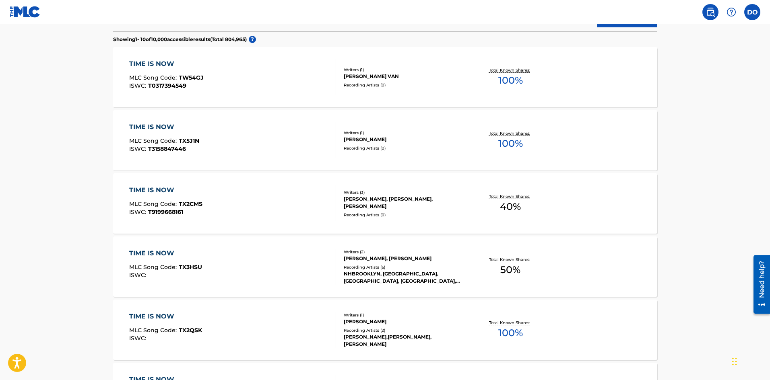
scroll to position [241, 0]
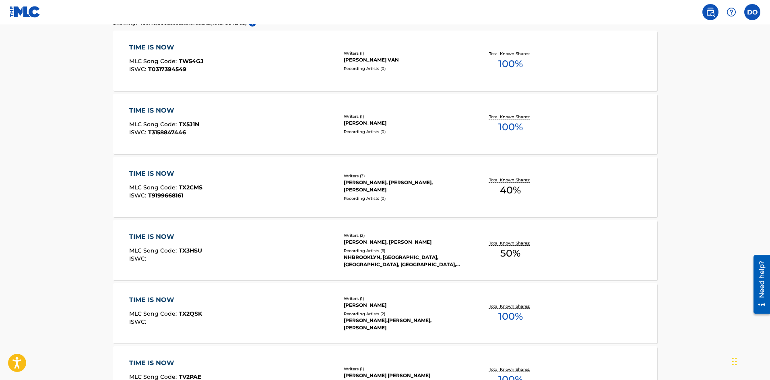
click at [360, 237] on div "Writers ( 2 )" at bounding box center [405, 236] width 122 height 6
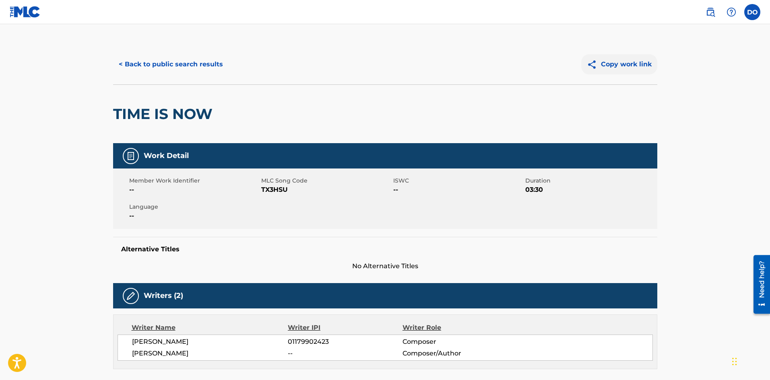
click at [635, 68] on button "Copy work link" at bounding box center [619, 64] width 76 height 20
click at [755, 11] on label at bounding box center [752, 12] width 16 height 16
click at [752, 12] on input "DO Donel Ortiz brooklynrtz@gmail.com Notification Preferences Profile Log out" at bounding box center [752, 12] width 0 height 0
click at [704, 55] on p "[EMAIL_ADDRESS][DOMAIN_NAME]" at bounding box center [724, 55] width 61 height 7
click at [752, 12] on input "DO Donel Ortiz brooklynrtz@gmail.com Notification Preferences Profile Log out" at bounding box center [752, 12] width 0 height 0
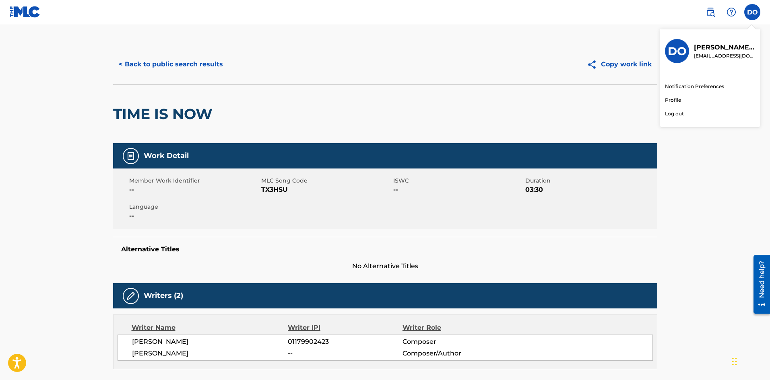
click at [687, 48] on div "DO" at bounding box center [677, 51] width 24 height 24
click at [752, 12] on input "DO Donel Ortiz brooklynrtz@gmail.com Notification Preferences Profile Log out" at bounding box center [752, 12] width 0 height 0
click at [702, 45] on p "Donel Ortiz" at bounding box center [724, 48] width 61 height 10
click at [752, 12] on input "DO Donel Ortiz brooklynrtz@gmail.com Notification Preferences Profile Log out" at bounding box center [752, 12] width 0 height 0
click at [677, 99] on link "Profile" at bounding box center [673, 100] width 16 height 7
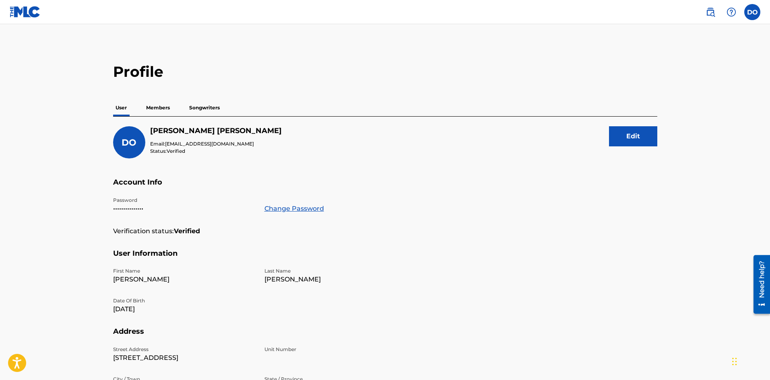
click at [203, 109] on p "Songwriters" at bounding box center [204, 107] width 35 height 17
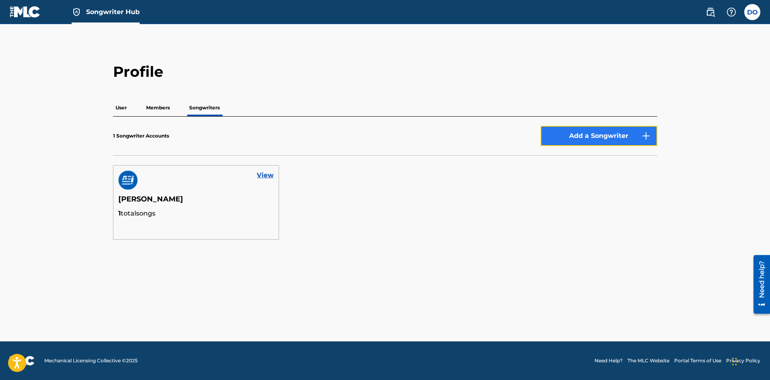
click at [586, 135] on button "Add a Songwriter" at bounding box center [598, 136] width 117 height 20
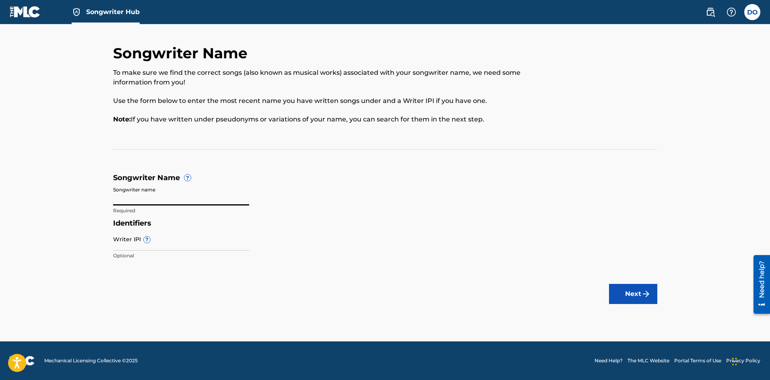
click at [153, 201] on input "Songwriter name" at bounding box center [181, 194] width 136 height 23
type input "D Ortiz"
click at [136, 248] on input "Writer IPI ?" at bounding box center [181, 239] width 136 height 23
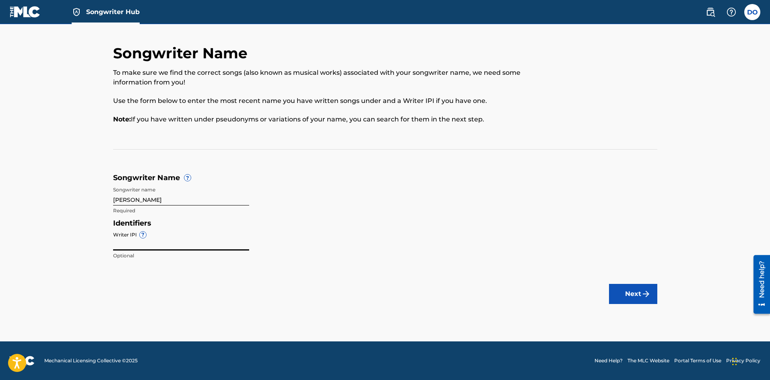
type input "1243500103"
click at [639, 288] on button "Next" at bounding box center [633, 294] width 48 height 20
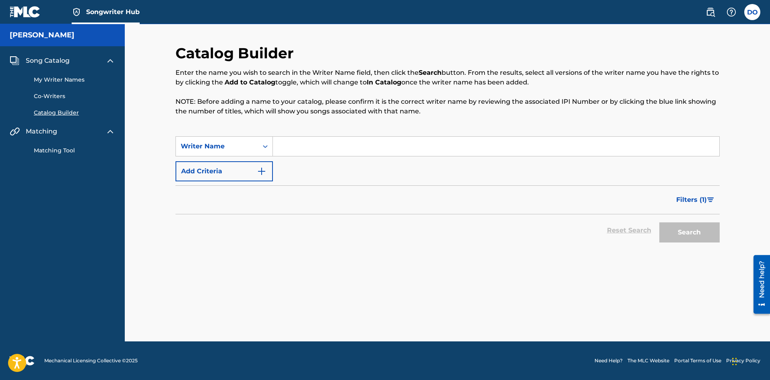
click at [289, 147] on input "Search Form" at bounding box center [496, 146] width 446 height 19
type input "D Ortiz"
click at [659, 222] on button "Search" at bounding box center [689, 232] width 60 height 20
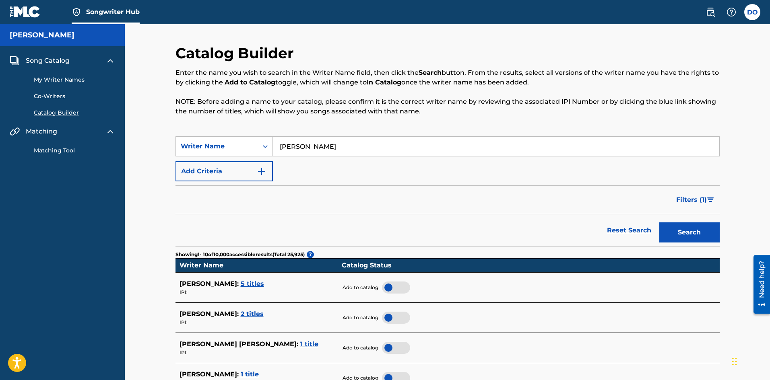
click at [241, 284] on span "5 titles" at bounding box center [252, 284] width 23 height 8
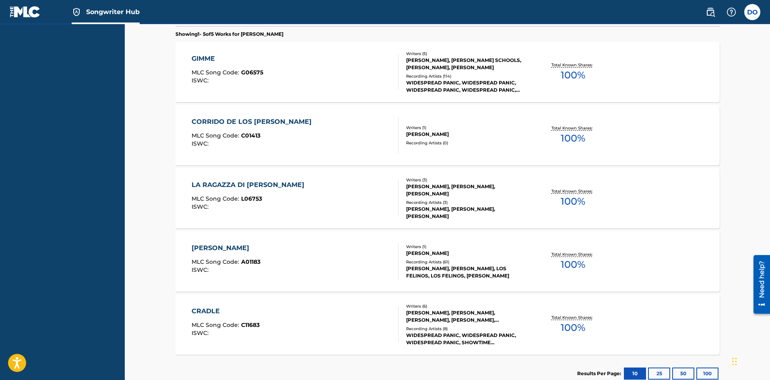
scroll to position [241, 0]
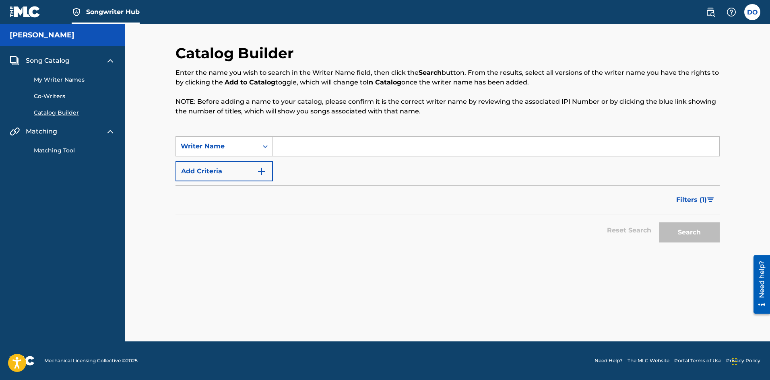
click at [286, 148] on input "Search Form" at bounding box center [496, 146] width 446 height 19
type input "D Ortiz"
click at [664, 229] on button "Search" at bounding box center [689, 232] width 60 height 20
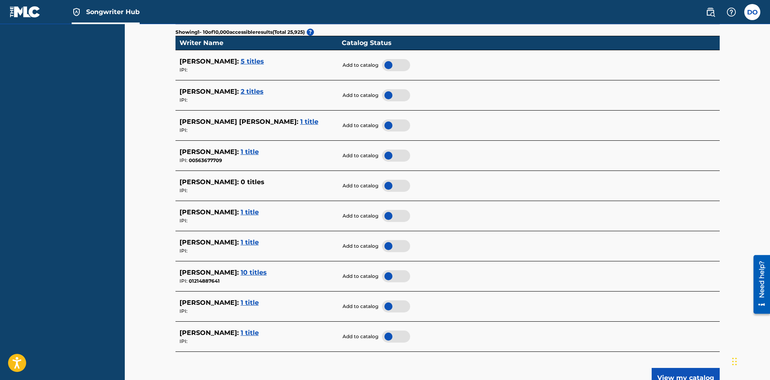
scroll to position [241, 0]
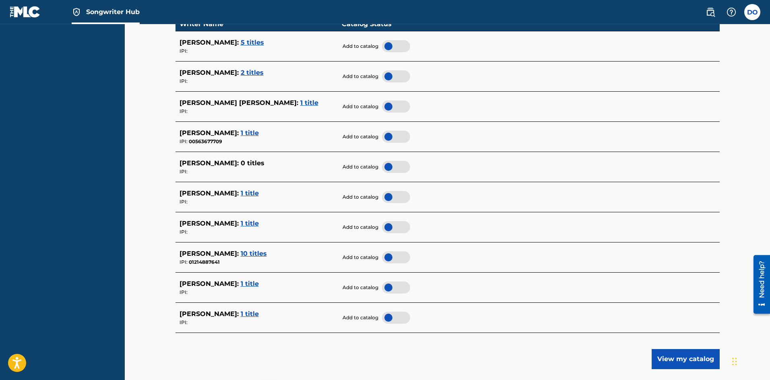
click at [241, 281] on span "1 title" at bounding box center [250, 284] width 18 height 8
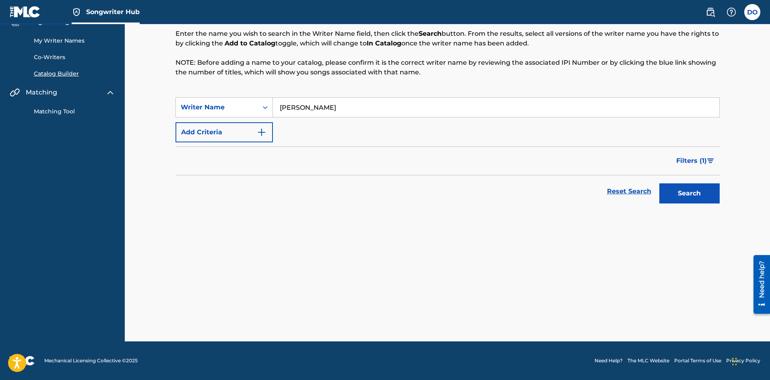
scroll to position [39, 0]
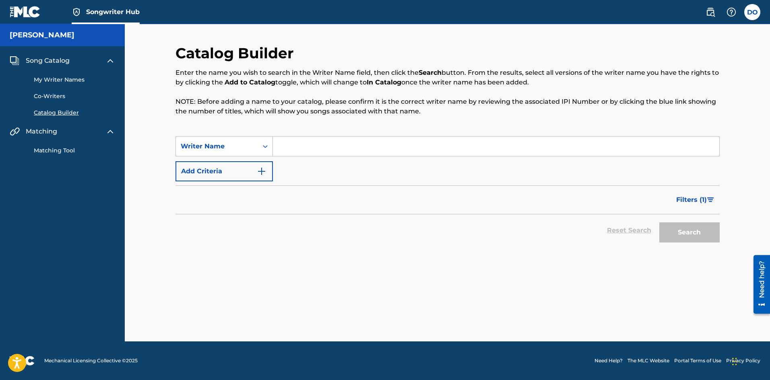
click at [309, 150] on input "Search Form" at bounding box center [496, 146] width 446 height 19
type input "D Ortiz"
click at [684, 229] on button "Search" at bounding box center [689, 232] width 60 height 20
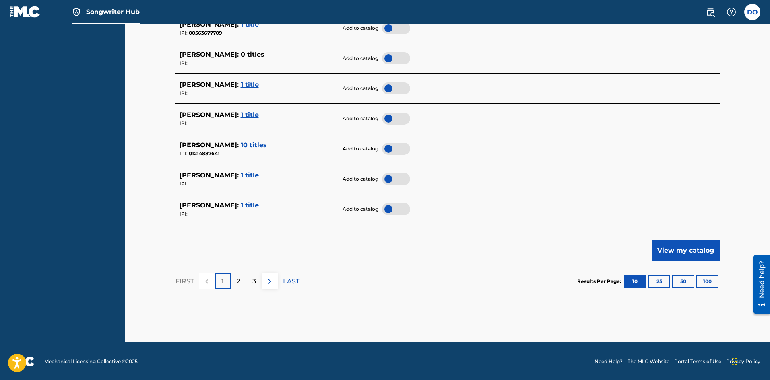
scroll to position [351, 0]
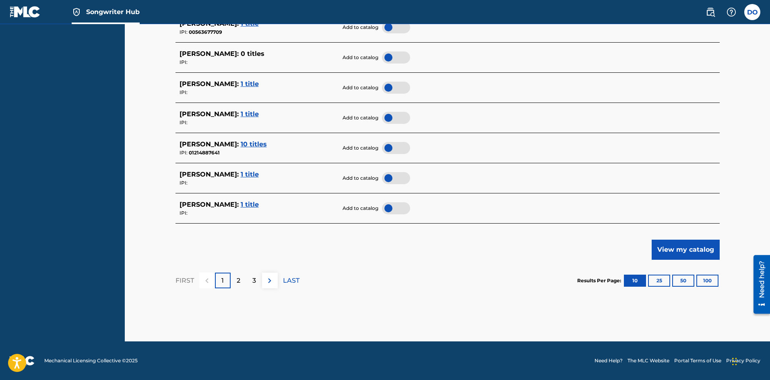
click at [386, 178] on div at bounding box center [396, 178] width 28 height 12
click at [237, 284] on p "2" at bounding box center [239, 281] width 4 height 10
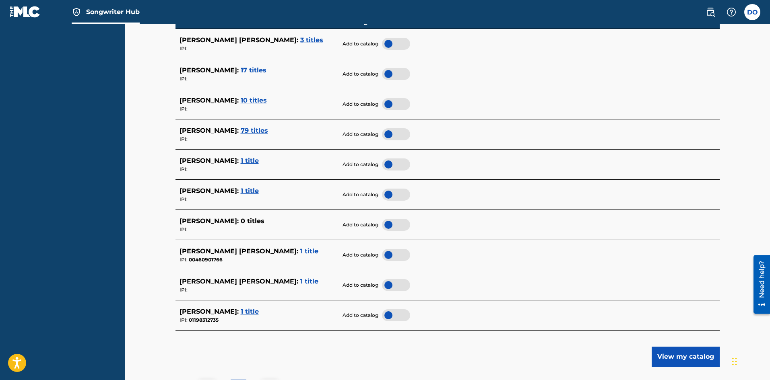
scroll to position [322, 0]
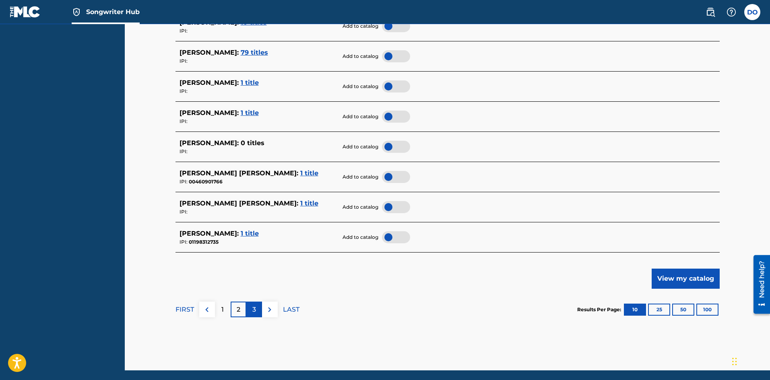
click at [257, 312] on div "3" at bounding box center [254, 310] width 16 height 16
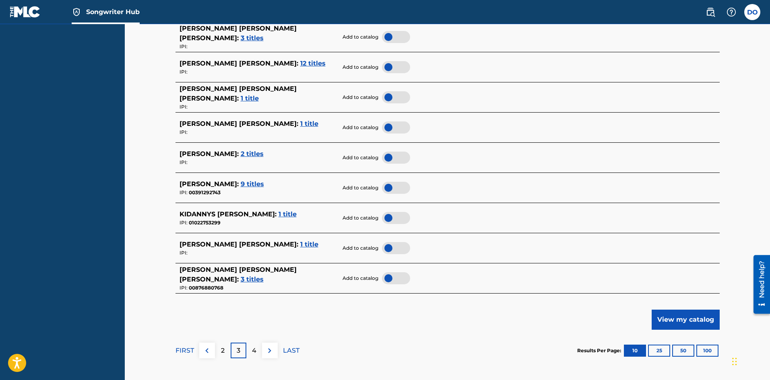
scroll to position [282, 0]
click at [256, 350] on div "4" at bounding box center [254, 350] width 16 height 16
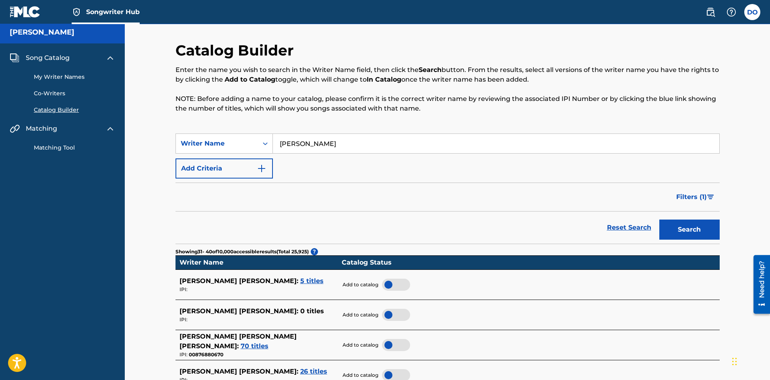
scroll to position [0, 0]
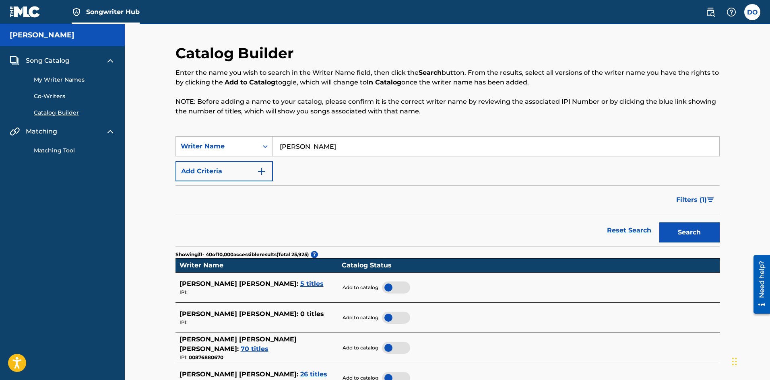
click at [54, 110] on link "Catalog Builder" at bounding box center [74, 113] width 81 height 8
click at [51, 77] on link "My Writer Names" at bounding box center [74, 80] width 81 height 8
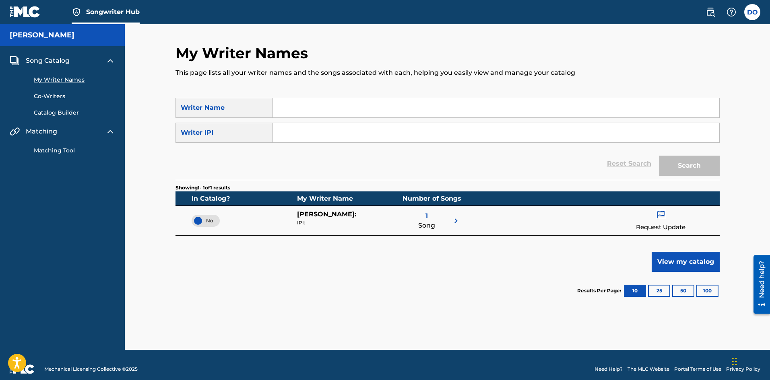
click at [214, 221] on div "No" at bounding box center [206, 221] width 28 height 12
click at [210, 221] on span "No" at bounding box center [205, 220] width 15 height 7
click at [52, 77] on link "My Writer Names" at bounding box center [74, 80] width 81 height 8
click at [47, 113] on link "Catalog Builder" at bounding box center [74, 113] width 81 height 8
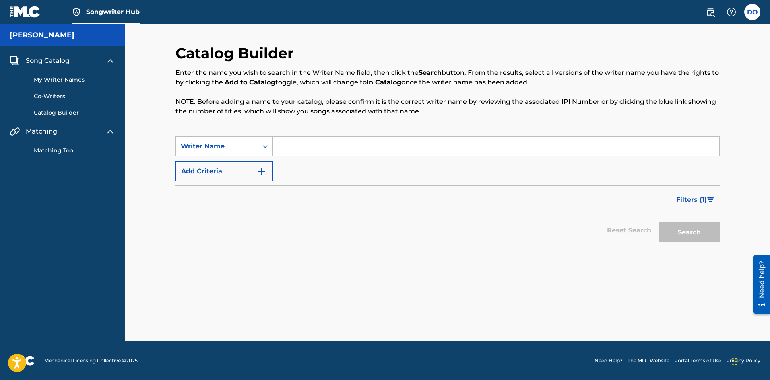
click at [48, 96] on link "Co-Writers" at bounding box center [74, 96] width 81 height 8
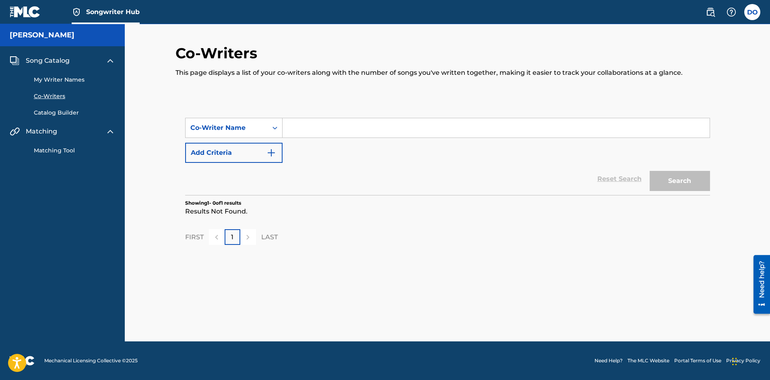
click at [54, 81] on link "My Writer Names" at bounding box center [74, 80] width 81 height 8
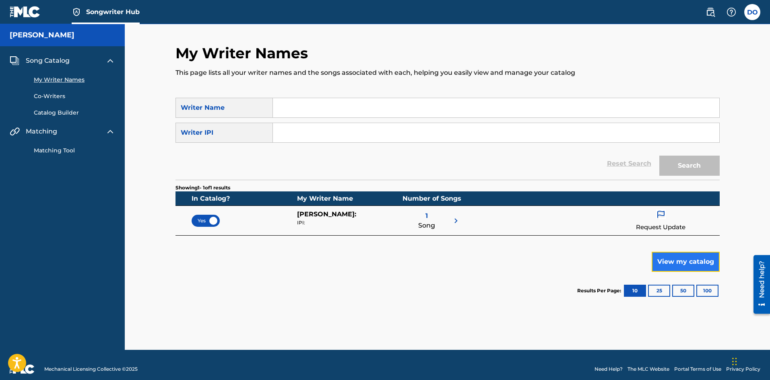
click at [668, 258] on button "View my catalog" at bounding box center [685, 262] width 68 height 20
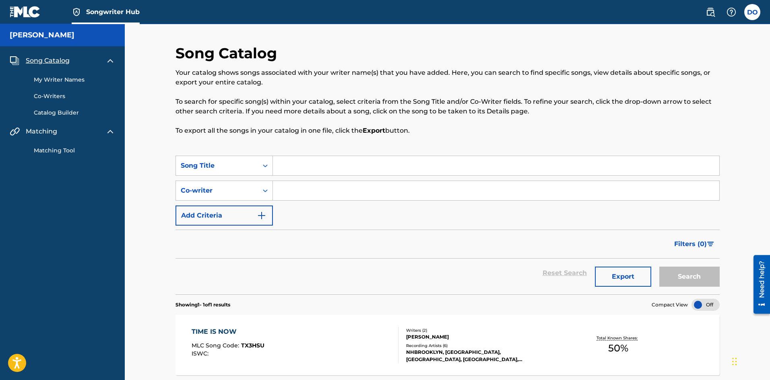
click at [705, 306] on div at bounding box center [705, 305] width 28 height 12
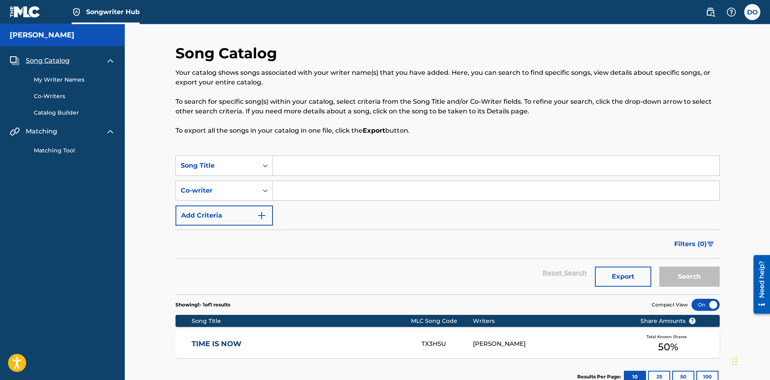
click at [39, 61] on span "Song Catalog" at bounding box center [48, 61] width 44 height 10
click at [45, 78] on link "My Writer Names" at bounding box center [74, 80] width 81 height 8
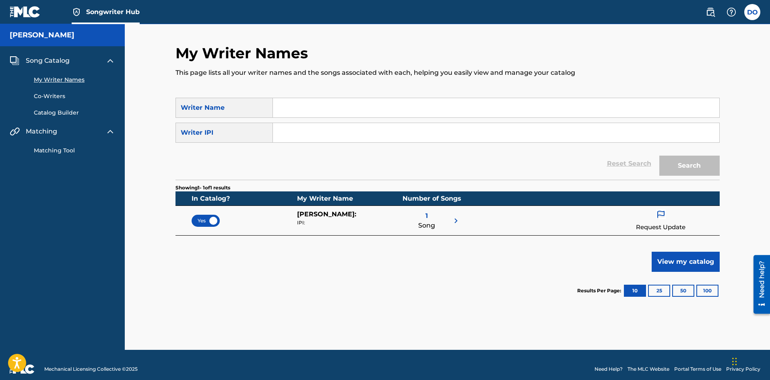
click at [49, 98] on link "Co-Writers" at bounding box center [74, 96] width 81 height 8
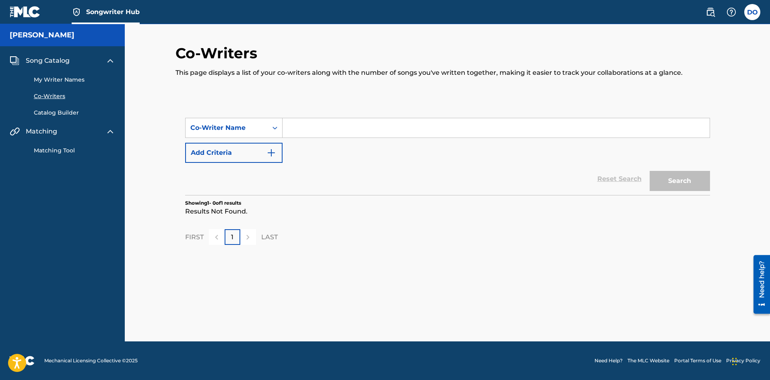
click at [51, 119] on div "Song Catalog My Writer Names Co-Writers Catalog Builder Matching Matching Tool" at bounding box center [62, 105] width 125 height 118
click at [51, 113] on link "Catalog Builder" at bounding box center [74, 113] width 81 height 8
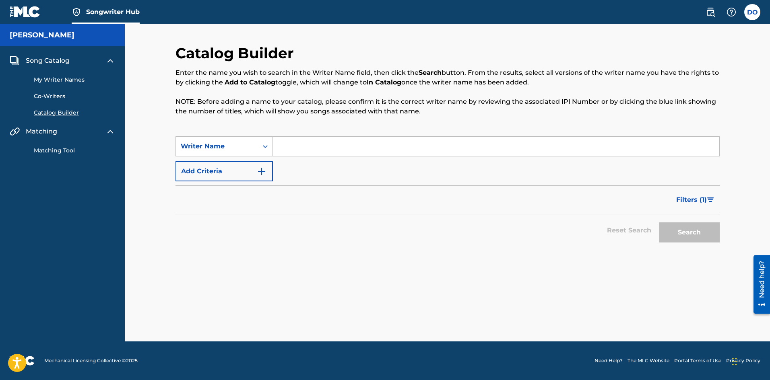
click at [54, 148] on link "Matching Tool" at bounding box center [74, 150] width 81 height 8
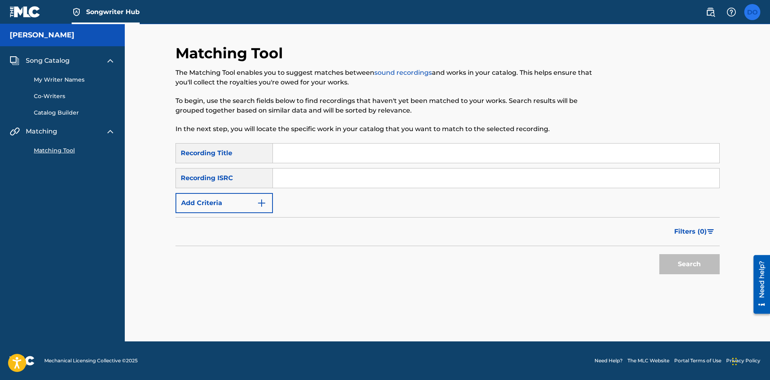
click at [755, 16] on label at bounding box center [752, 12] width 16 height 16
click at [752, 12] on input "DO Donel Ortiz brooklynrtz@gmail.com Notification Preferences Profile Log out" at bounding box center [752, 12] width 0 height 0
click at [678, 99] on link "Profile" at bounding box center [673, 100] width 16 height 7
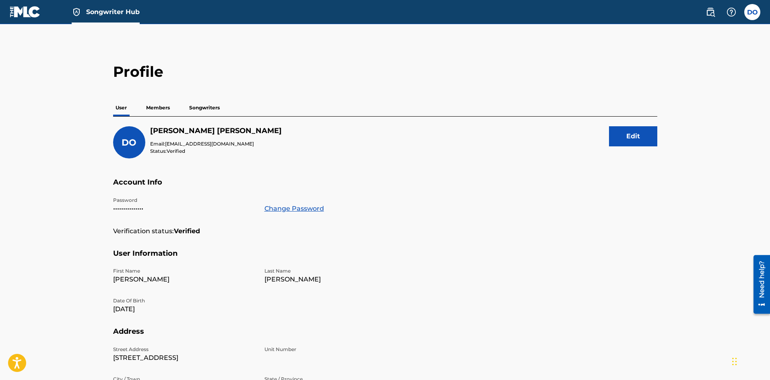
click at [202, 108] on p "Songwriters" at bounding box center [204, 107] width 35 height 17
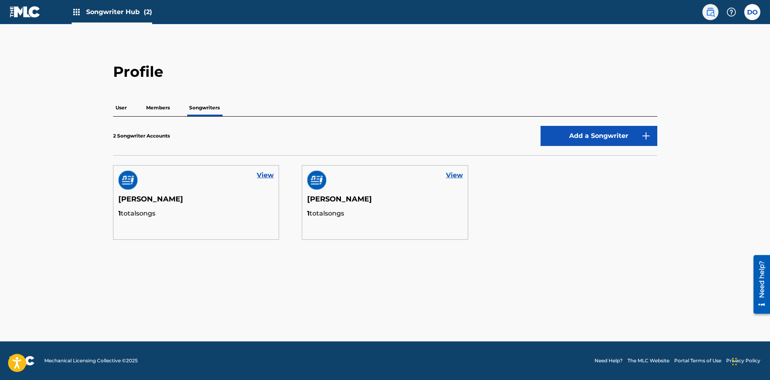
click at [716, 11] on link at bounding box center [710, 12] width 16 height 16
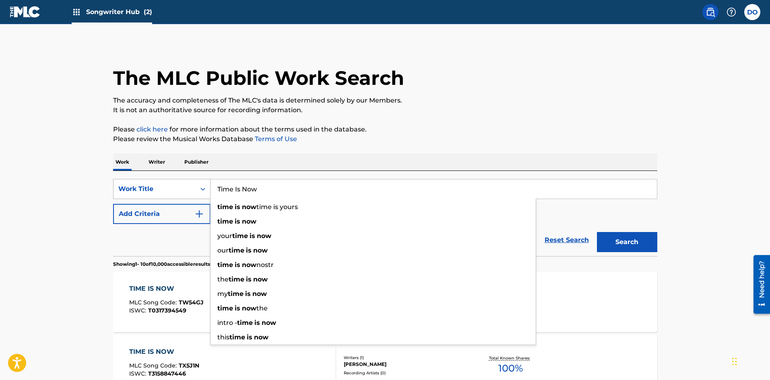
drag, startPoint x: 262, startPoint y: 191, endPoint x: 196, endPoint y: 198, distance: 66.0
click at [196, 198] on div "SearchWithCriteria741a95f7-20d3-49f7-915e-8a1e866855cc Work Title Time Is Now t…" at bounding box center [385, 189] width 544 height 20
type input "STASH HOUSE"
click at [597, 232] on button "Search" at bounding box center [627, 242] width 60 height 20
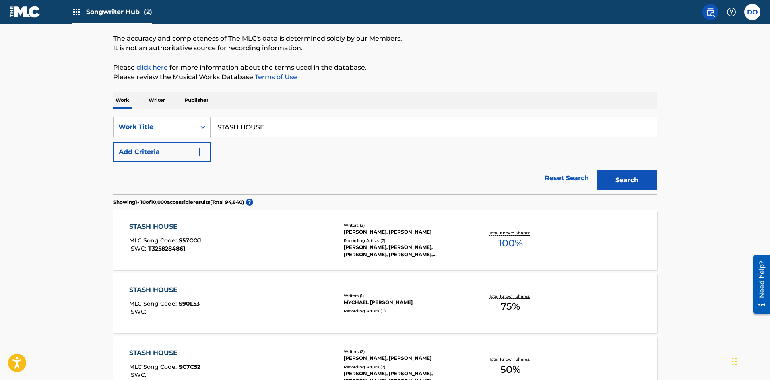
scroll to position [40, 0]
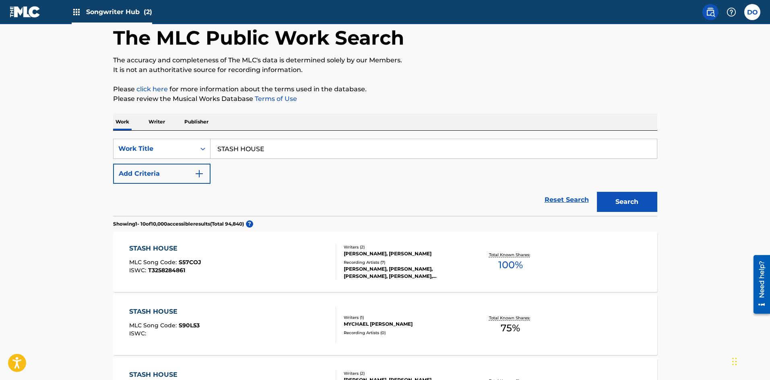
click at [159, 120] on p "Writer" at bounding box center [156, 121] width 21 height 17
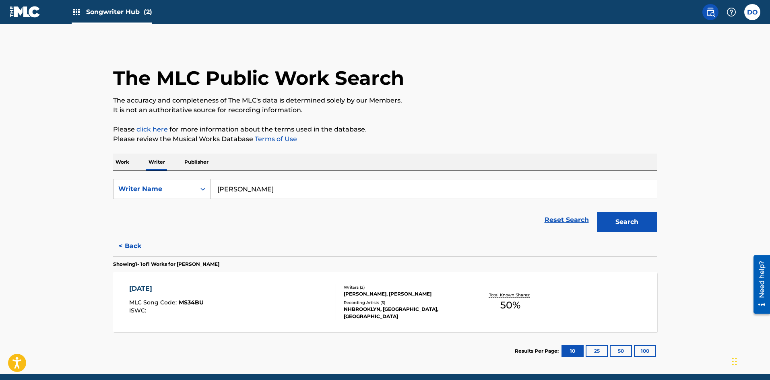
click at [194, 163] on p "Publisher" at bounding box center [196, 162] width 29 height 17
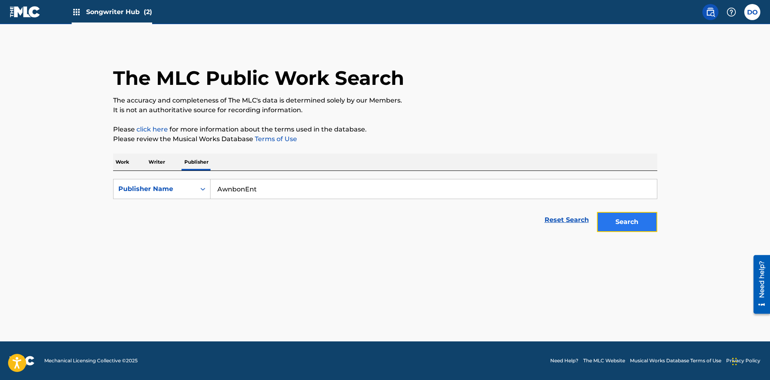
click at [639, 219] on button "Search" at bounding box center [627, 222] width 60 height 20
click at [200, 187] on icon "Search Form" at bounding box center [203, 189] width 8 height 8
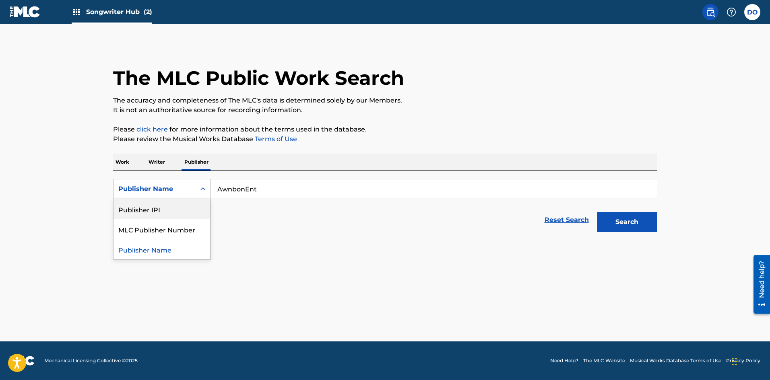
click at [171, 206] on div "Publisher IPI" at bounding box center [161, 209] width 97 height 20
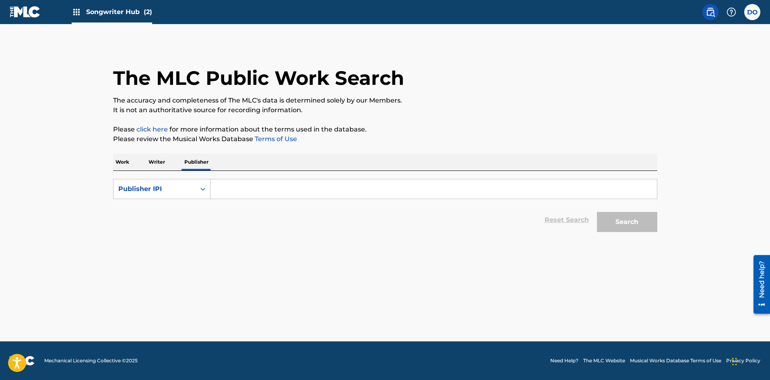
click at [241, 192] on input "Search Form" at bounding box center [433, 188] width 446 height 19
type input "1245183465"
click at [623, 219] on button "Search" at bounding box center [627, 222] width 60 height 20
click at [606, 223] on button "Search" at bounding box center [627, 222] width 60 height 20
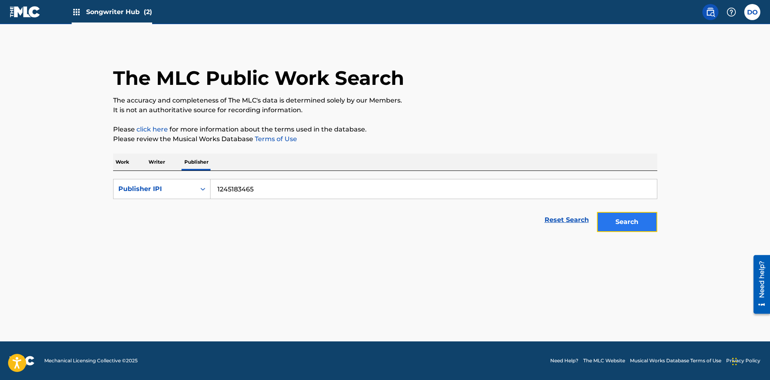
click at [622, 218] on button "Search" at bounding box center [627, 222] width 60 height 20
click at [572, 214] on link "Reset Search" at bounding box center [566, 220] width 52 height 18
click at [612, 219] on div "Search" at bounding box center [625, 220] width 64 height 32
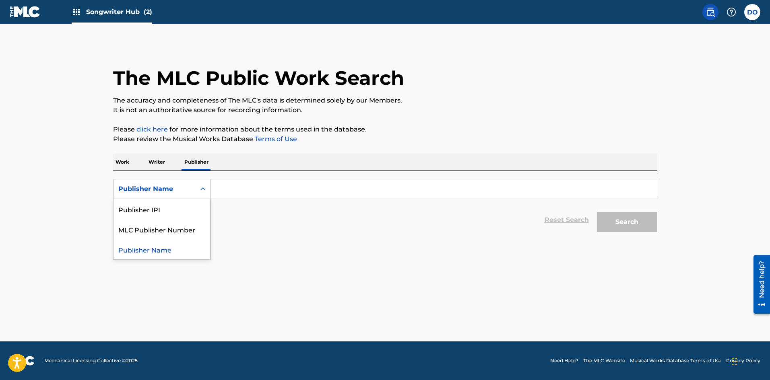
click at [206, 187] on icon "Search Form" at bounding box center [203, 189] width 8 height 8
click at [181, 208] on div "Publisher IPI" at bounding box center [161, 209] width 97 height 20
click at [230, 195] on input "Search Form" at bounding box center [433, 188] width 446 height 19
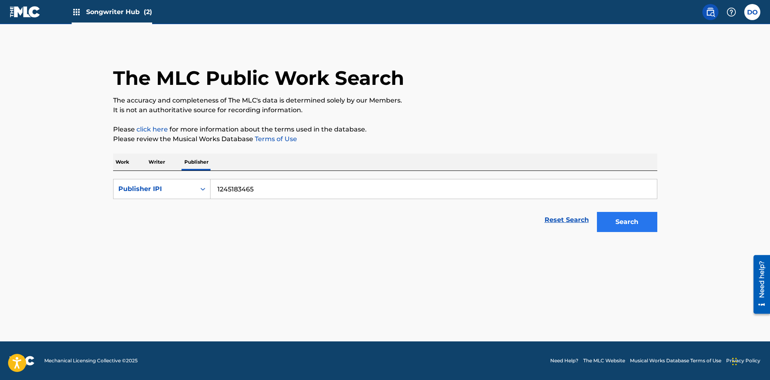
type input "1245183465"
click at [615, 221] on button "Search" at bounding box center [627, 222] width 60 height 20
click at [612, 220] on button "Search" at bounding box center [627, 222] width 60 height 20
click at [460, 203] on form "SearchWithCriteriaaffcb74d-1e8c-4527-9a56-7648f718824e Publisher IPI 1245183465…" at bounding box center [385, 207] width 544 height 57
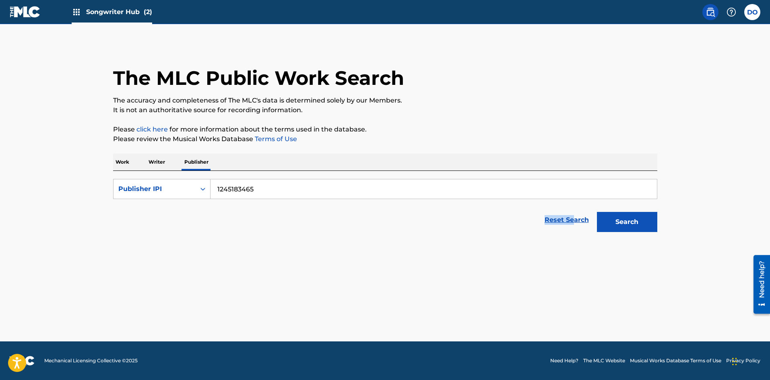
click at [160, 129] on link "click here" at bounding box center [151, 130] width 31 height 8
click at [130, 164] on p "Work" at bounding box center [122, 162] width 19 height 17
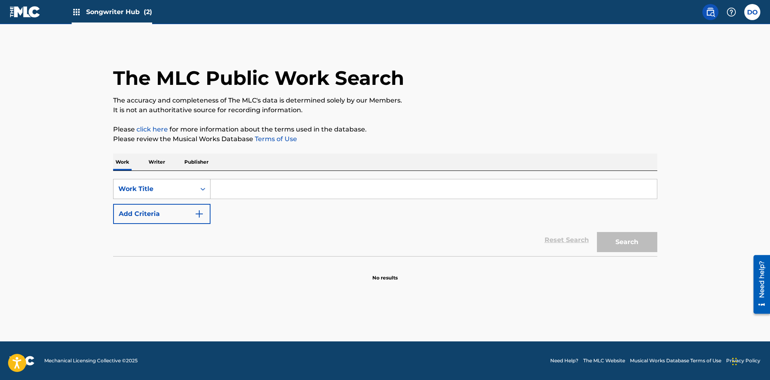
click at [189, 187] on div "Work Title" at bounding box center [154, 189] width 72 height 10
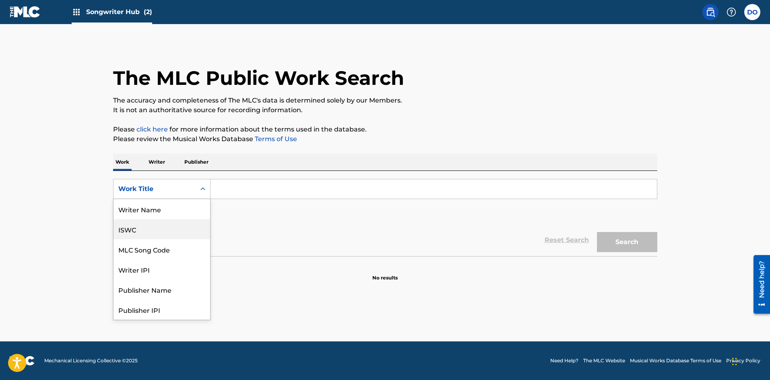
click at [141, 231] on div "ISWC" at bounding box center [161, 229] width 97 height 20
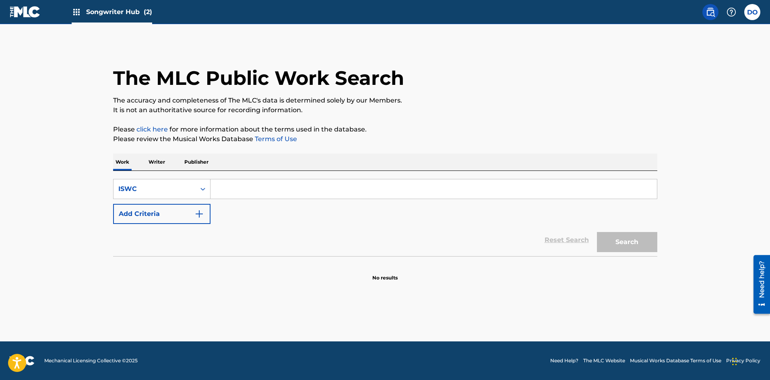
paste input "T-328.700.807-1"
type input "T-328.700.807-1"
click at [637, 239] on button "Search" at bounding box center [627, 242] width 60 height 20
click at [619, 237] on button "Search" at bounding box center [627, 242] width 60 height 20
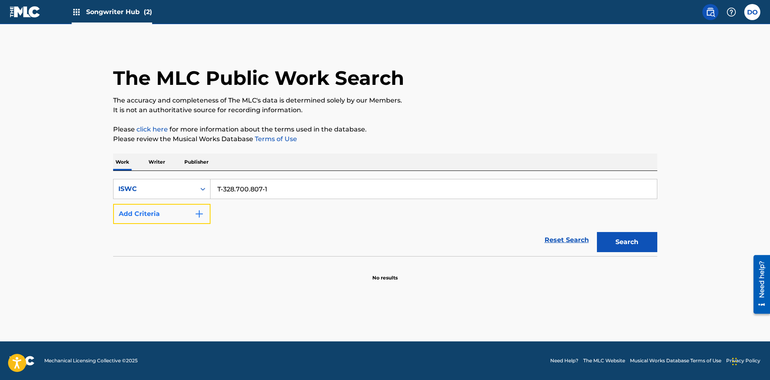
click at [164, 212] on button "Add Criteria" at bounding box center [161, 214] width 97 height 20
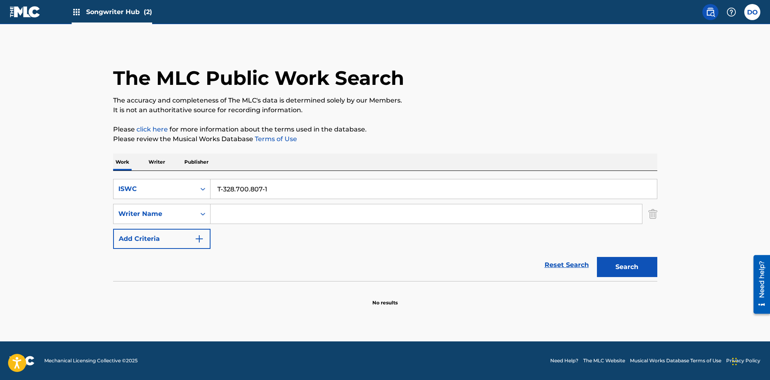
click at [229, 213] on input "Search Form" at bounding box center [425, 213] width 431 height 19
type input "Donel L Ortiz"
click at [597, 257] on button "Search" at bounding box center [627, 267] width 60 height 20
click at [198, 243] on img "Search Form" at bounding box center [199, 239] width 10 height 10
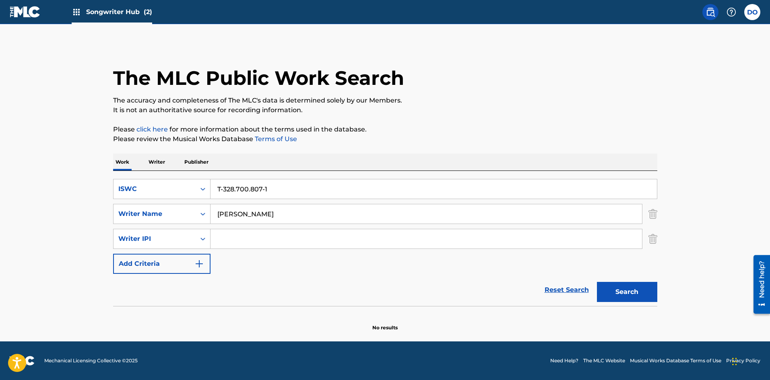
click at [231, 242] on input "Search Form" at bounding box center [425, 238] width 431 height 19
type input "1243500103"
click at [614, 294] on button "Search" at bounding box center [627, 292] width 60 height 20
click at [196, 266] on img "Search Form" at bounding box center [199, 264] width 10 height 10
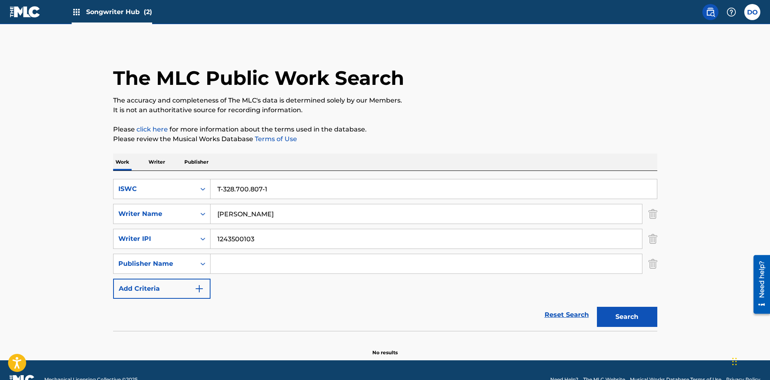
click at [226, 265] on input "Search Form" at bounding box center [425, 263] width 431 height 19
type input "AwnbonEnt"
click at [202, 283] on button "Add Criteria" at bounding box center [161, 289] width 97 height 20
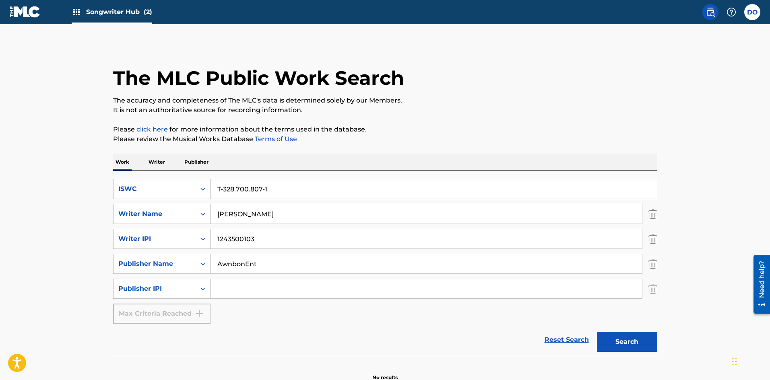
click at [234, 290] on input "Search Form" at bounding box center [425, 288] width 431 height 19
type input "1245183465"
click at [624, 342] on button "Search" at bounding box center [627, 342] width 60 height 20
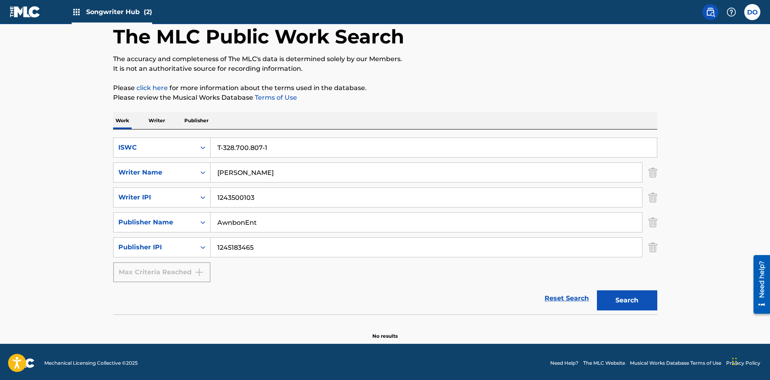
scroll to position [44, 0]
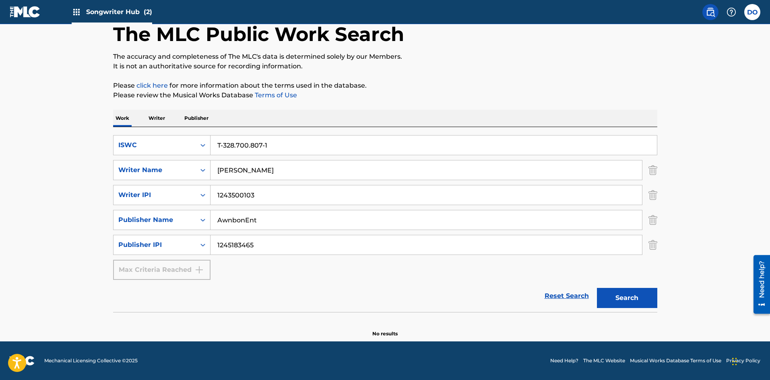
click at [217, 194] on input "1243500103" at bounding box center [425, 194] width 431 height 19
type input "01243500103"
click at [216, 247] on input "1245183465" at bounding box center [425, 244] width 431 height 19
type input "01245183465"
click at [607, 295] on button "Search" at bounding box center [627, 298] width 60 height 20
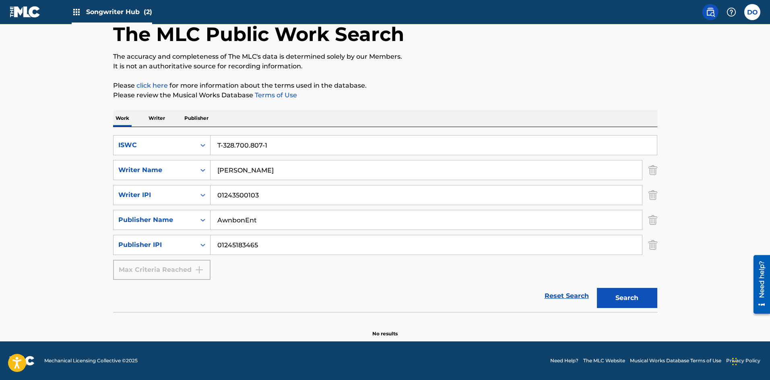
click at [220, 196] on input "01243500103" at bounding box center [425, 194] width 431 height 19
type input "1243500103"
click at [609, 306] on button "Search" at bounding box center [627, 298] width 60 height 20
click at [222, 244] on input "01245183465" at bounding box center [425, 244] width 431 height 19
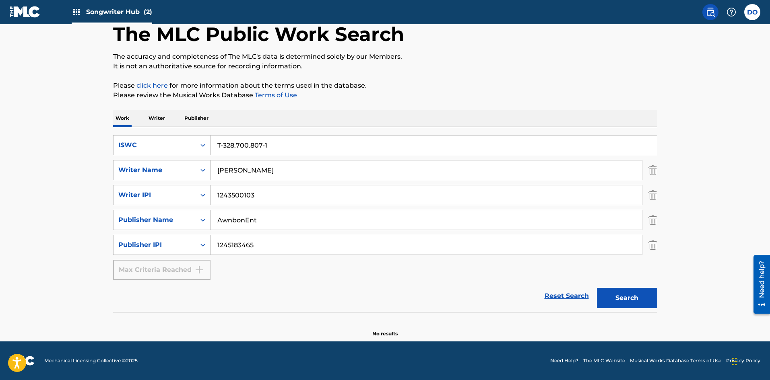
type input "1245183465"
drag, startPoint x: 262, startPoint y: 172, endPoint x: 204, endPoint y: 177, distance: 58.6
click at [204, 177] on div "SearchWithCriteria792c9d38-0b17-474f-a1d9-e69381a7fd67 Writer Name Donel L Ortiz" at bounding box center [385, 170] width 544 height 20
paste input "ORTIZ DONEL L"
type input "ORTIZ DONEL L"
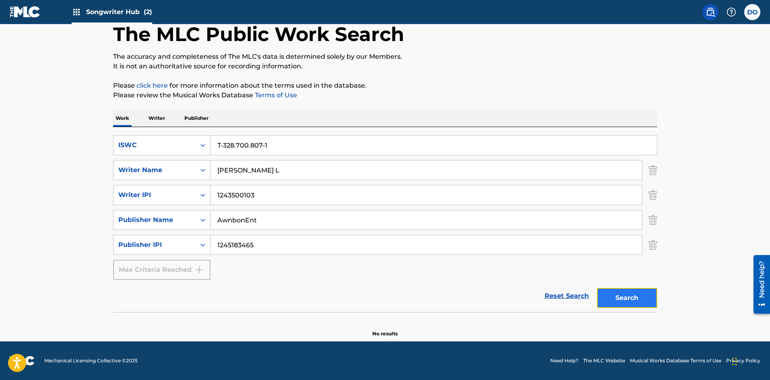
click at [639, 301] on button "Search" at bounding box center [627, 298] width 60 height 20
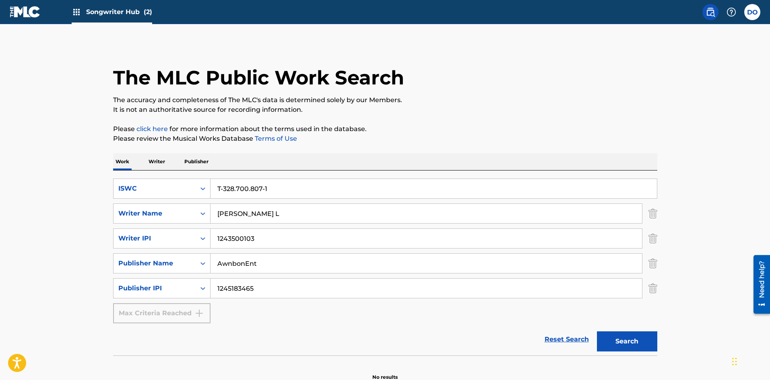
scroll to position [0, 0]
click at [130, 16] on span "Songwriter Hub (2)" at bounding box center [119, 11] width 66 height 9
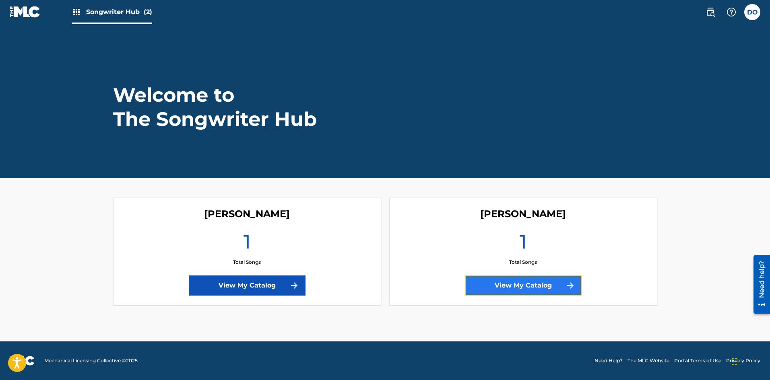
click at [492, 282] on link "View My Catalog" at bounding box center [523, 286] width 117 height 20
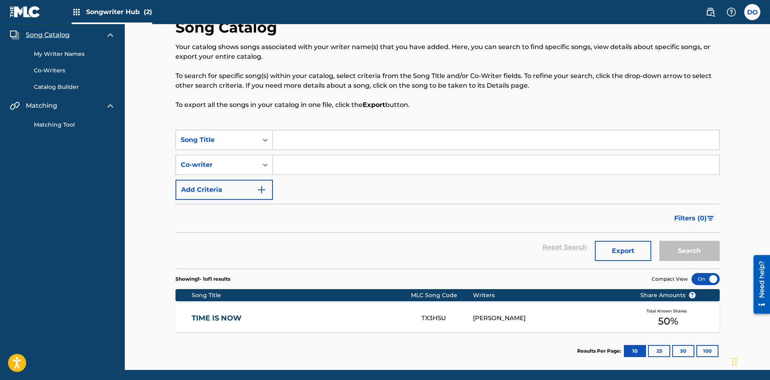
scroll to position [40, 0]
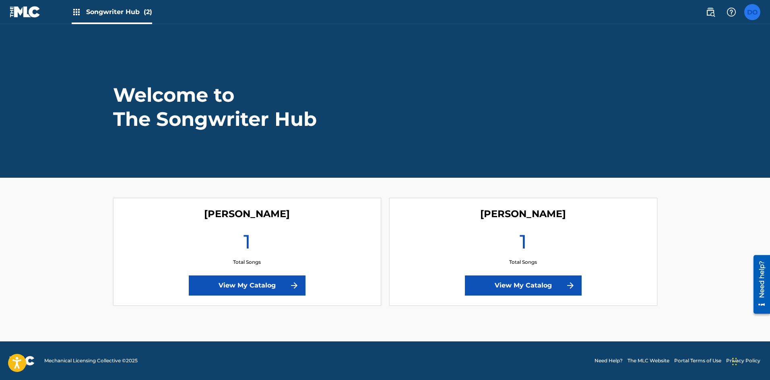
click at [752, 6] on label at bounding box center [752, 12] width 16 height 16
click at [752, 12] on input "DO Donel Ortiz brooklynrtz@gmail.com Notification Preferences Profile Log out" at bounding box center [752, 12] width 0 height 0
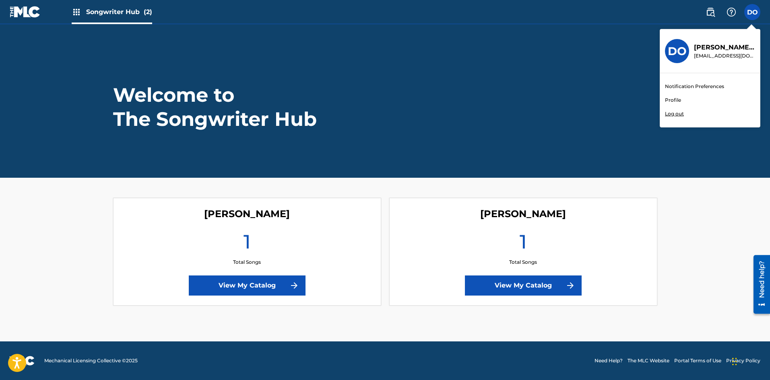
click at [671, 100] on link "Profile" at bounding box center [673, 100] width 16 height 7
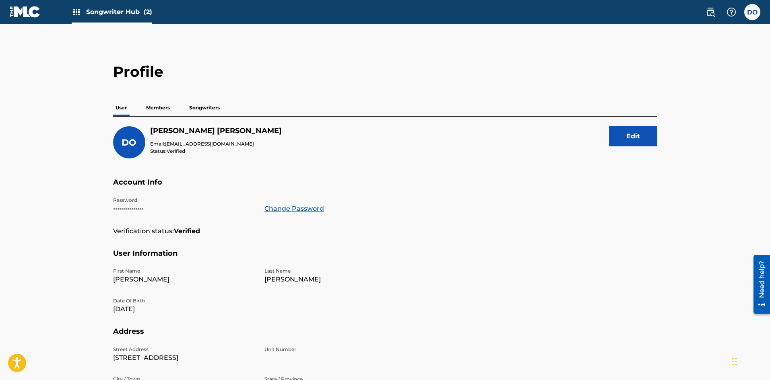
click at [197, 104] on p "Songwriters" at bounding box center [204, 107] width 35 height 17
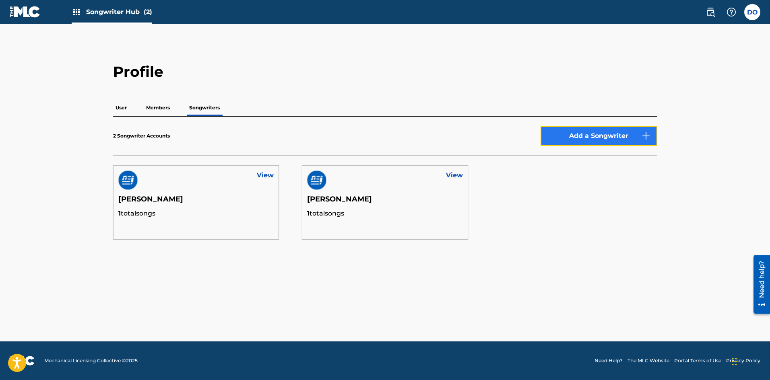
click at [568, 139] on button "Add a Songwriter" at bounding box center [598, 136] width 117 height 20
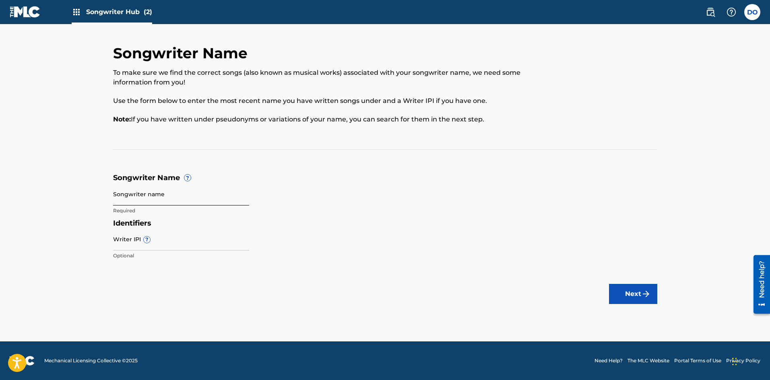
click at [155, 197] on input "Songwriter name" at bounding box center [181, 194] width 136 height 23
click at [136, 245] on input "Writer IPI ?" at bounding box center [181, 239] width 136 height 23
click at [135, 201] on input "Songwriter name" at bounding box center [181, 194] width 136 height 23
click at [130, 199] on input "Donel Ortiz" at bounding box center [181, 194] width 136 height 23
type input "Donel L Ortiz"
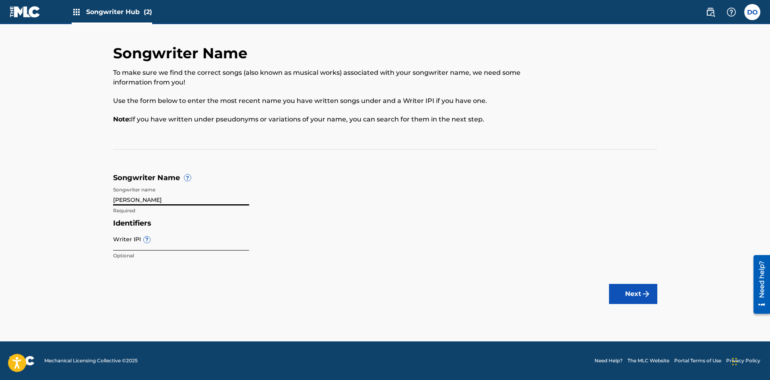
click at [139, 245] on input "Writer IPI ?" at bounding box center [181, 239] width 136 height 23
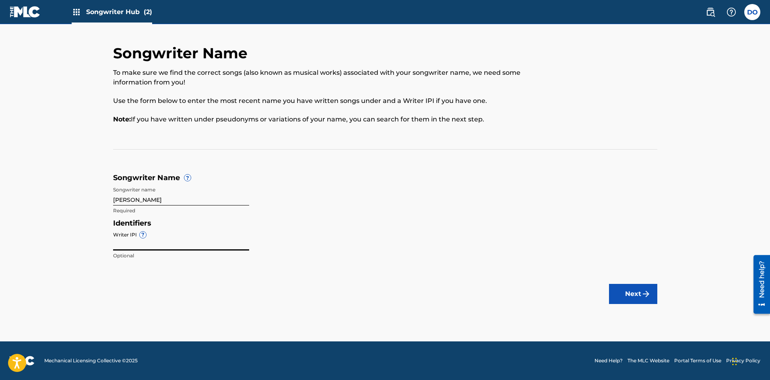
type input "1243500103"
click at [622, 294] on button "Next" at bounding box center [633, 294] width 48 height 20
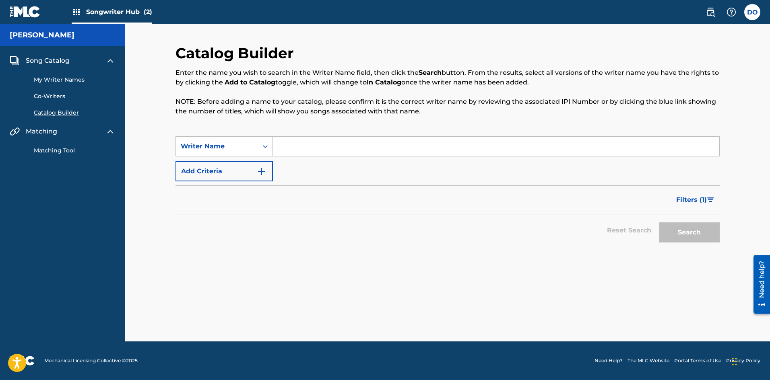
click at [307, 138] on input "Search Form" at bounding box center [496, 146] width 446 height 19
click at [678, 238] on button "Search" at bounding box center [689, 232] width 60 height 20
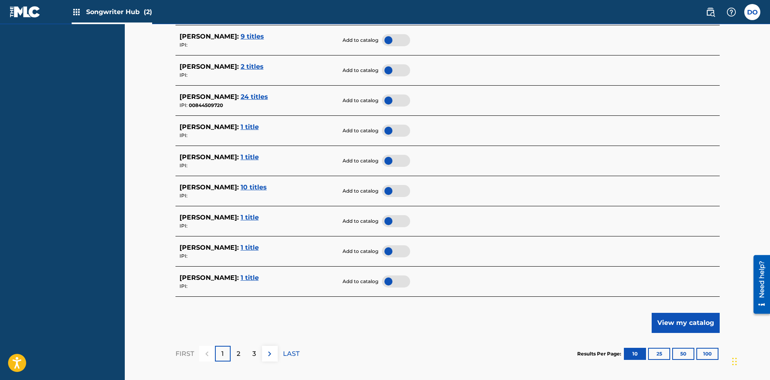
scroll to position [282, 0]
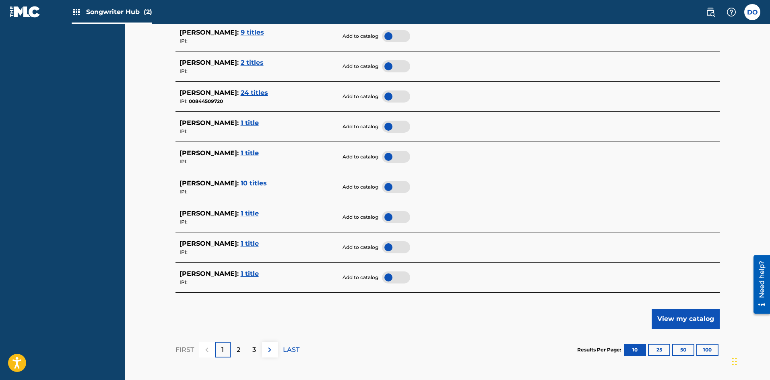
click at [241, 245] on span "1 title" at bounding box center [250, 244] width 18 height 8
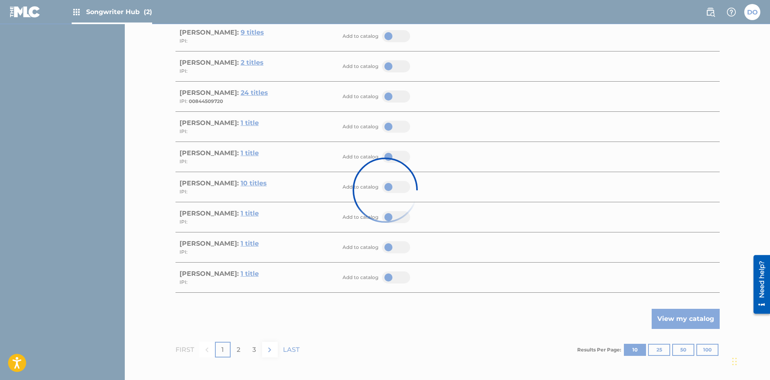
scroll to position [39, 0]
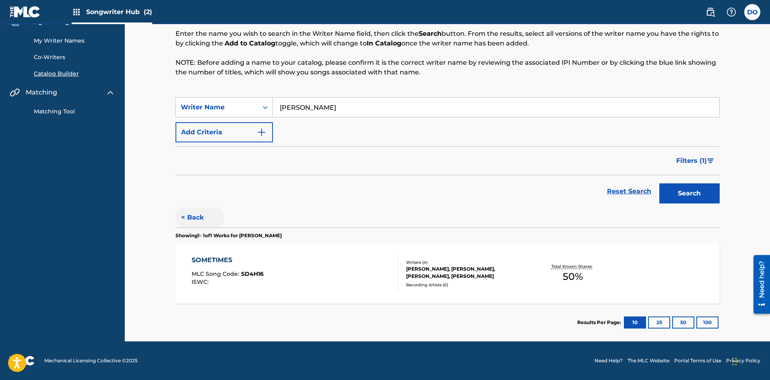
click at [198, 218] on button "< Back" at bounding box center [199, 218] width 48 height 20
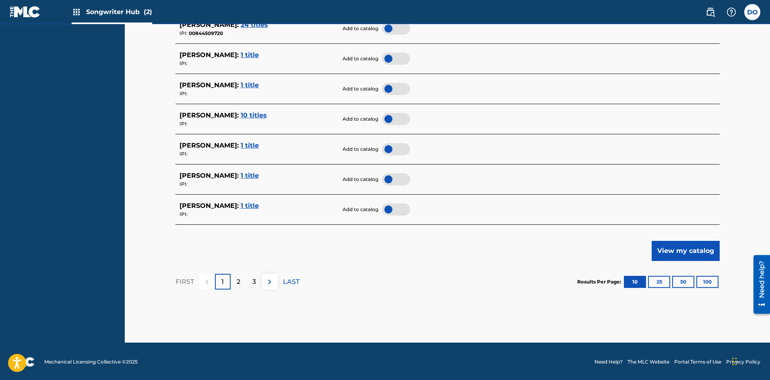
scroll to position [351, 0]
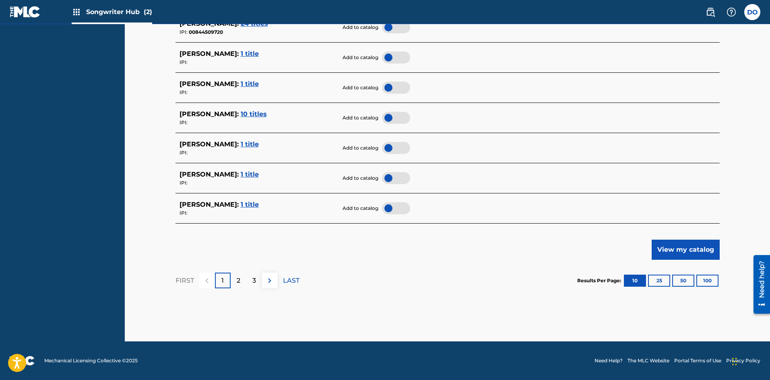
click at [241, 204] on span "1 title" at bounding box center [250, 205] width 18 height 8
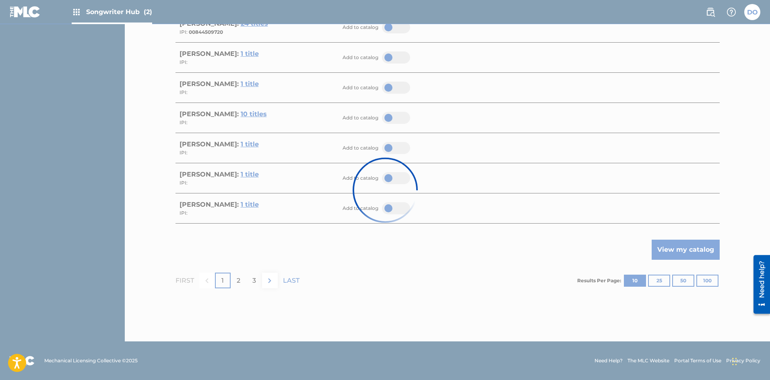
scroll to position [39, 0]
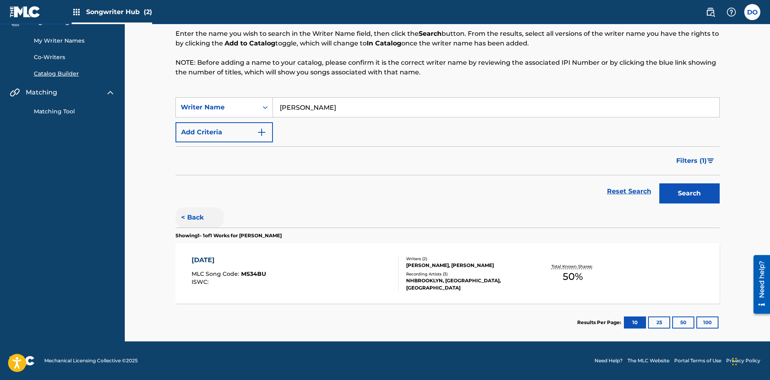
click at [196, 214] on button "< Back" at bounding box center [199, 218] width 48 height 20
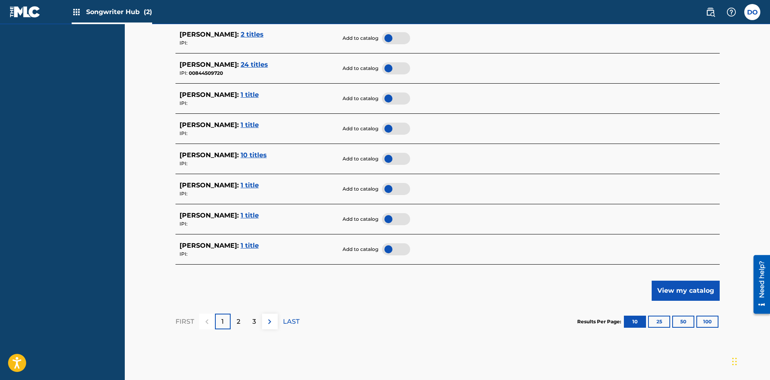
scroll to position [351, 0]
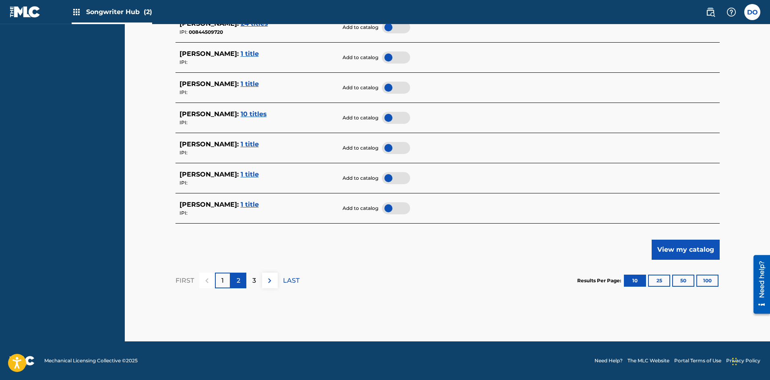
click at [239, 278] on p "2" at bounding box center [239, 281] width 4 height 10
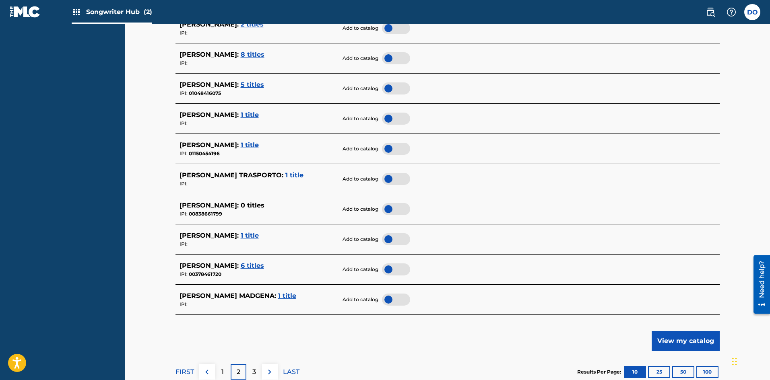
scroll to position [282, 0]
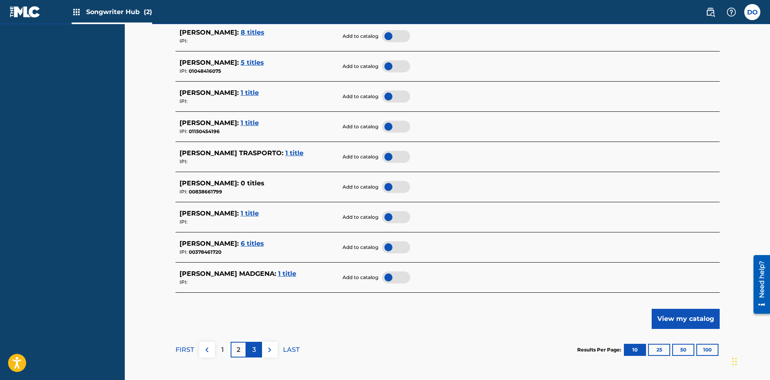
click at [253, 347] on p "3" at bounding box center [254, 350] width 4 height 10
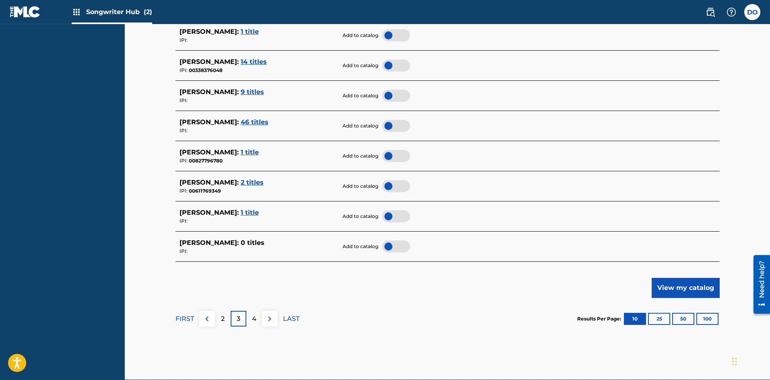
scroll to position [322, 0]
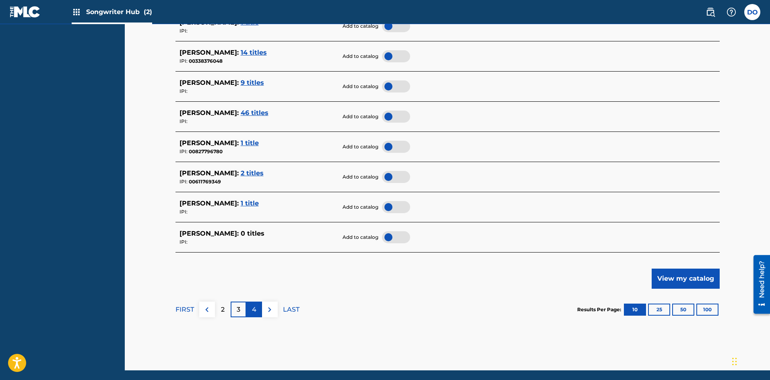
click at [253, 313] on p "4" at bounding box center [254, 310] width 4 height 10
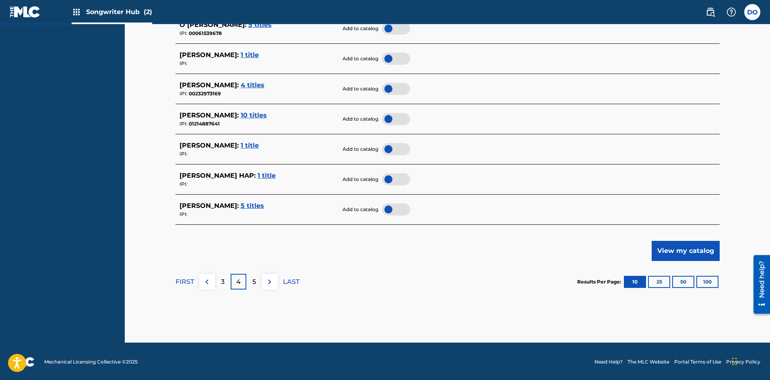
scroll to position [351, 0]
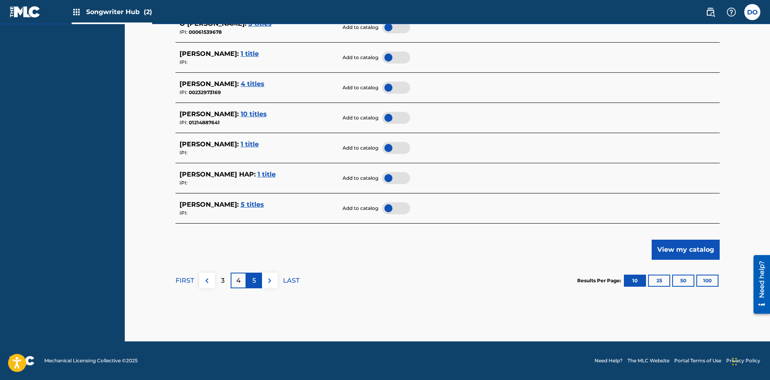
click at [247, 280] on div "5" at bounding box center [254, 281] width 16 height 16
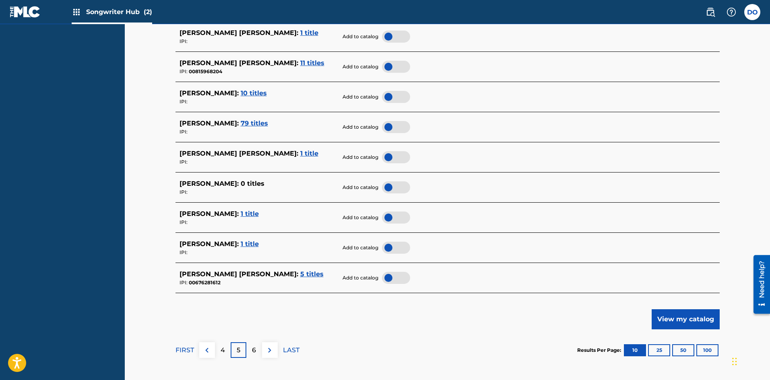
scroll to position [282, 0]
click at [249, 346] on div "6" at bounding box center [254, 350] width 16 height 16
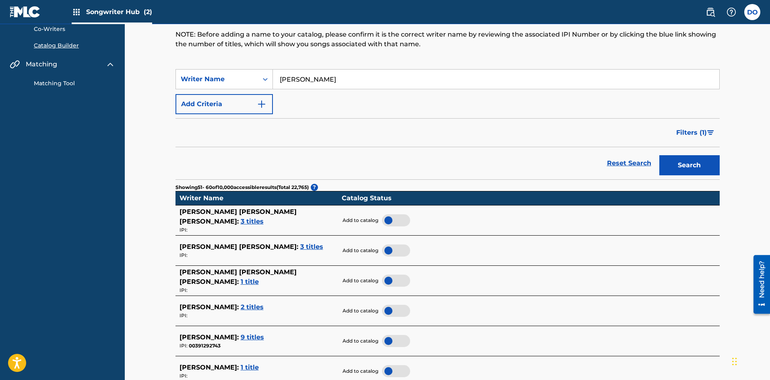
scroll to position [0, 0]
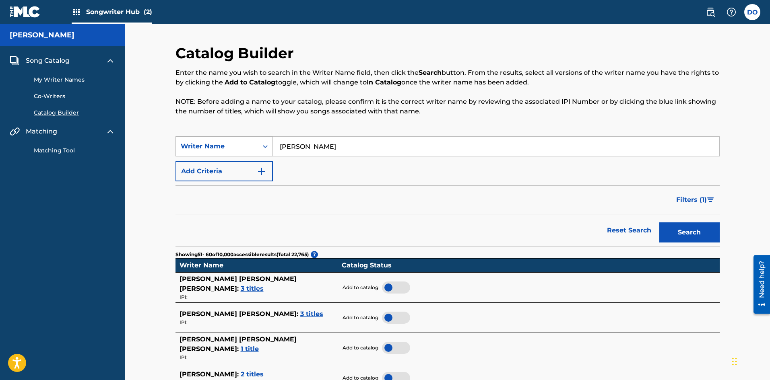
drag, startPoint x: 328, startPoint y: 146, endPoint x: 272, endPoint y: 150, distance: 56.8
click at [266, 151] on div "SearchWithCriteria4995fcbb-a7a2-489a-bd52-55e14857e384 Writer Name Donel L Ortiz" at bounding box center [447, 146] width 544 height 20
type input "Ortiz L Donel"
click at [659, 222] on button "Search" at bounding box center [689, 232] width 60 height 20
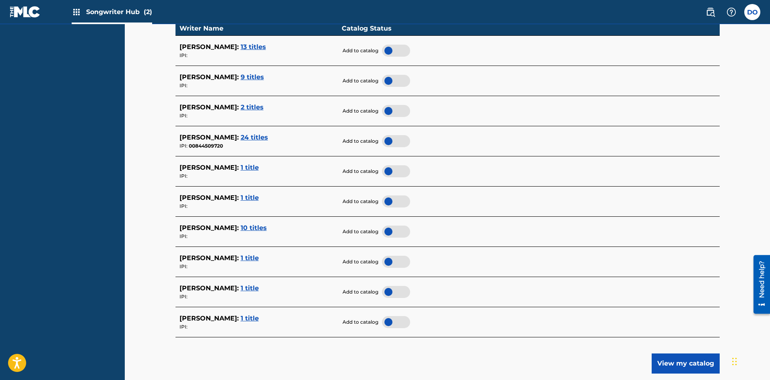
scroll to position [241, 0]
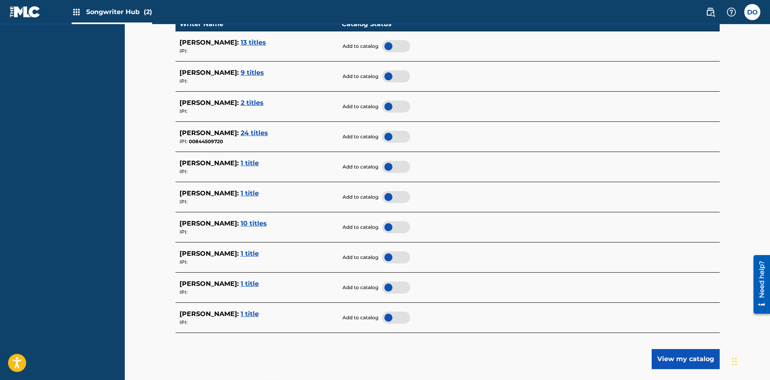
click at [241, 251] on span "1 title" at bounding box center [250, 254] width 18 height 8
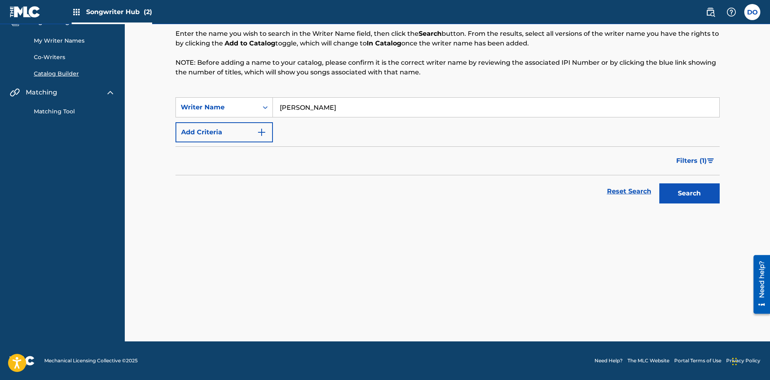
scroll to position [39, 0]
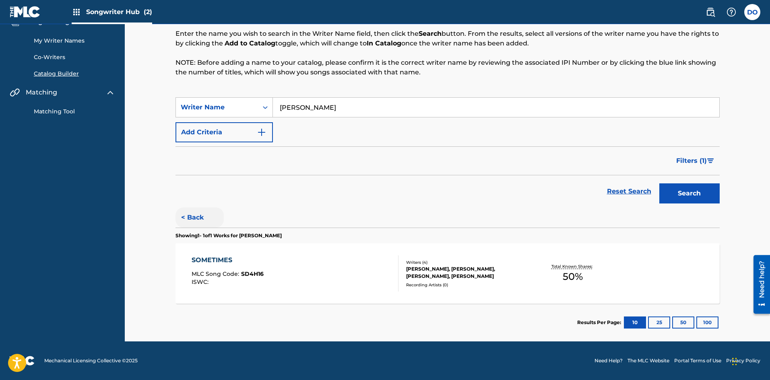
click at [199, 222] on button "< Back" at bounding box center [199, 218] width 48 height 20
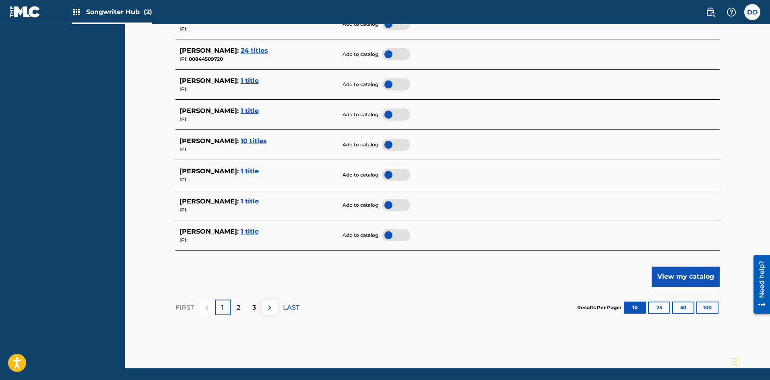
scroll to position [351, 0]
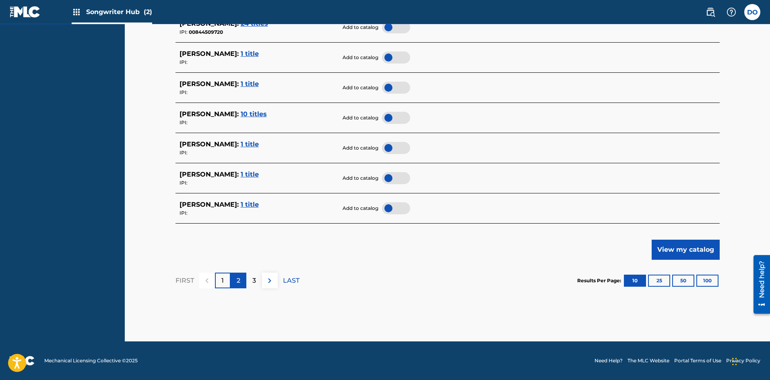
click at [239, 284] on p "2" at bounding box center [239, 281] width 4 height 10
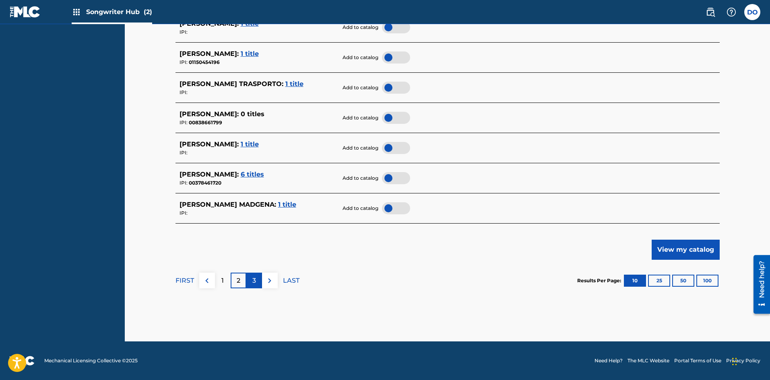
click at [249, 276] on div "3" at bounding box center [254, 281] width 16 height 16
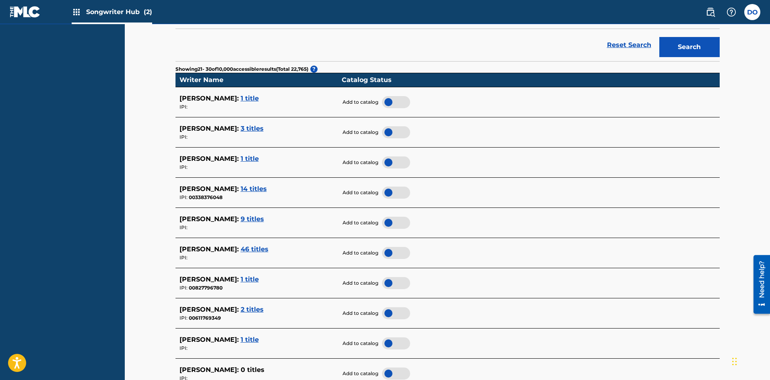
scroll to position [322, 0]
